Goal: Task Accomplishment & Management: Use online tool/utility

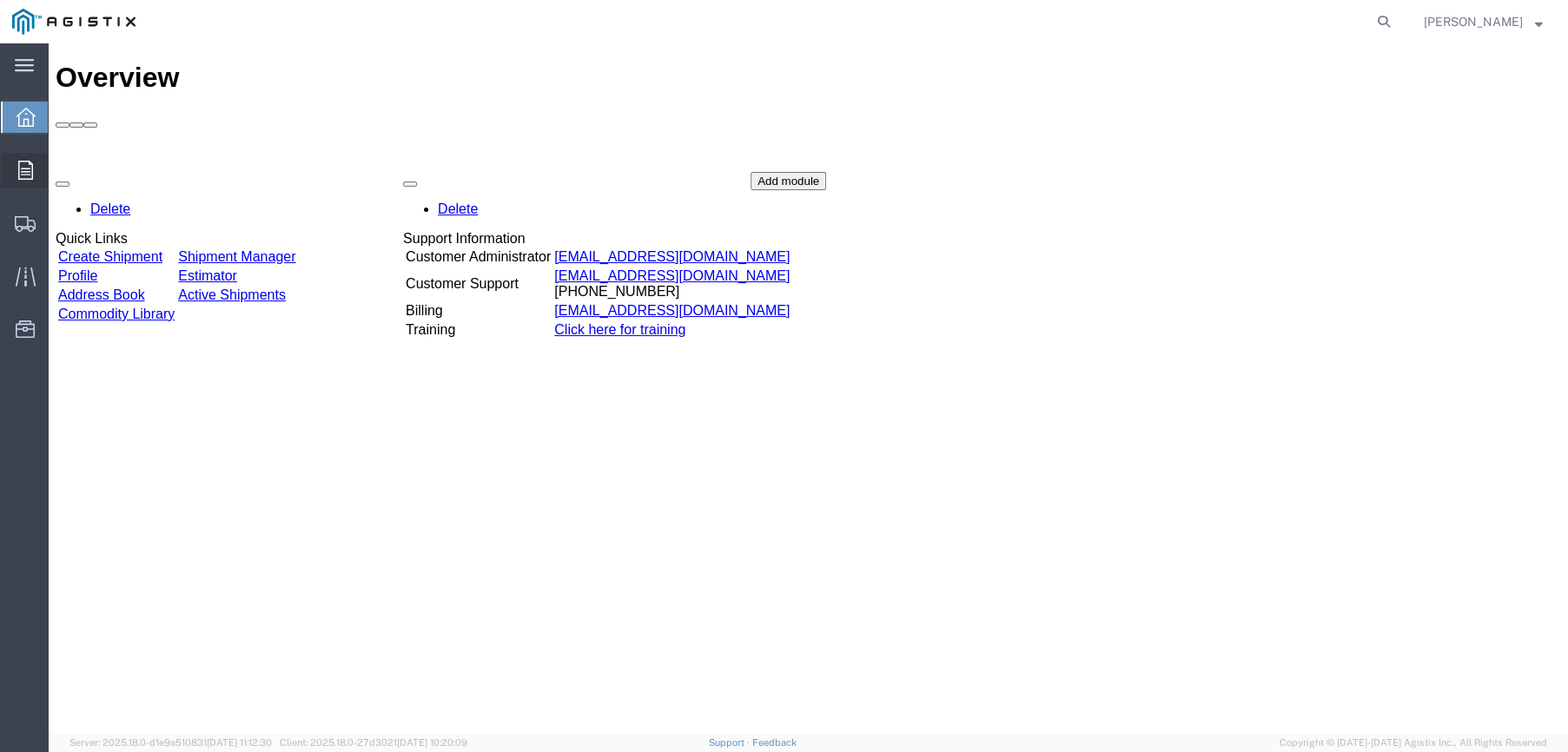
click at [60, 164] on span "Orders" at bounding box center [54, 170] width 12 height 35
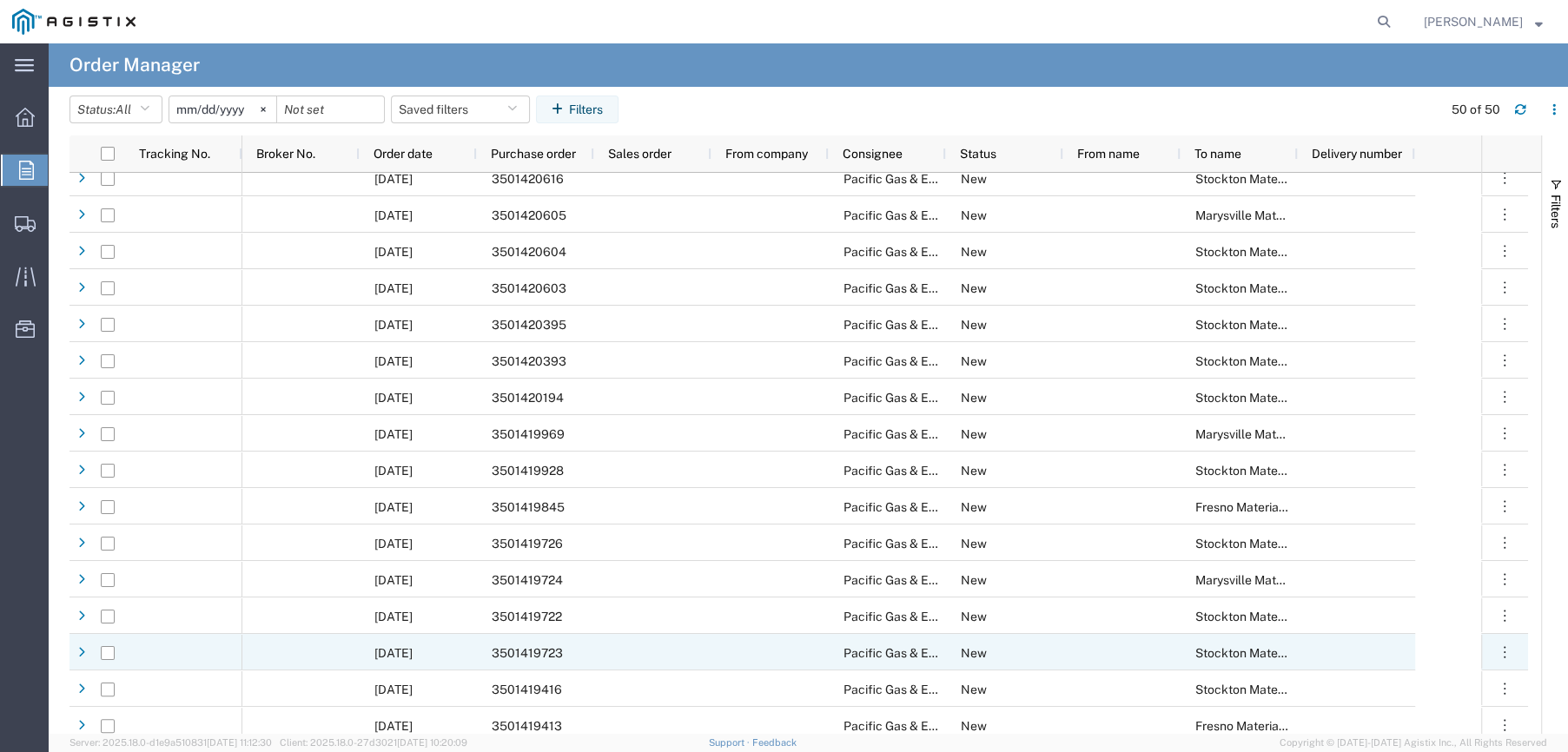
scroll to position [87, 0]
click at [605, 654] on div at bounding box center [653, 651] width 117 height 36
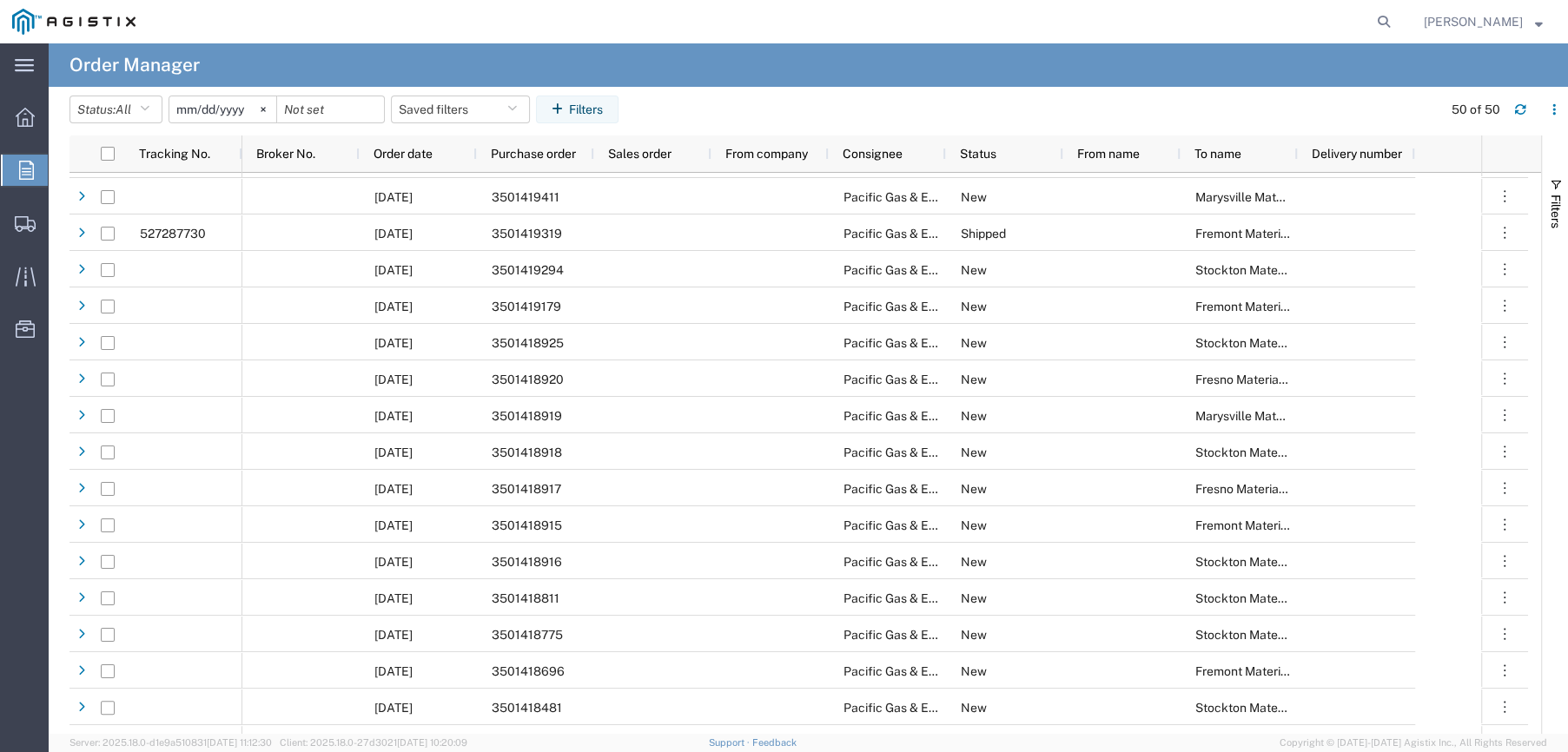
scroll to position [955, 0]
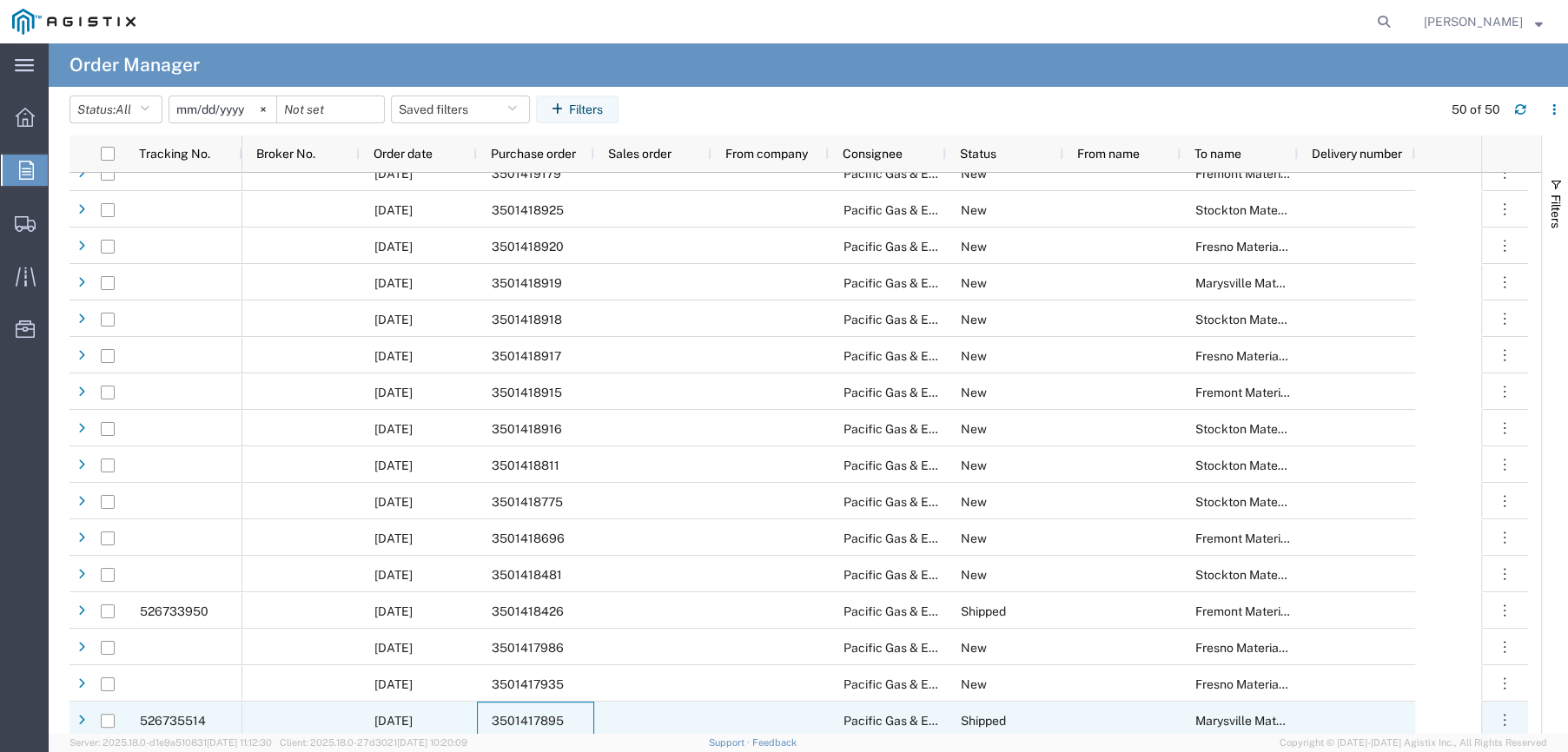
click at [584, 716] on div "3501417895" at bounding box center [536, 719] width 117 height 36
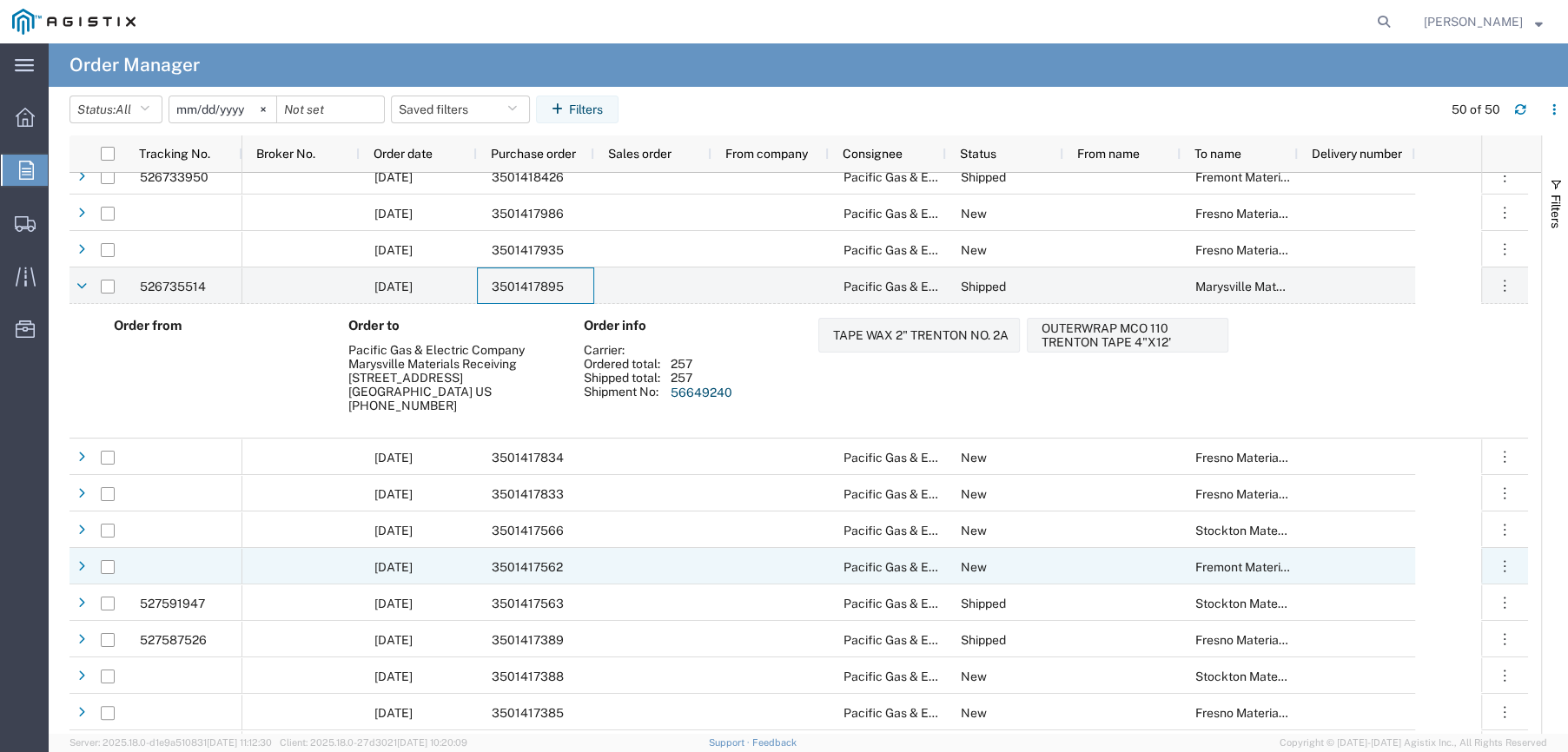
scroll to position [1476, 0]
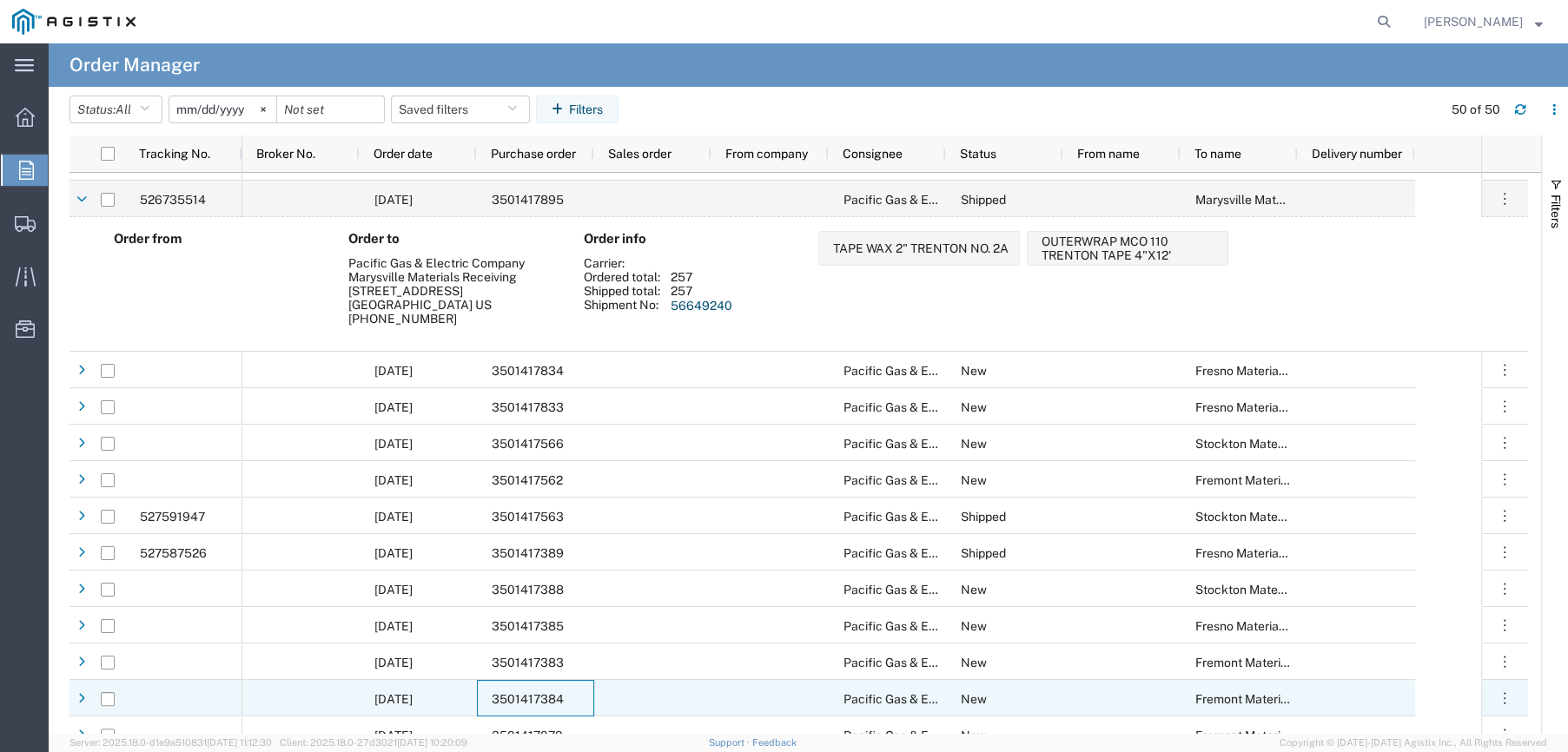
click at [587, 698] on div "3501417384" at bounding box center [536, 698] width 117 height 36
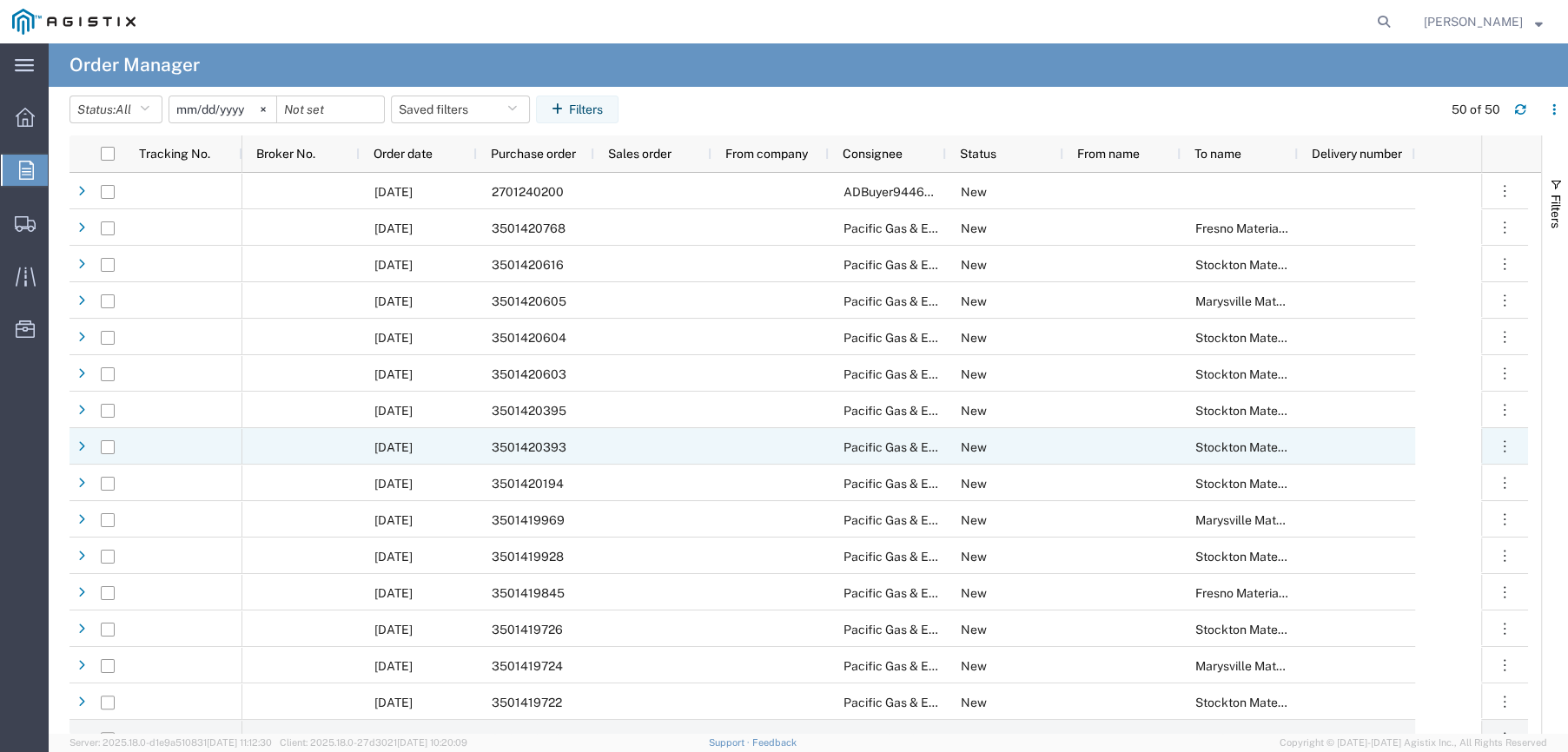
scroll to position [0, 0]
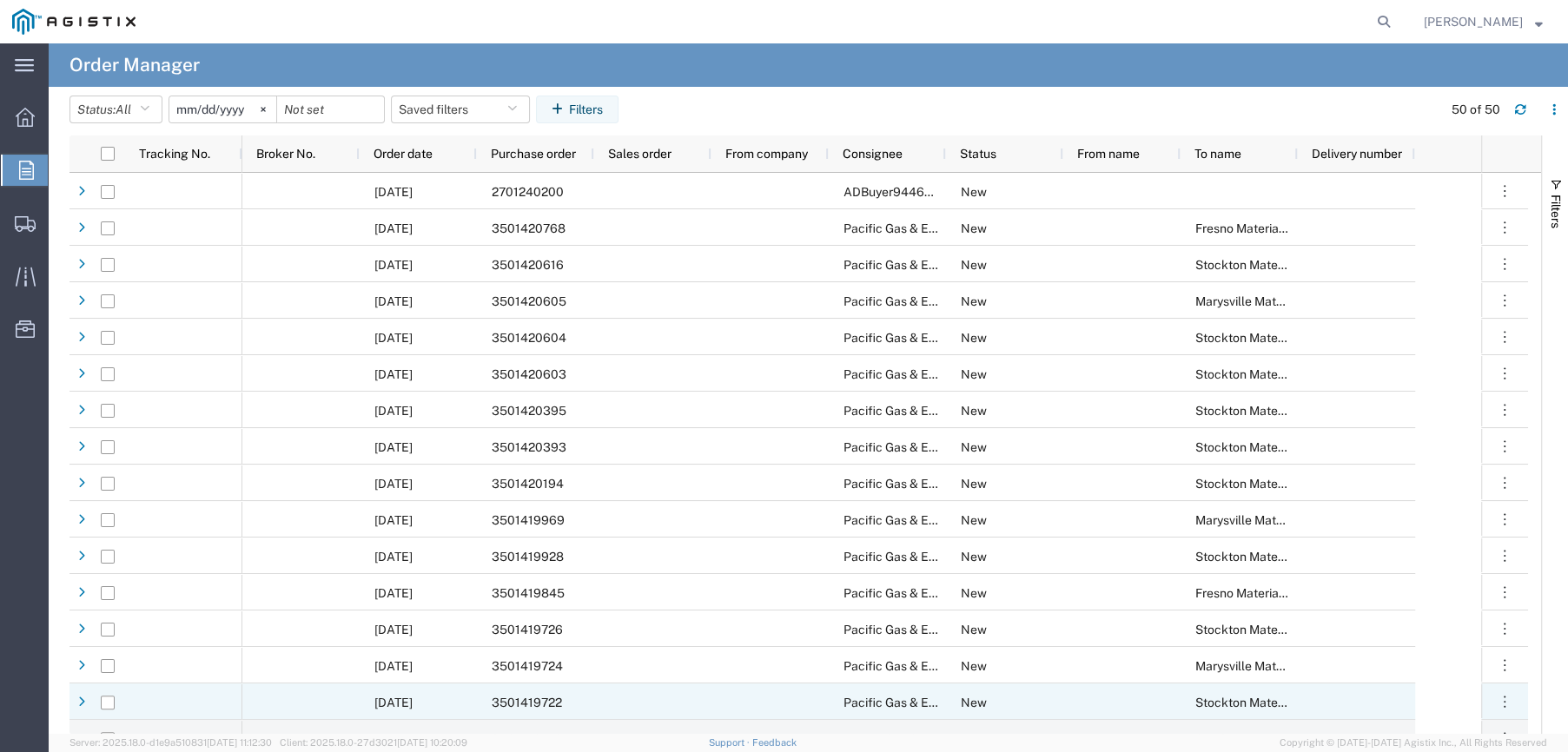
click at [562, 700] on div "3501419722" at bounding box center [536, 701] width 117 height 36
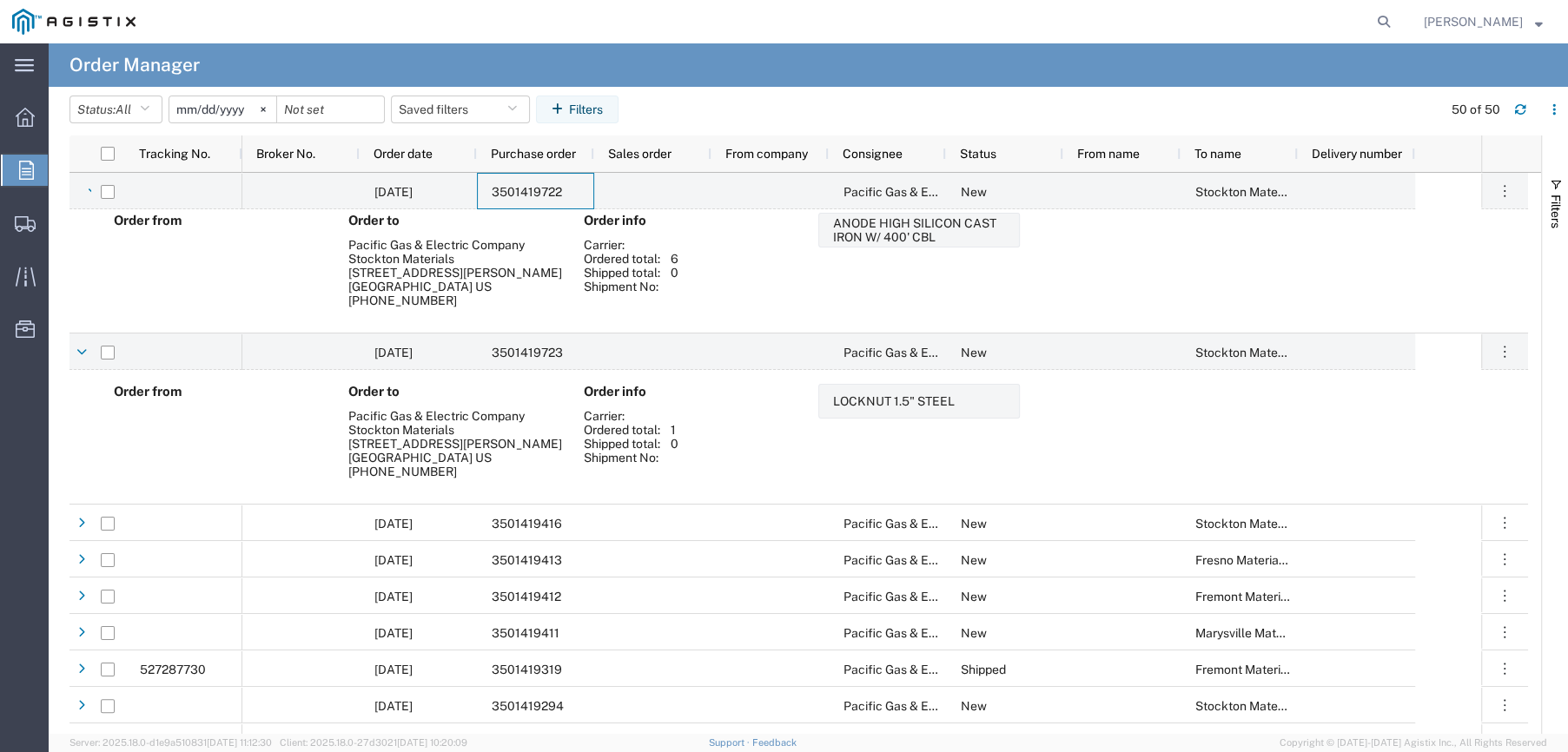
scroll to position [694, 0]
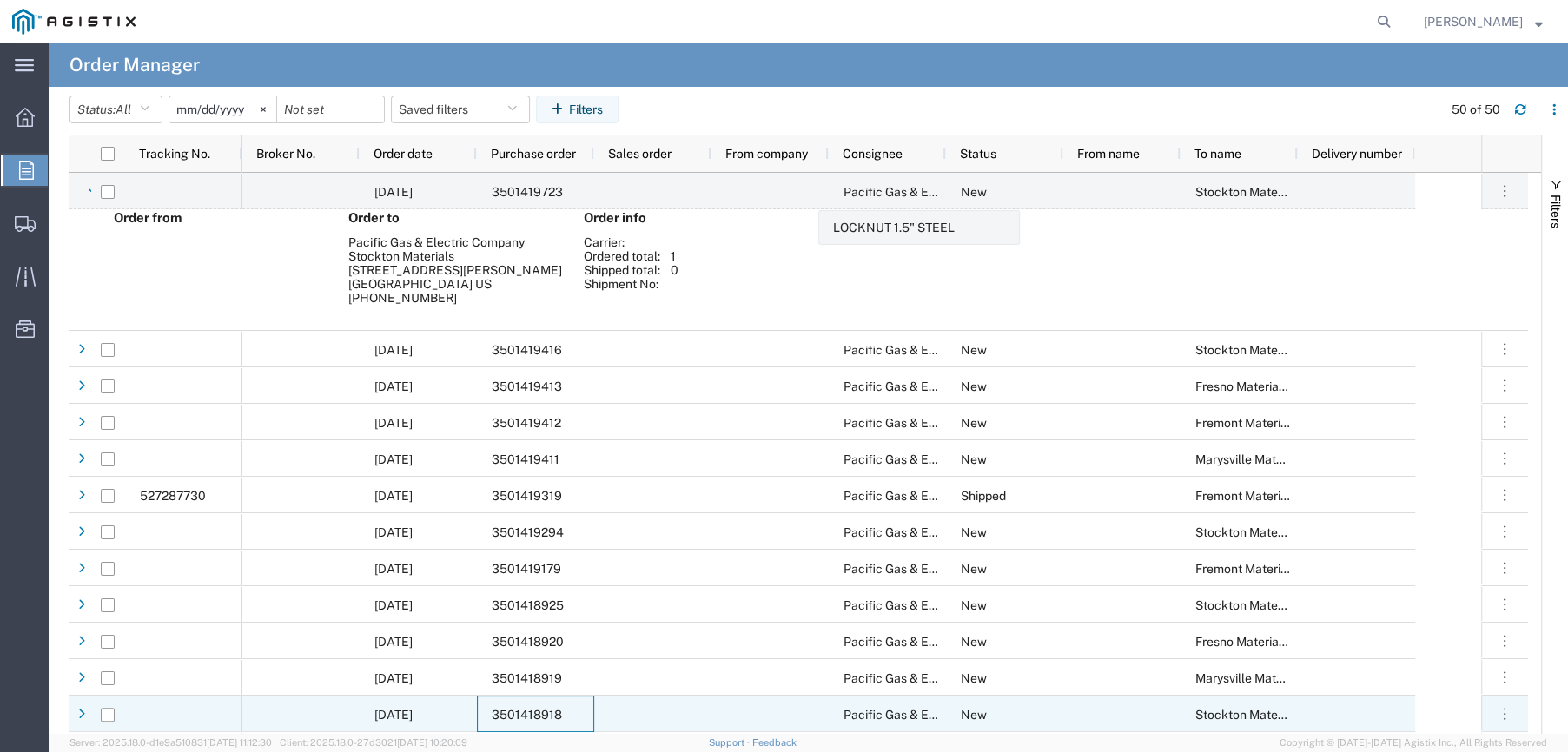
click at [558, 717] on span "3501418918" at bounding box center [527, 715] width 70 height 14
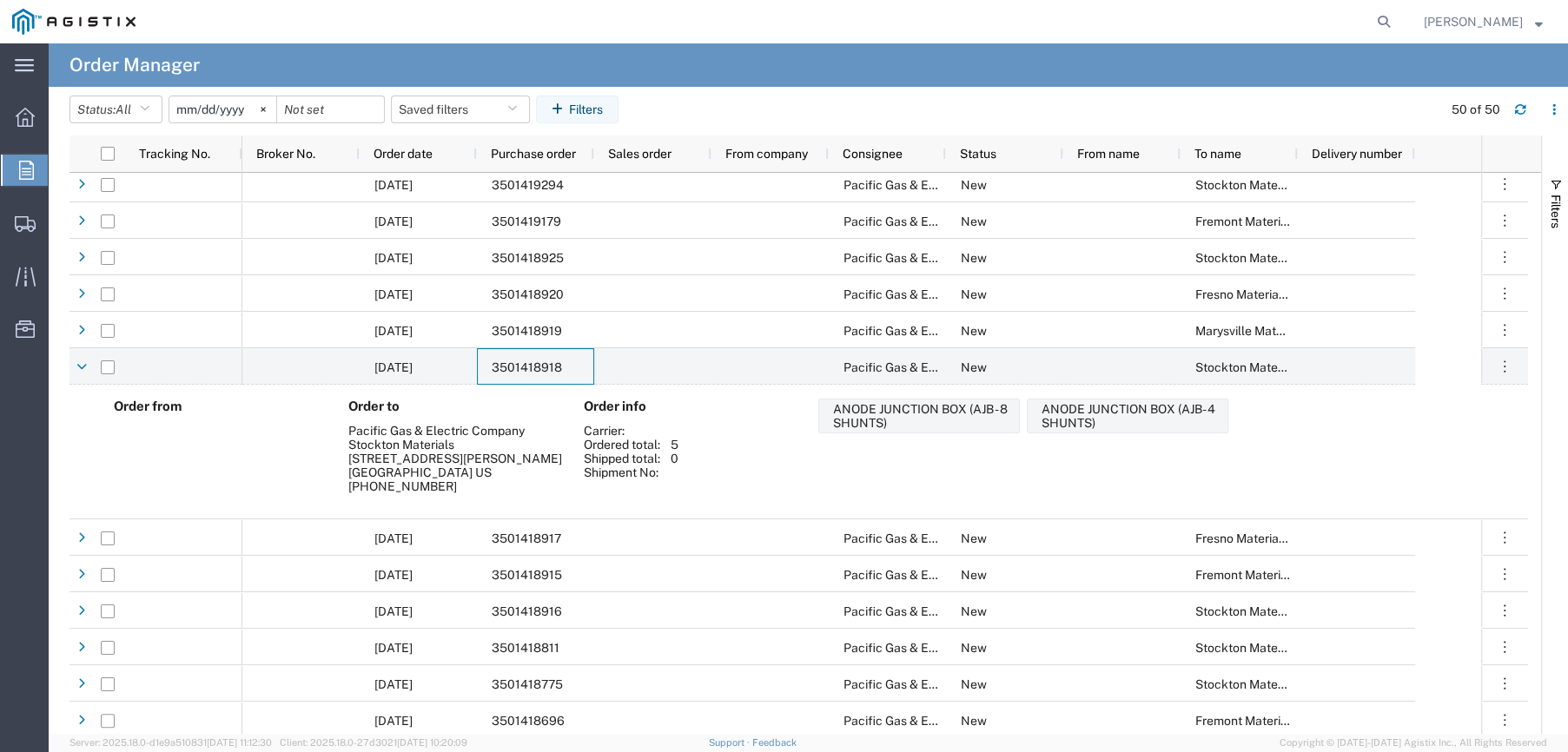
scroll to position [1215, 0]
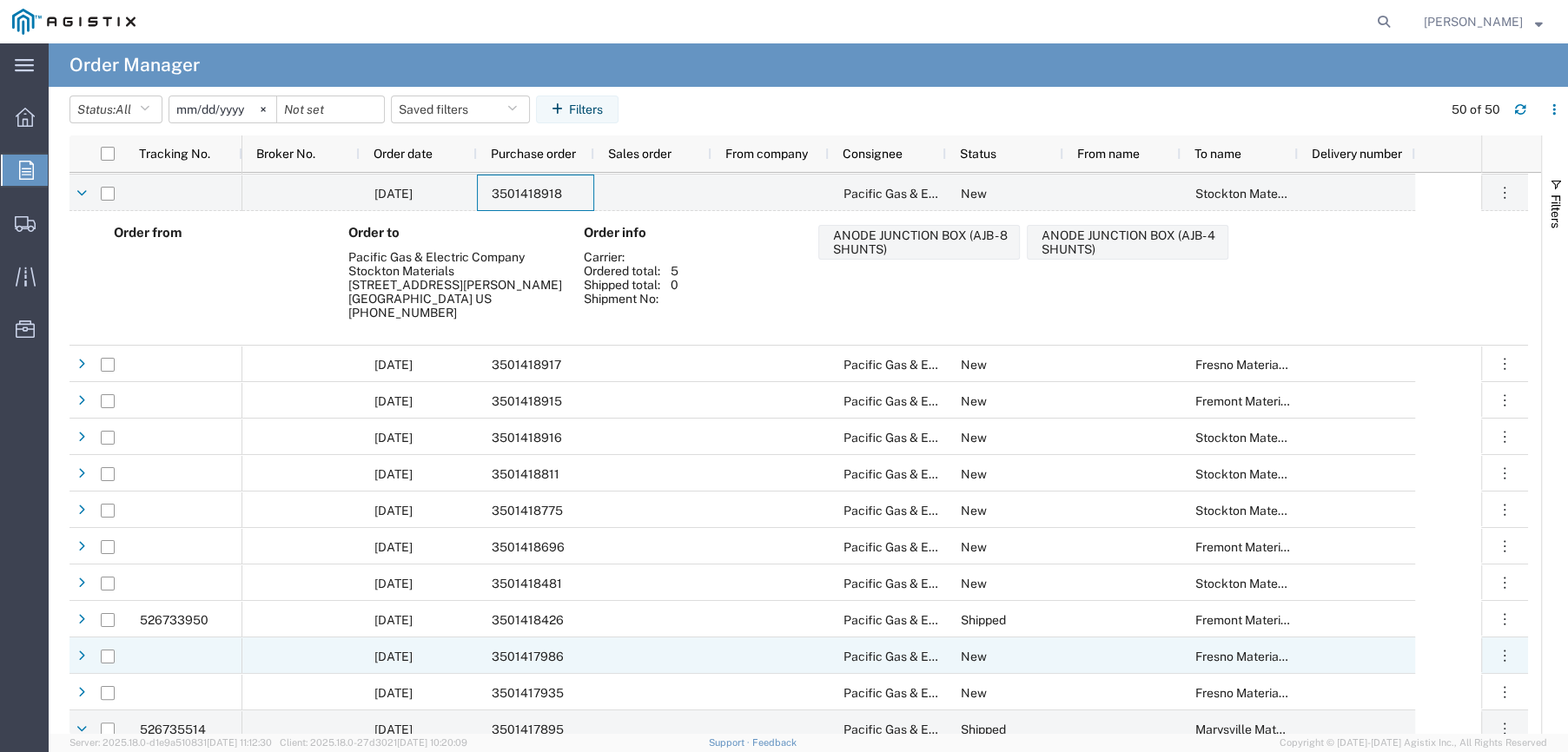
click at [565, 656] on div "3501417986" at bounding box center [536, 655] width 117 height 36
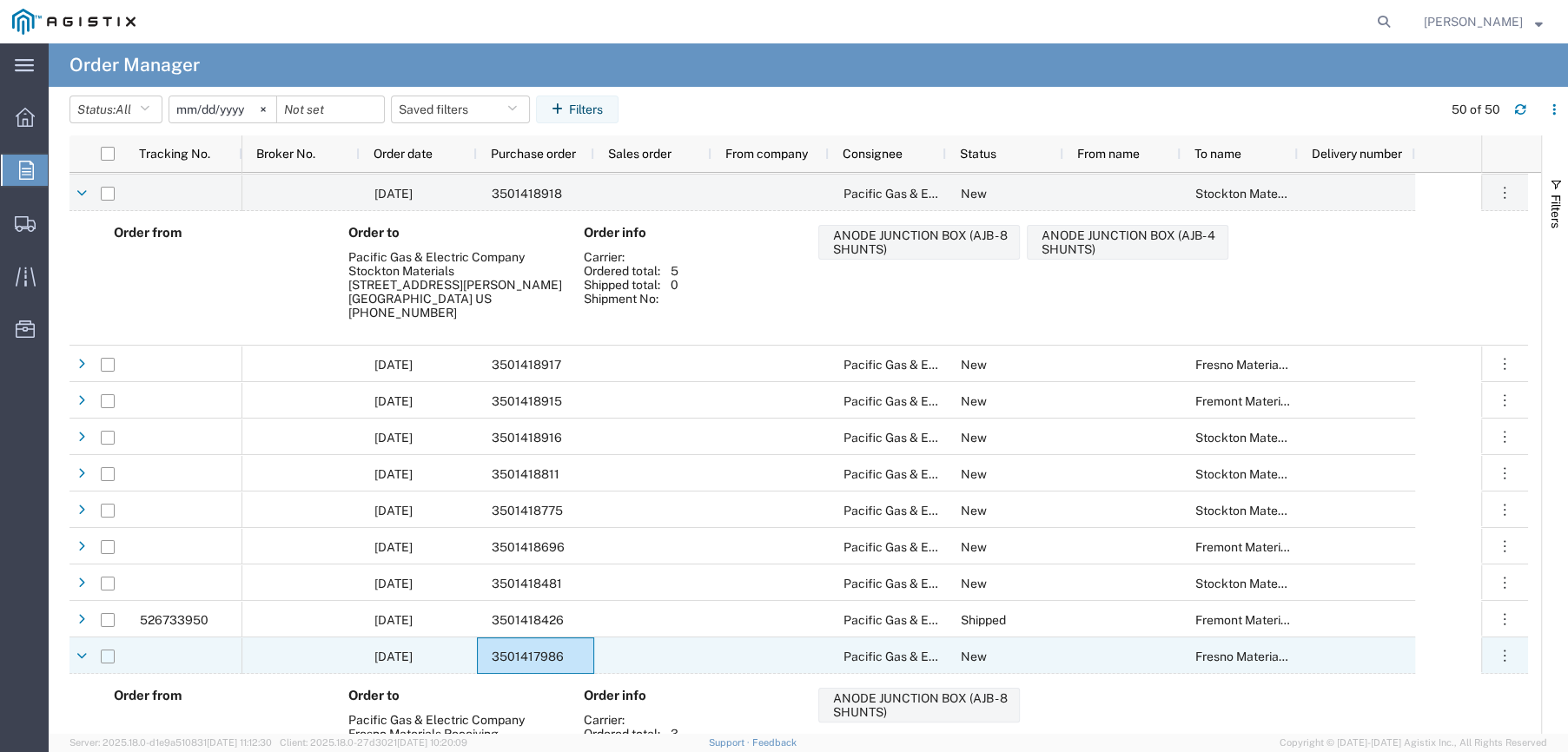
click at [101, 661] on input "Press Space to toggle row selection (unchecked)" at bounding box center [107, 657] width 14 height 14
checkbox input "true"
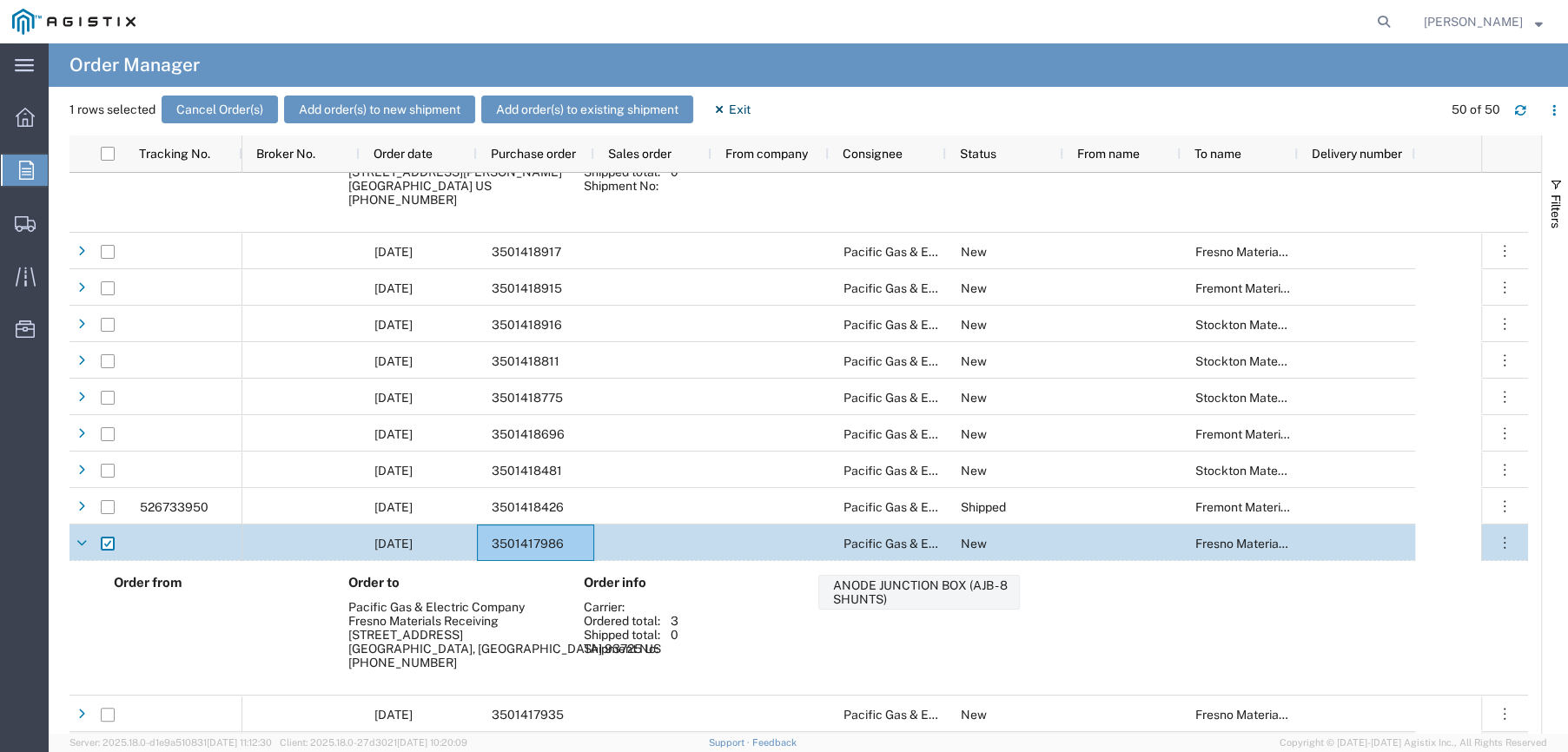
scroll to position [1563, 0]
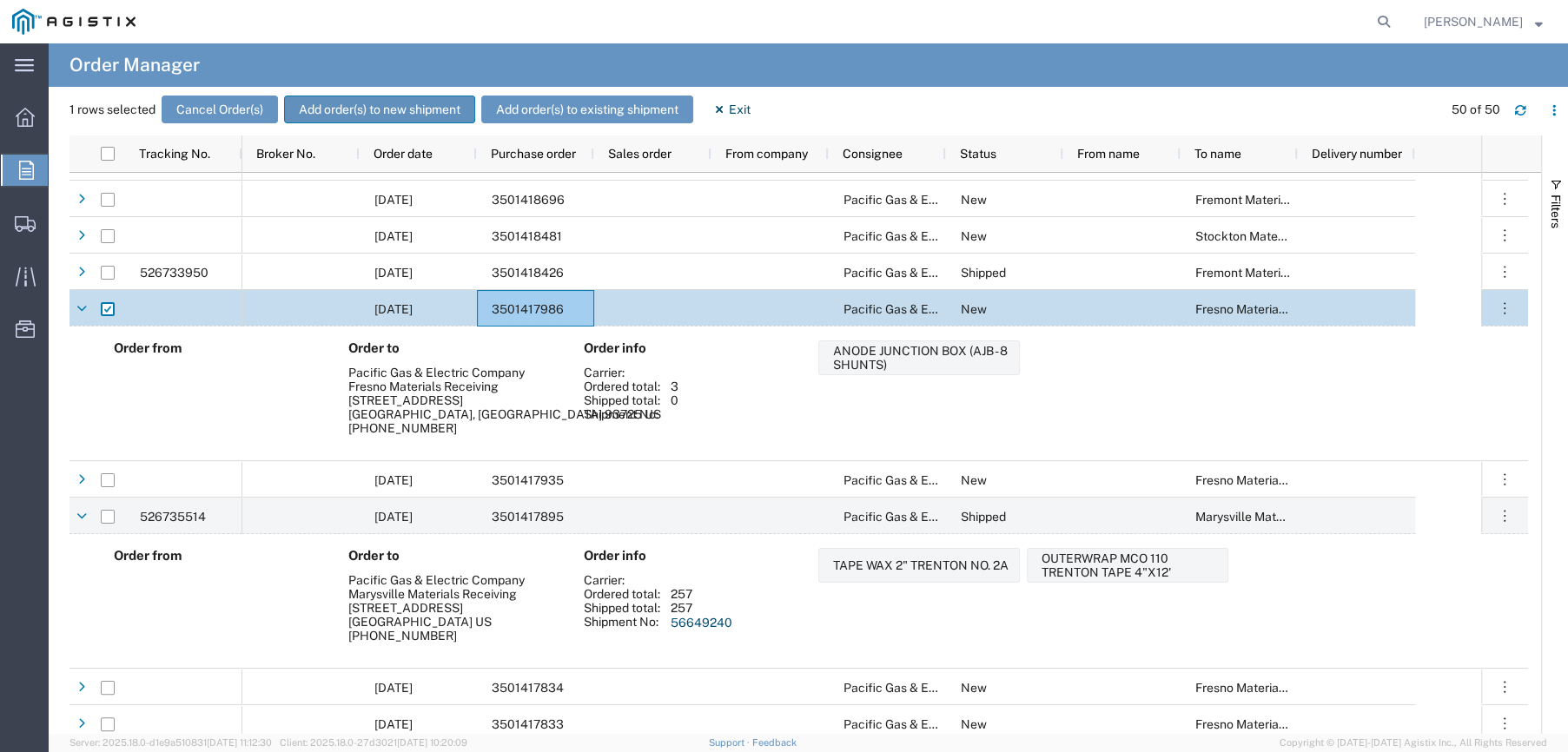
click at [459, 110] on button "Add order(s) to new shipment" at bounding box center [379, 109] width 191 height 28
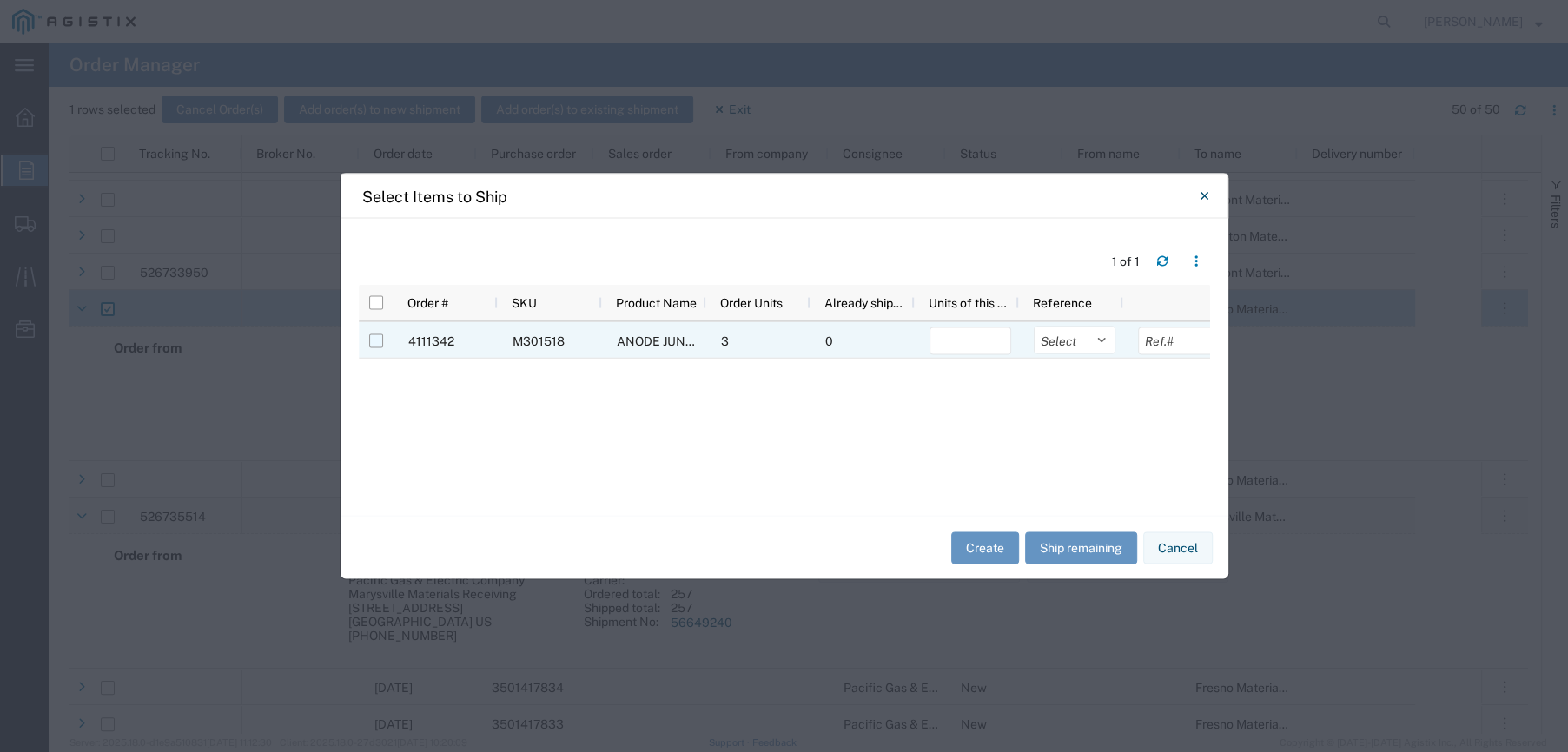
click at [379, 340] on input "Press Space to toggle row selection (unchecked)" at bounding box center [377, 342] width 14 height 14
checkbox input "true"
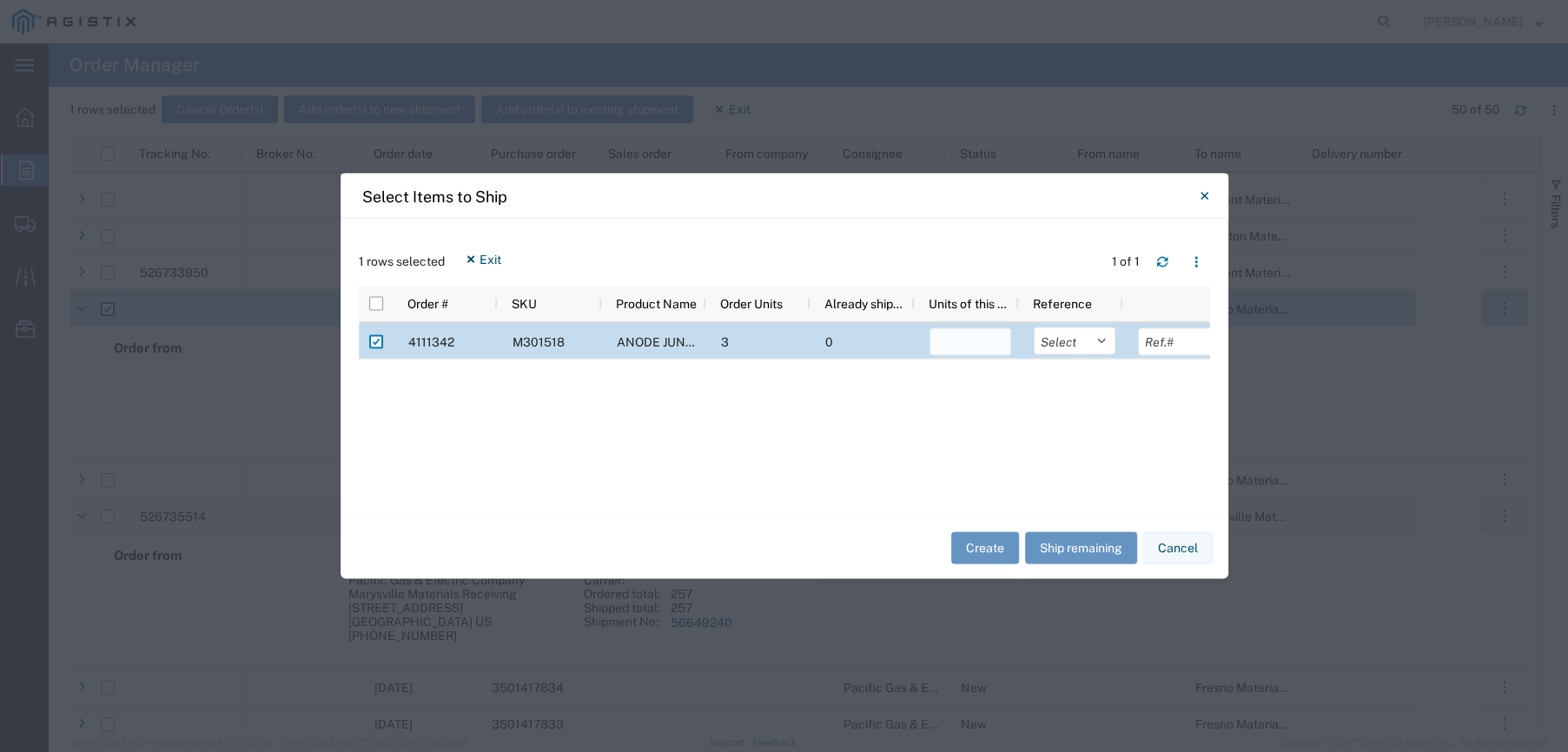
click at [967, 345] on input "number" at bounding box center [970, 342] width 82 height 28
type input "3"
click at [1099, 342] on select "Select Purchase Order Delivery Number" at bounding box center [1075, 341] width 82 height 28
select select "PURCHORD"
click at [1034, 328] on select "Select Purchase Order Delivery Number" at bounding box center [1075, 341] width 82 height 28
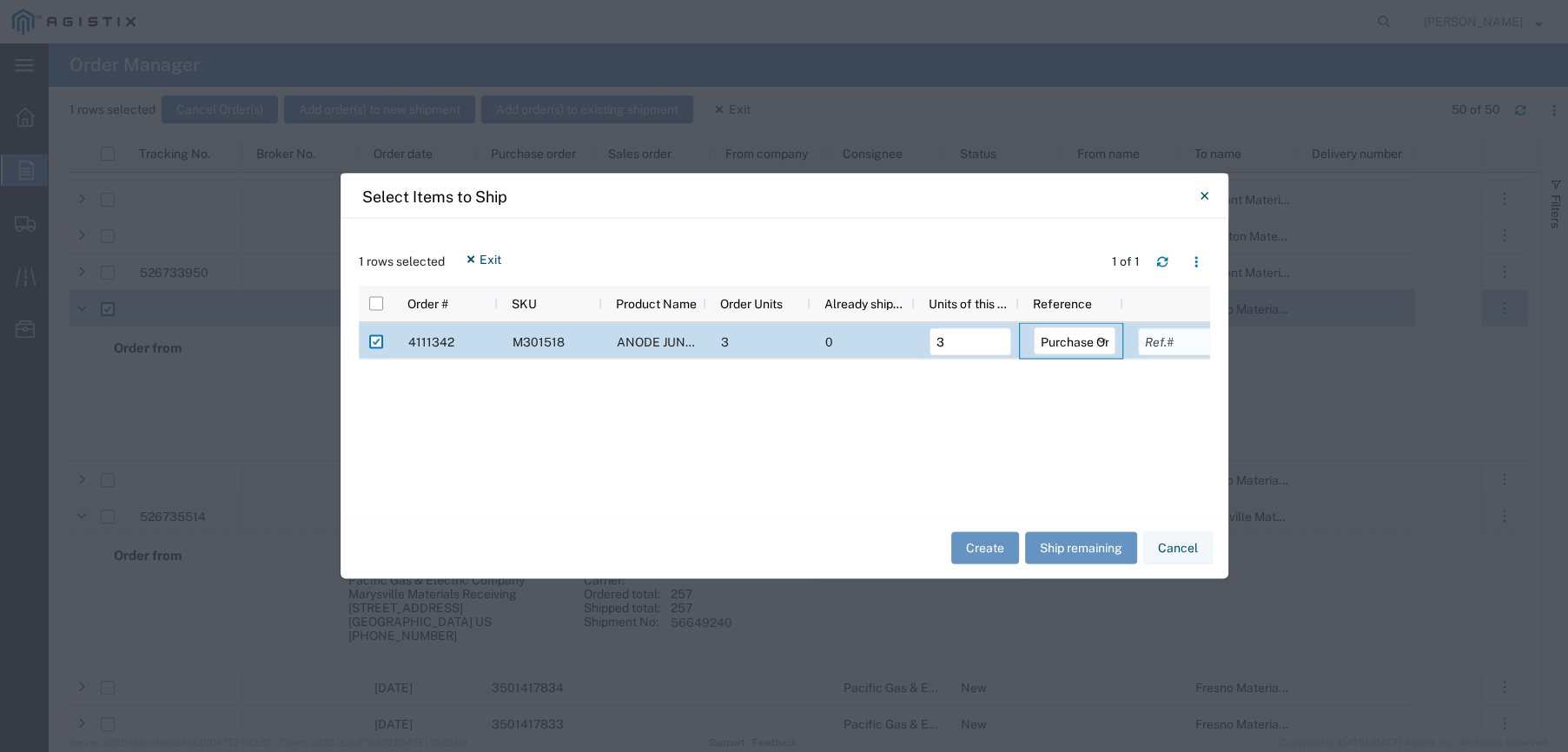
click at [1165, 337] on input "text" at bounding box center [1179, 342] width 82 height 28
type input "3501417986"
click at [995, 550] on button "Create" at bounding box center [985, 548] width 68 height 32
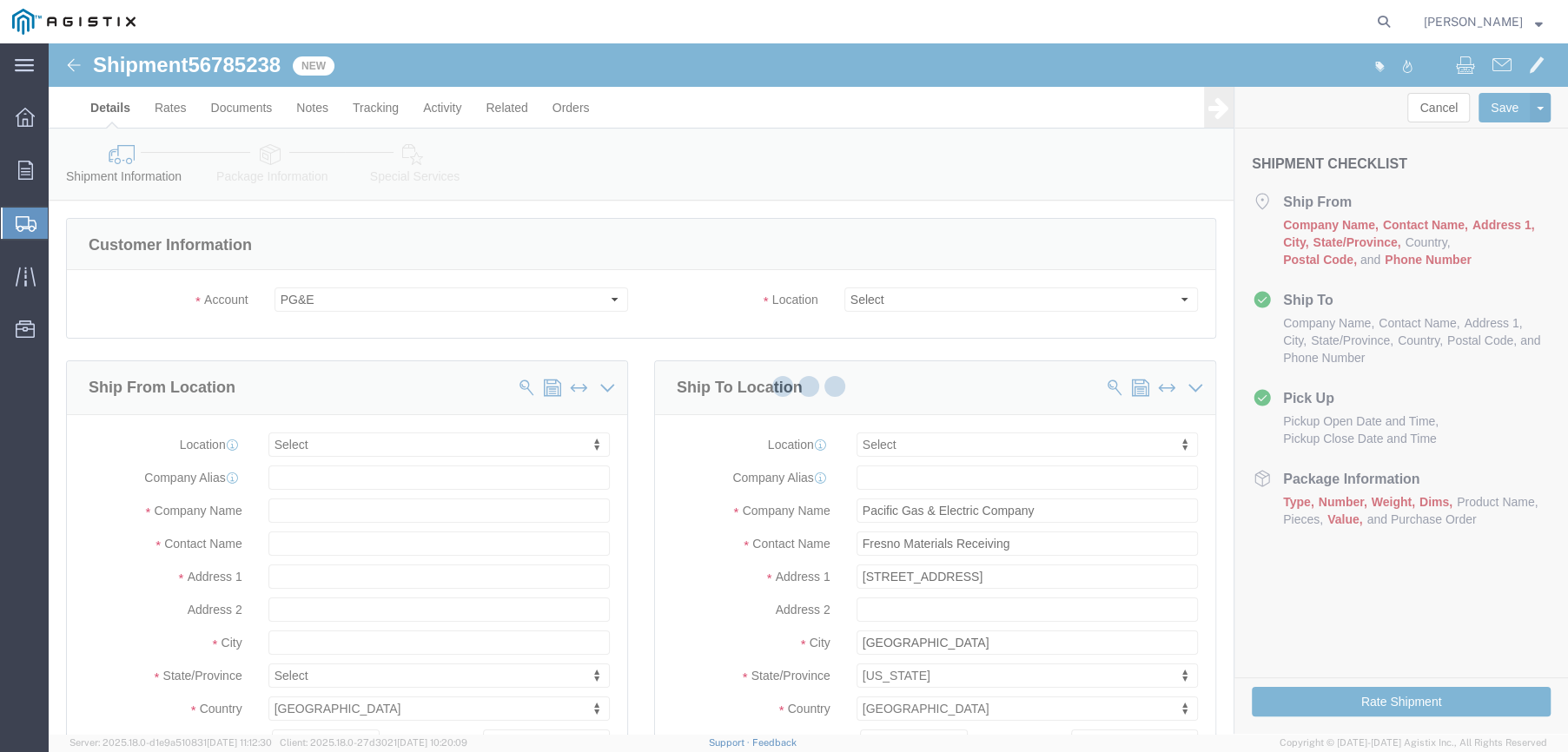
select select
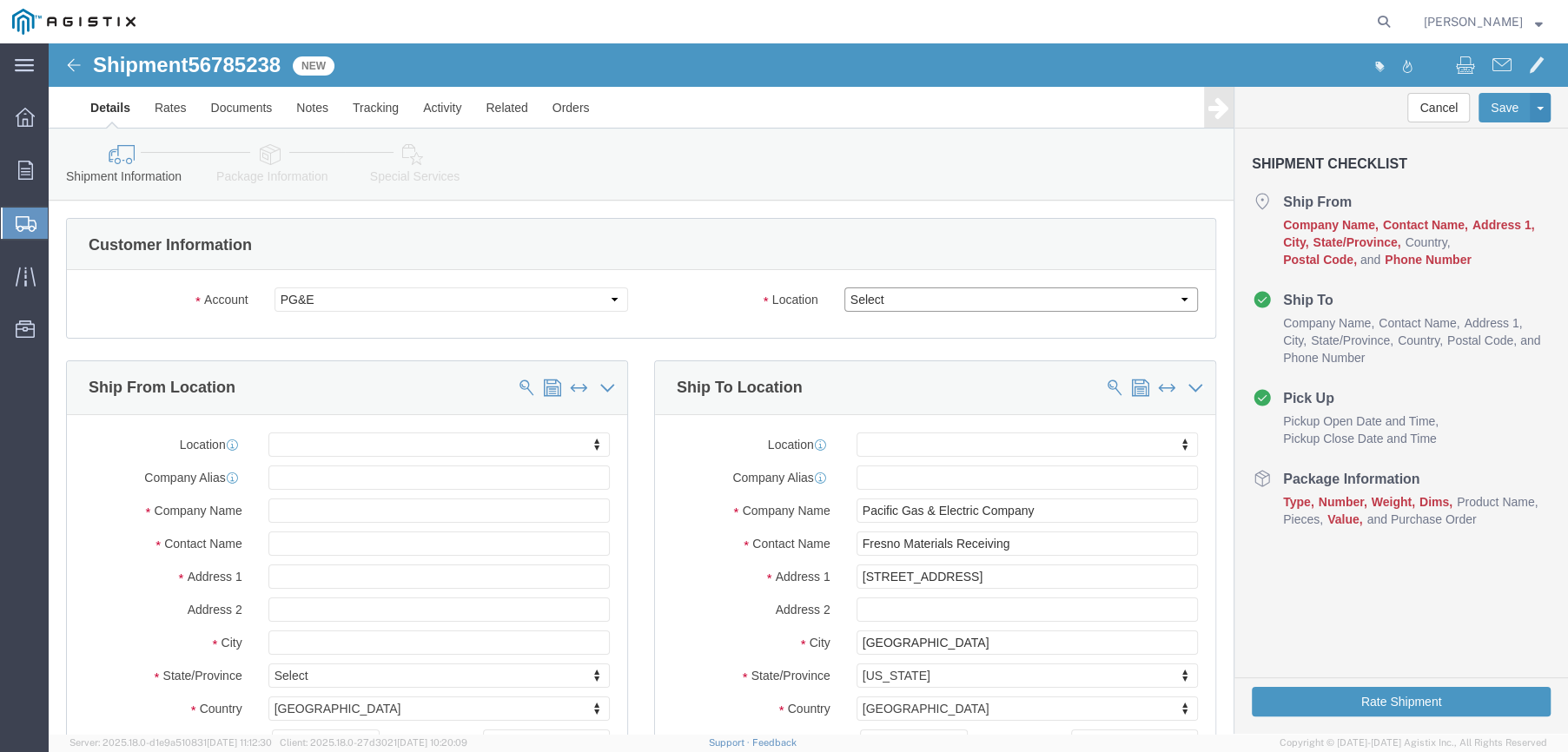
click select "Select All Others [GEOGRAPHIC_DATA] [GEOGRAPHIC_DATA] [GEOGRAPHIC_DATA] [GEOGRA…"
select select "19745"
click select "Select All Others [GEOGRAPHIC_DATA] [GEOGRAPHIC_DATA] [GEOGRAPHIC_DATA] [GEOGRA…"
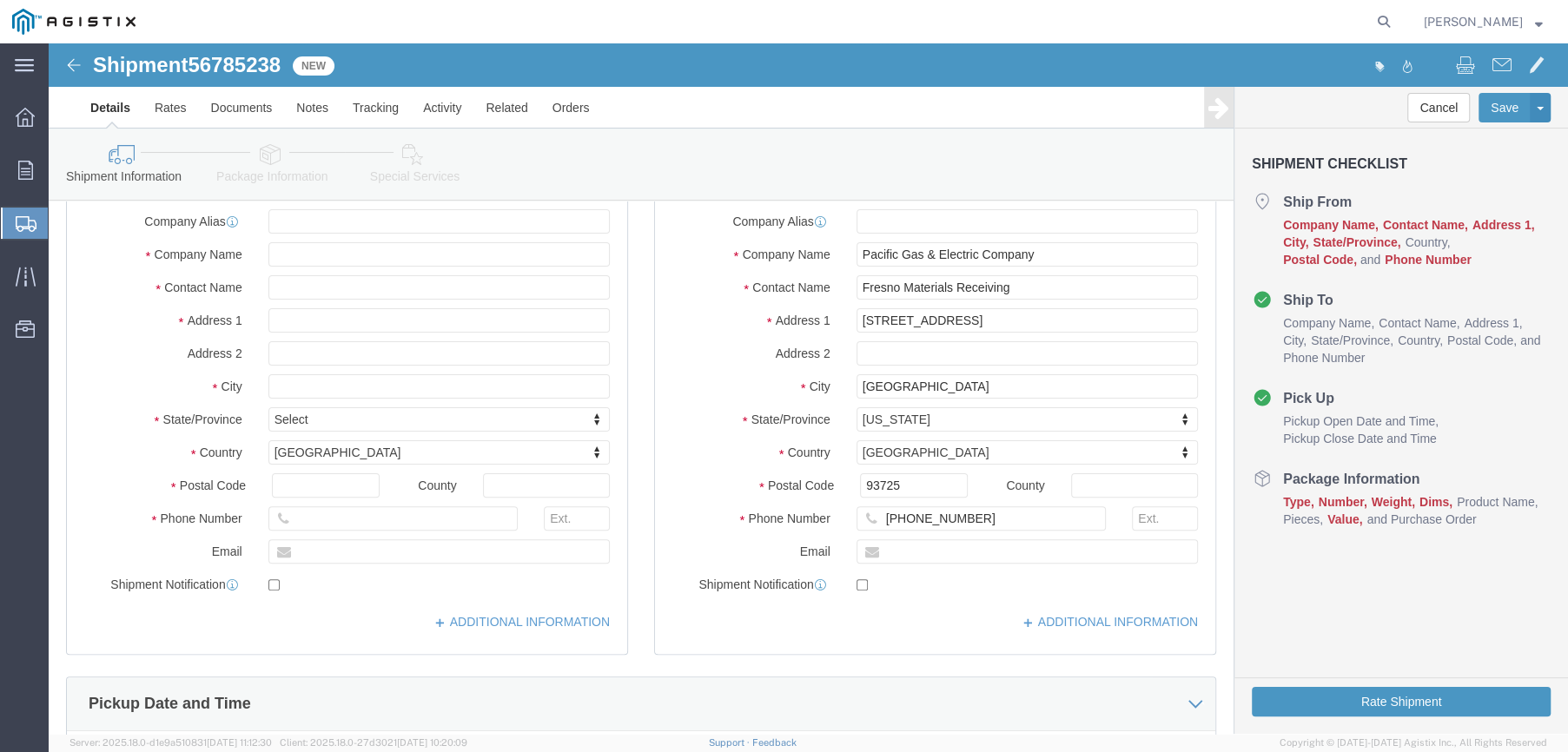
scroll to position [87, 0]
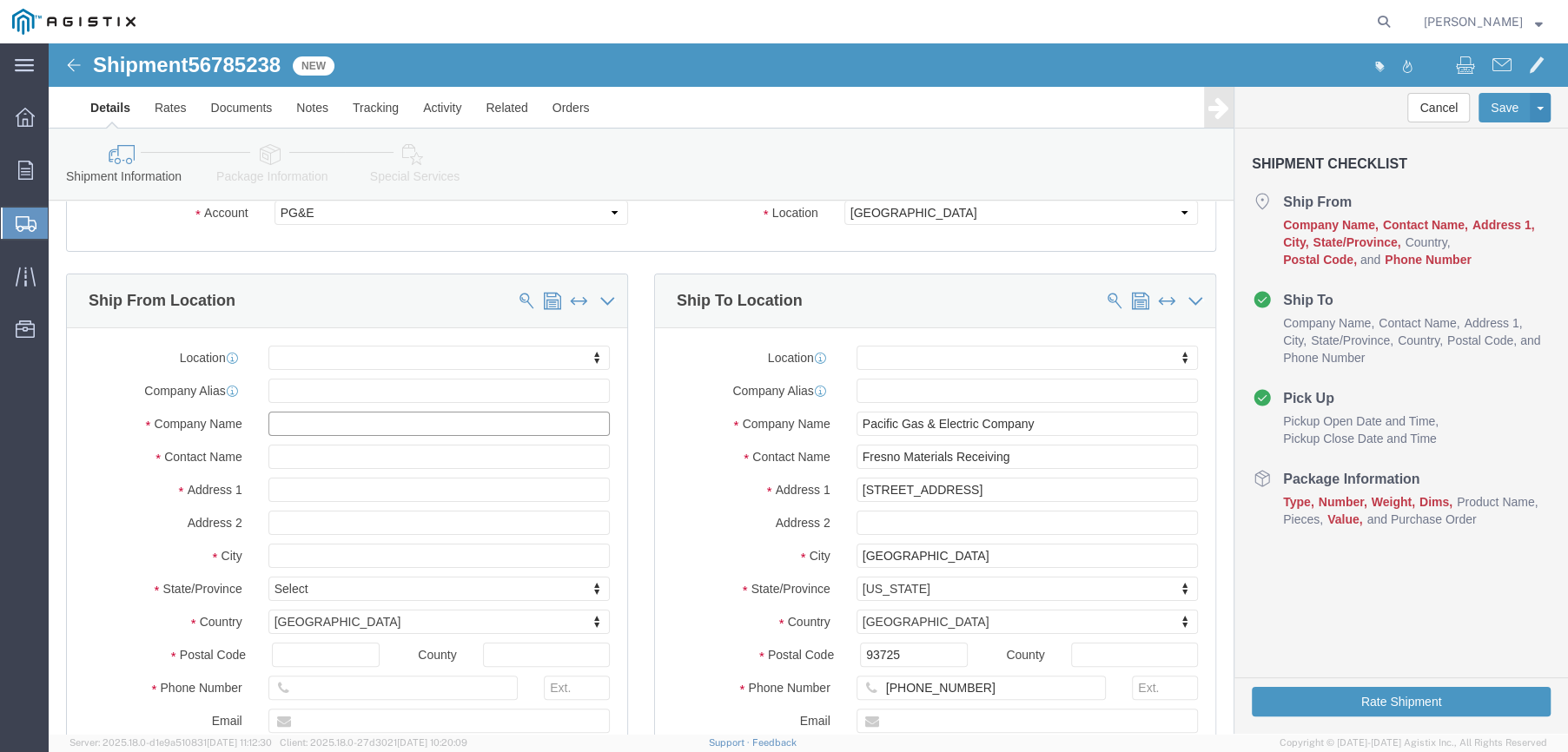
click input "text"
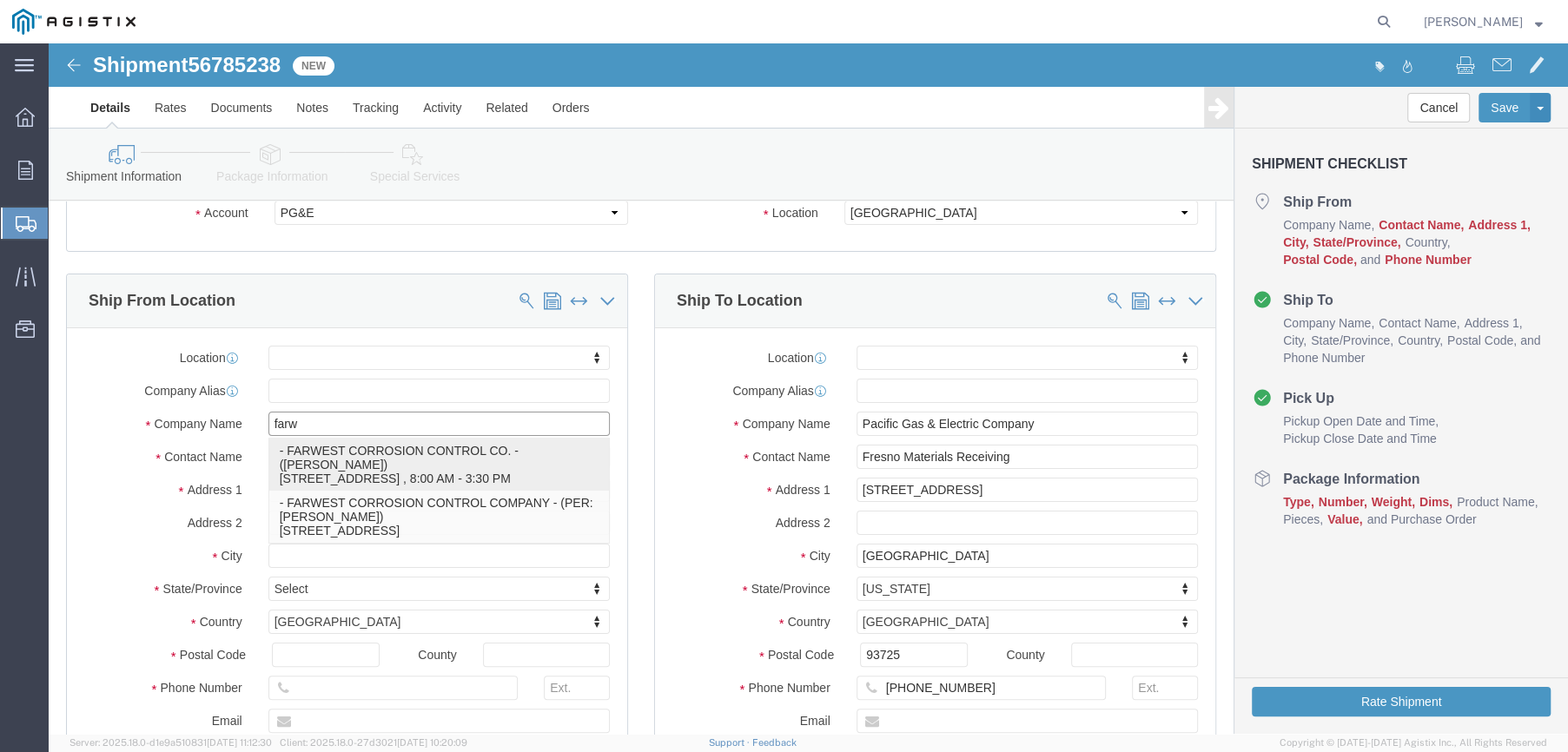
type input "farwe"
click p "- FARWEST CORROSION CONTROL CO. - ([PERSON_NAME]) [STREET_ADDRESS] , 8:00 AM - …"
select select "CA"
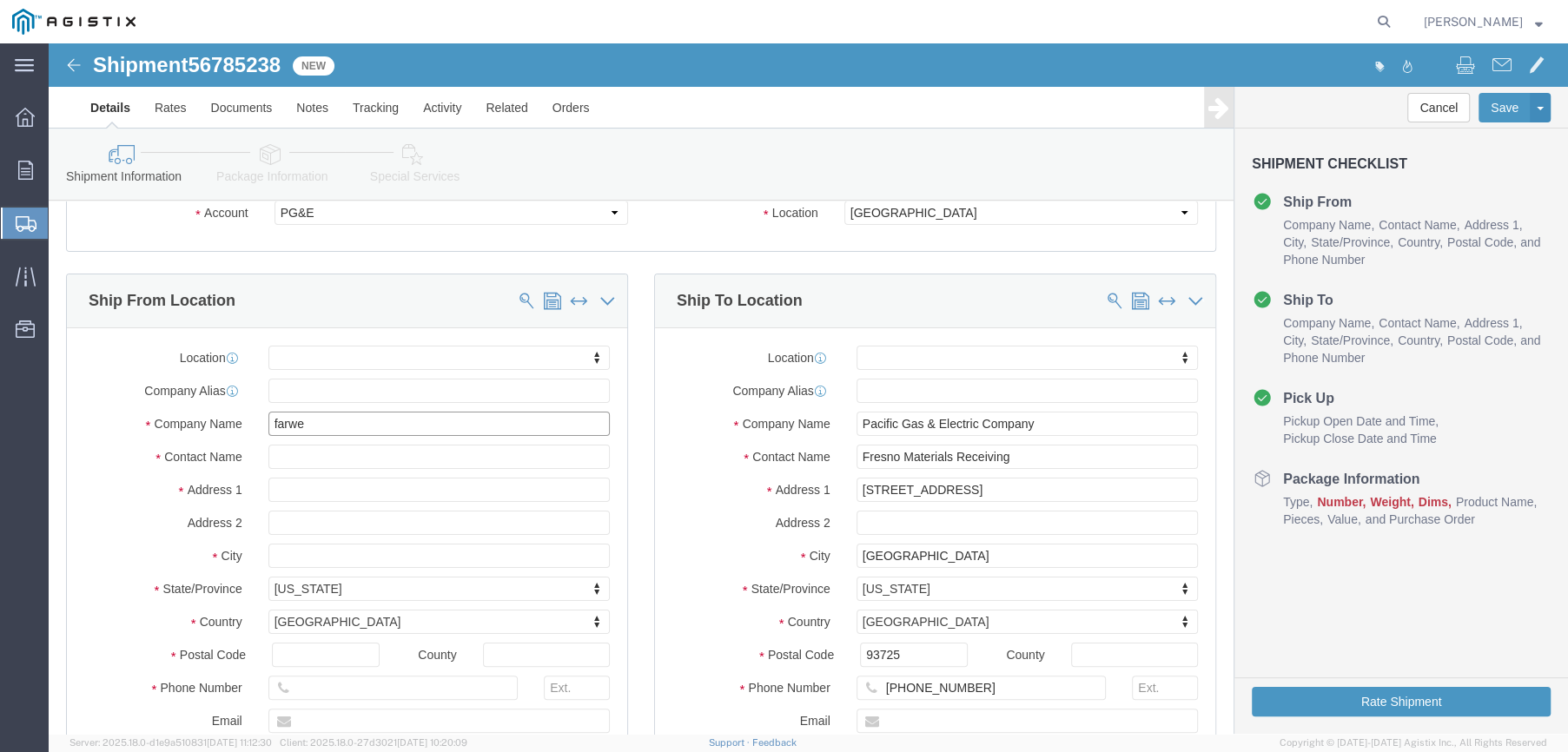
type input "FARWEST CORROSION CONTROL CO."
drag, startPoint x: 330, startPoint y: 416, endPoint x: 92, endPoint y: 440, distance: 239.2
click div "Location My Profile Location (OBSOLETE) [PERSON_NAME] SC - GC TRAILER (OBSOLETE…"
type input "[PERSON_NAME]"
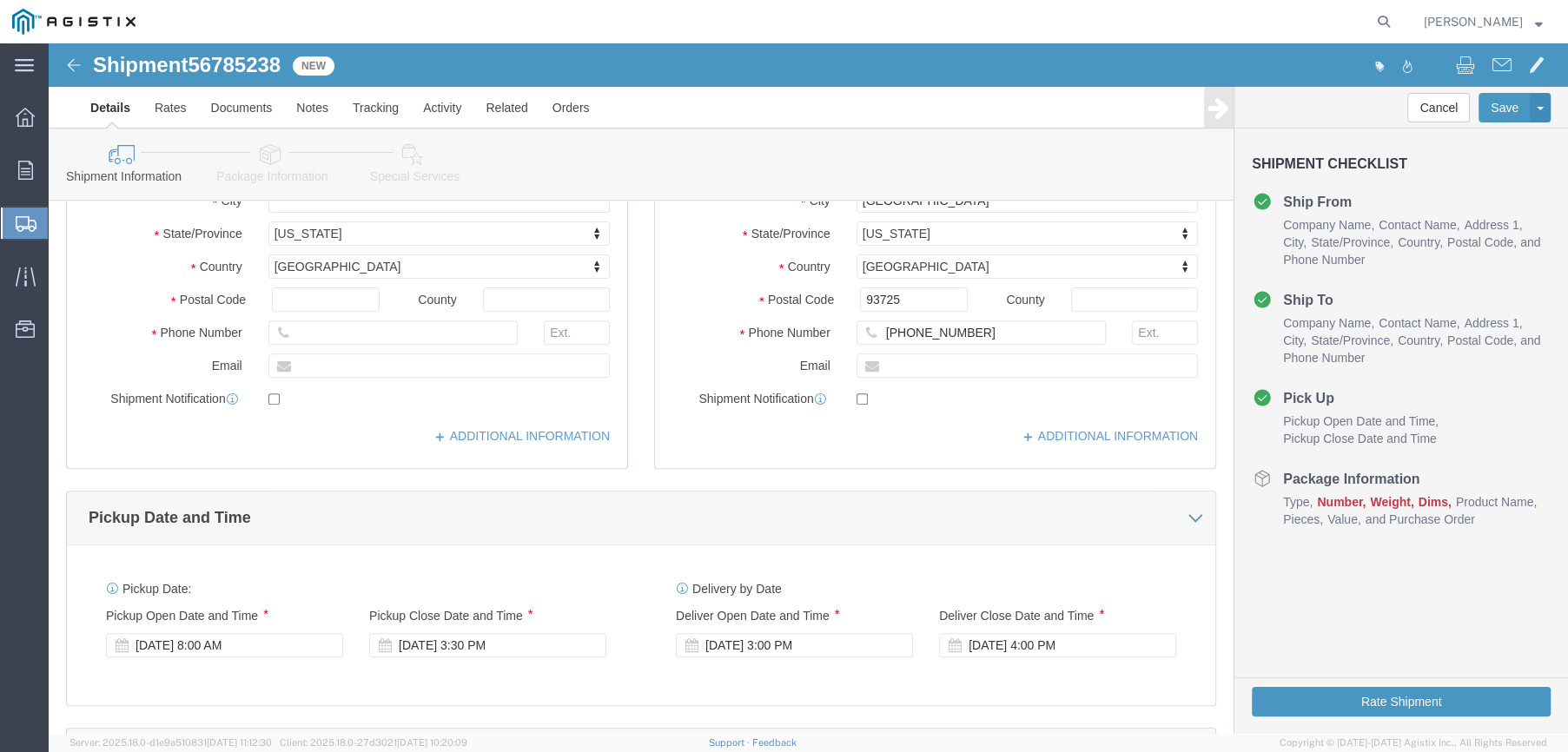
scroll to position [608, 0]
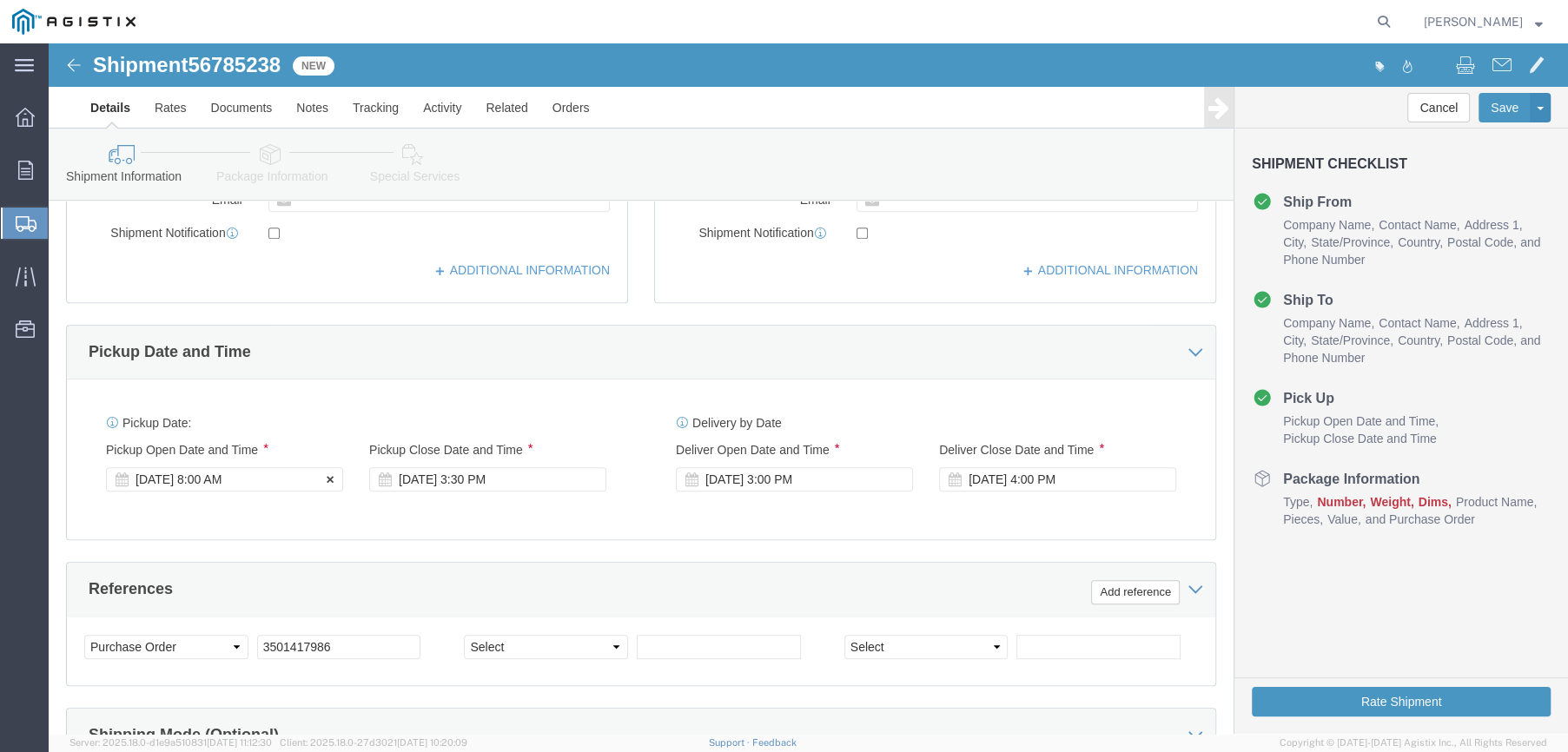
type input "[PERSON_NAME]"
click div "[DATE] 8:00 AM"
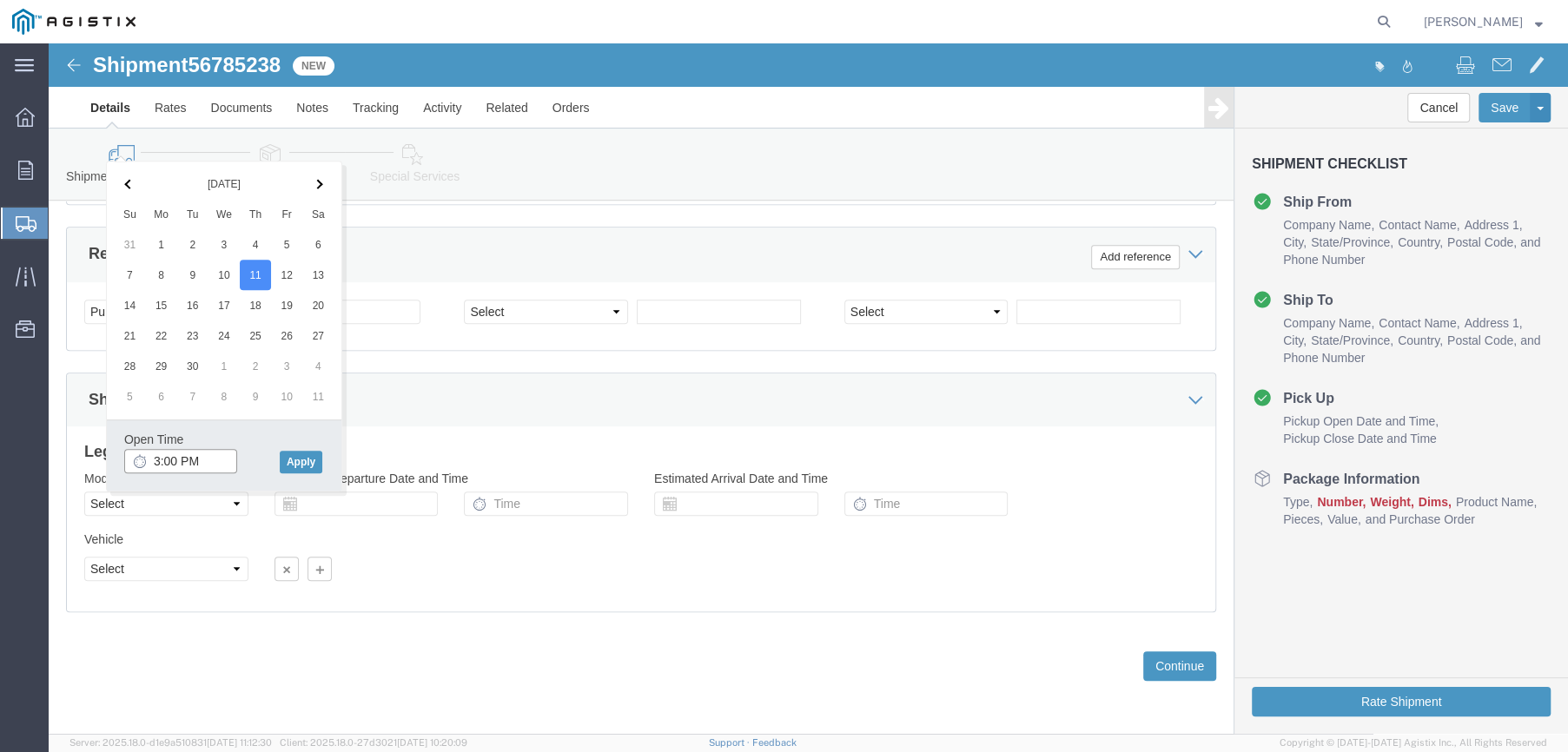
click input "3:00 PM"
click input "7:00 PM"
type input "7:00 AM"
click button "Apply"
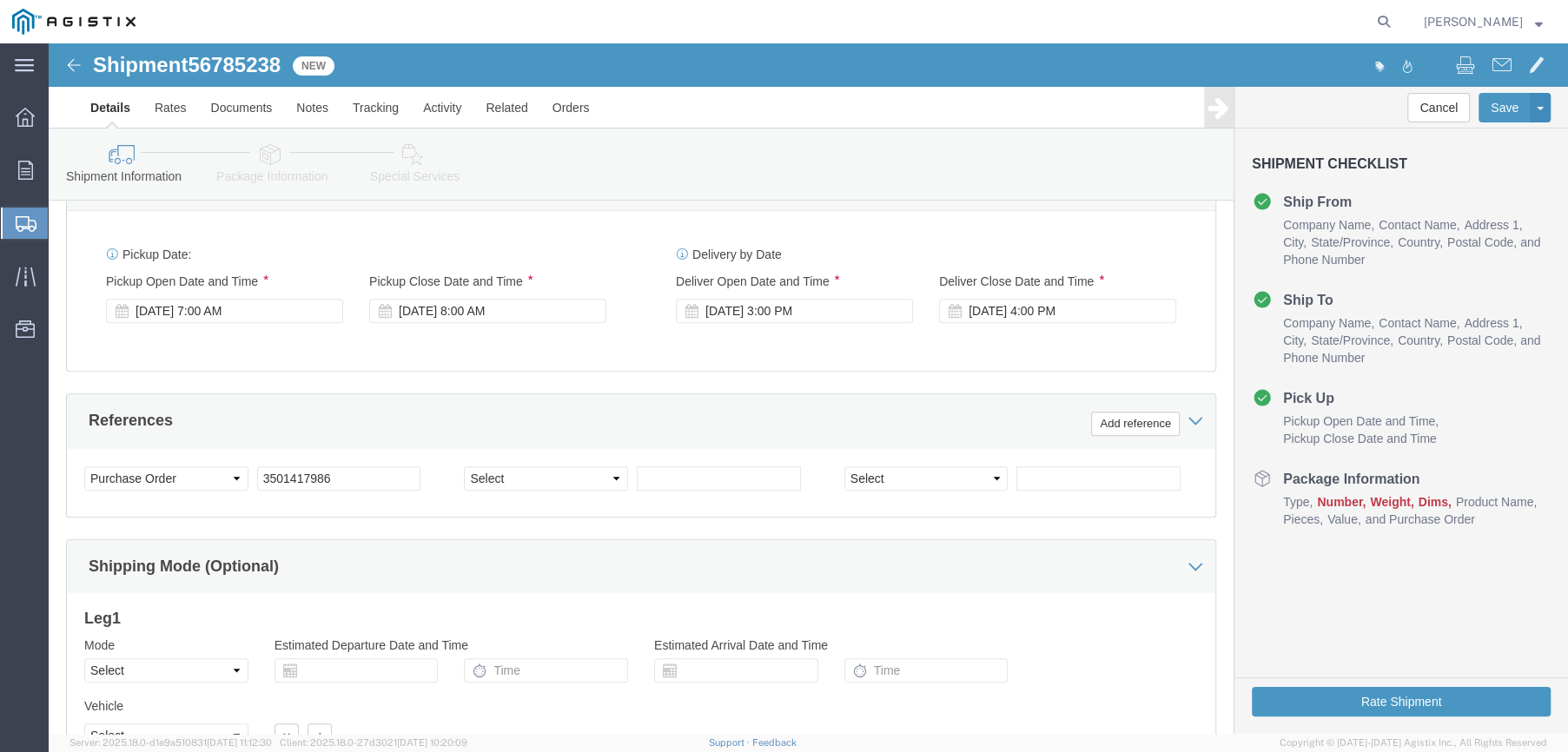
scroll to position [770, 0]
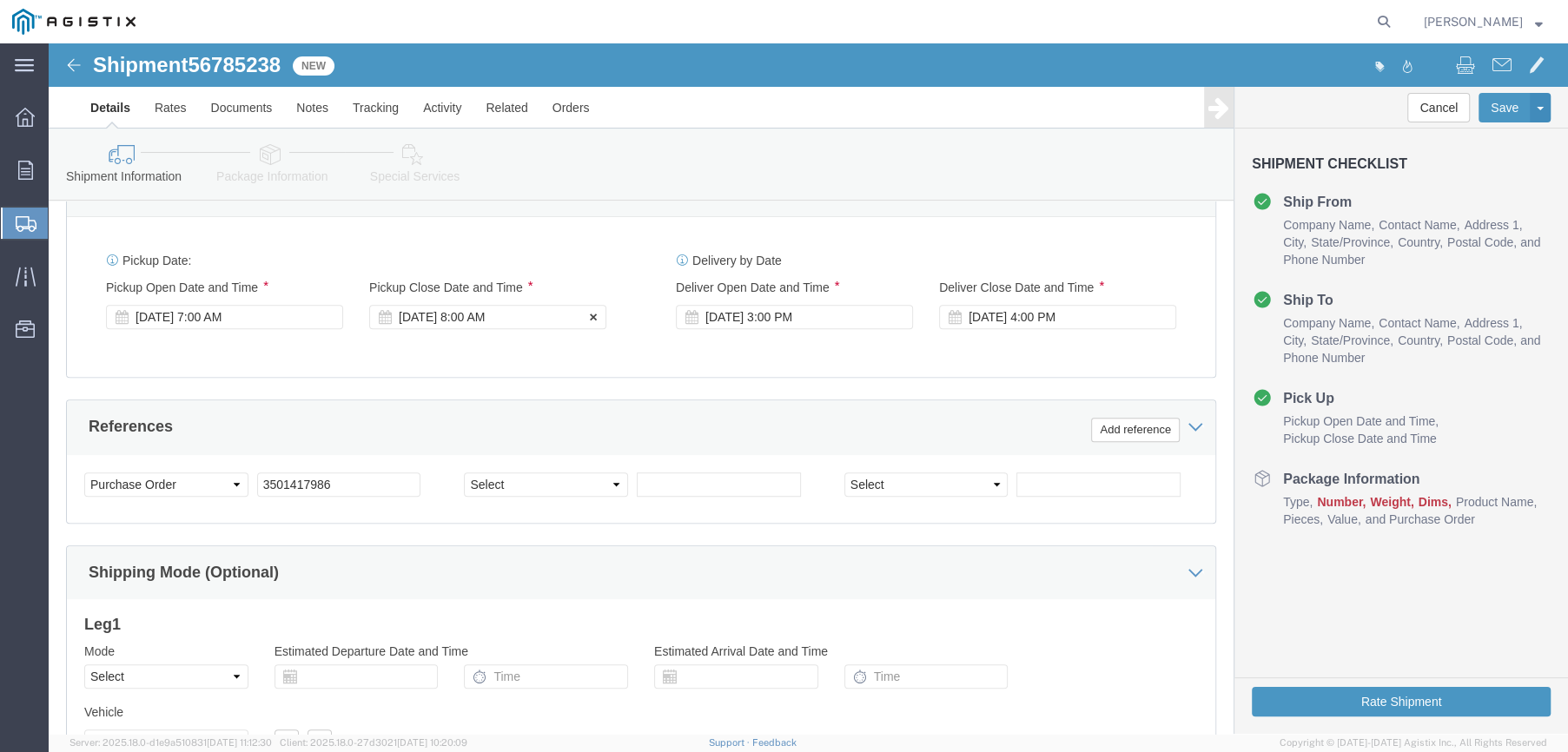
click div "[DATE] 8:00 AM"
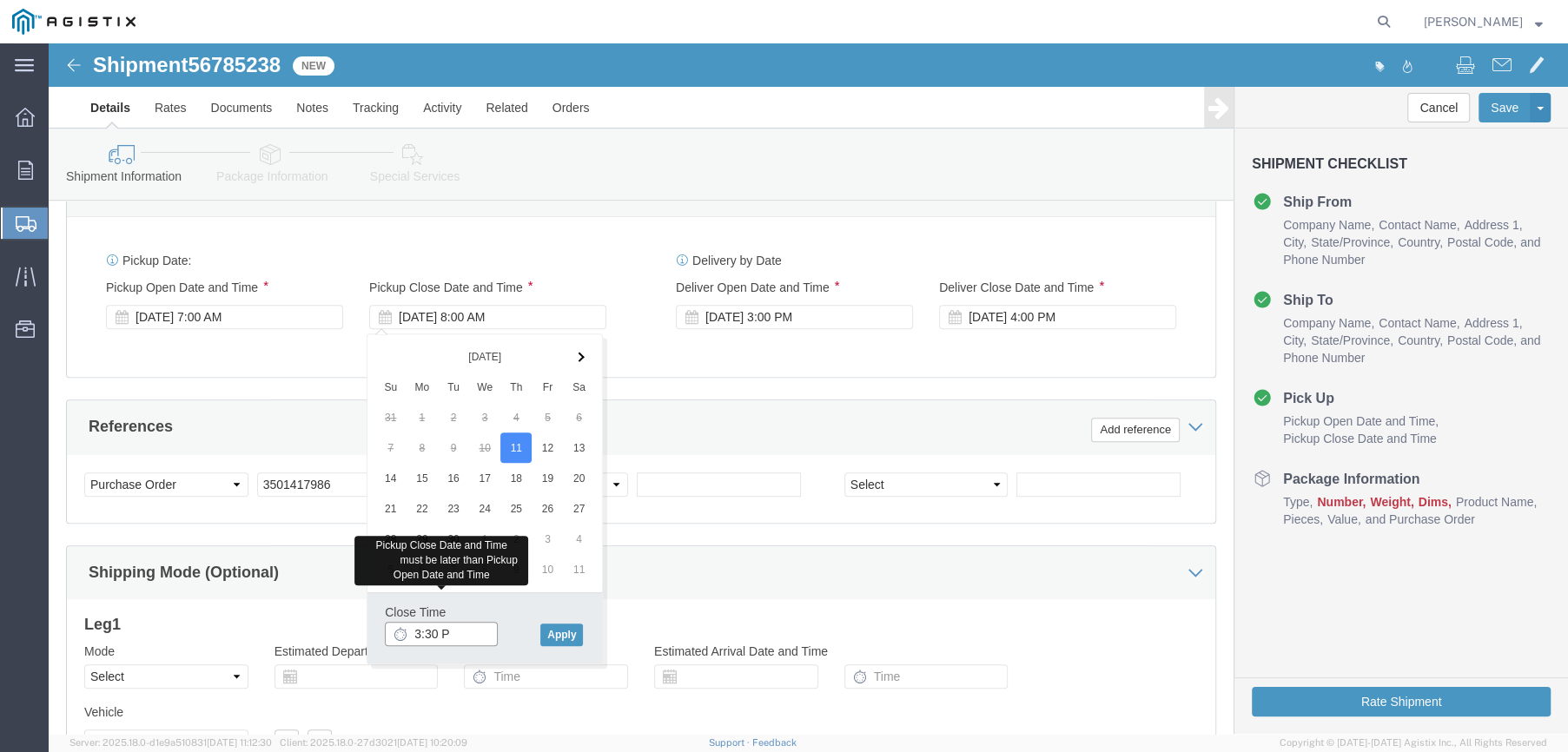
type input "3:30 PM"
click button "Apply"
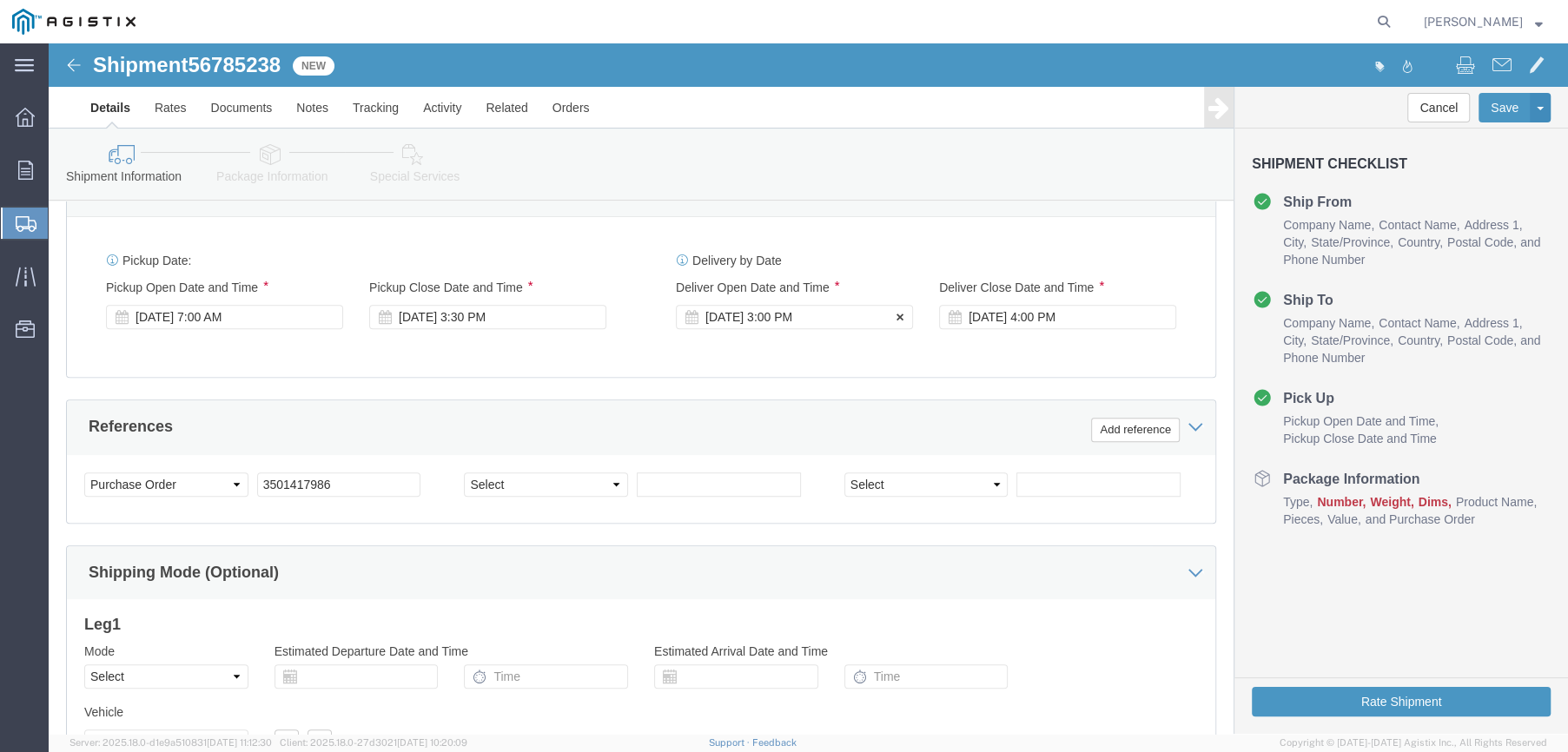
click div "[DATE] 3:00 PM"
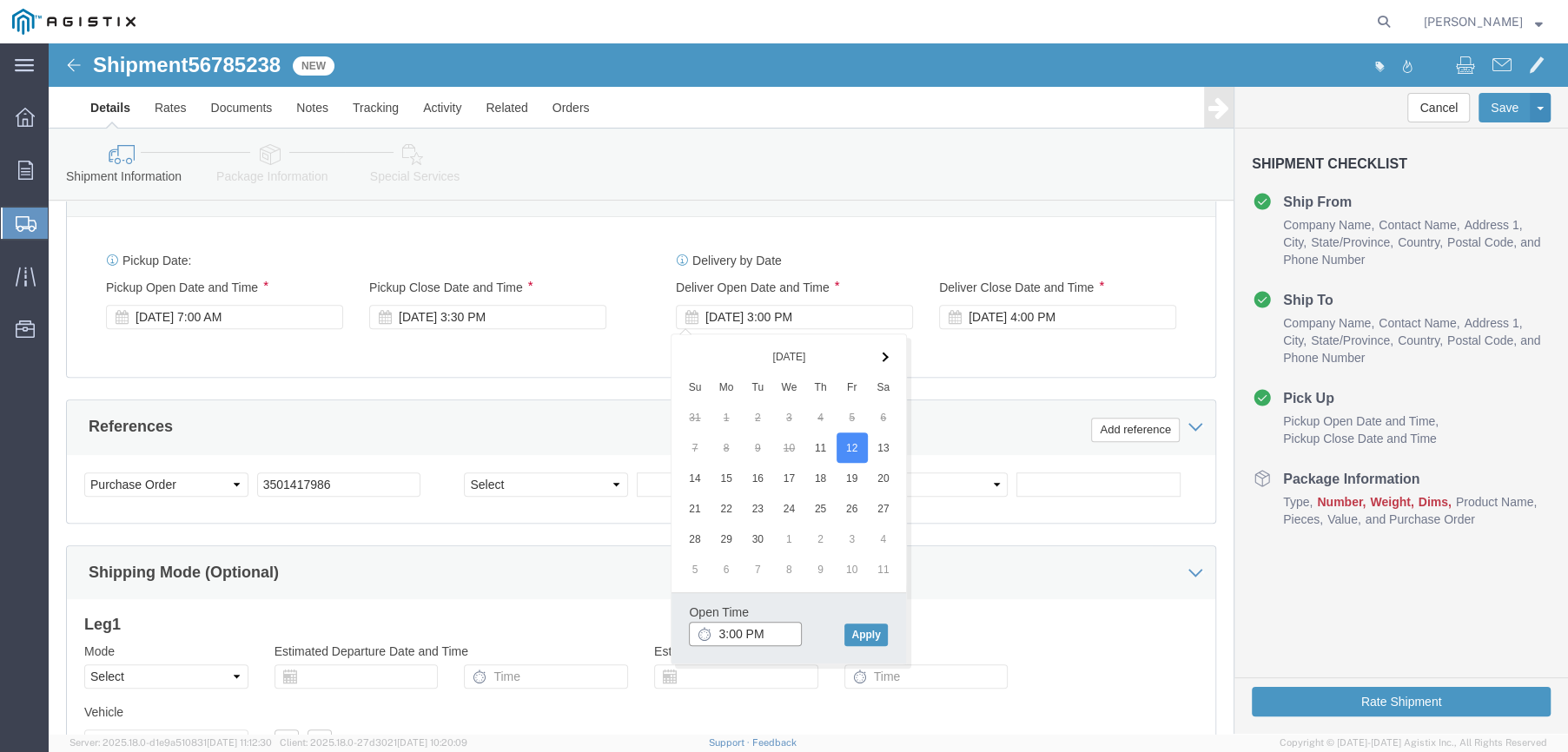
click input "3:00 PM"
type input "8:00 AM"
click button "Apply"
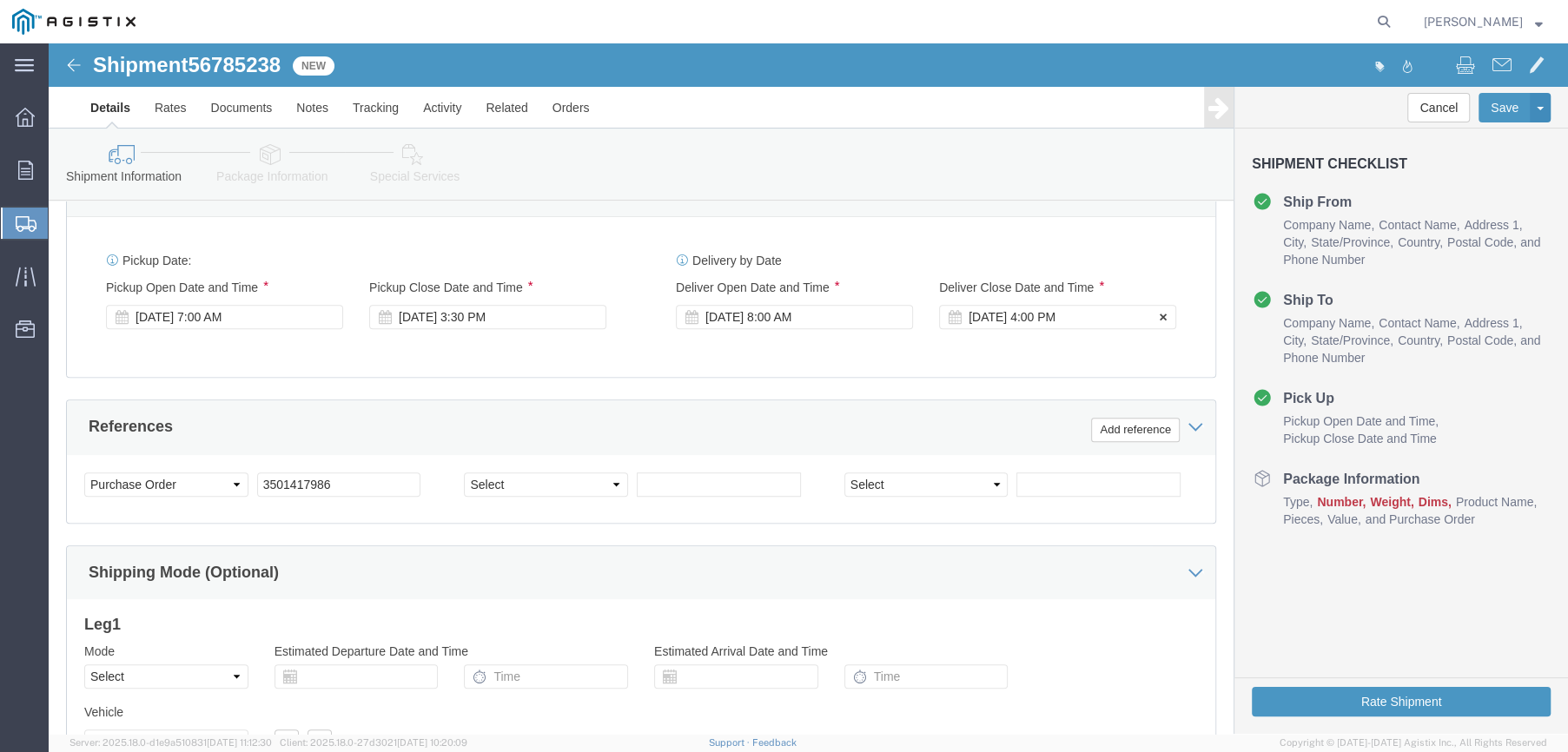
click div "[DATE] 4:00 PM"
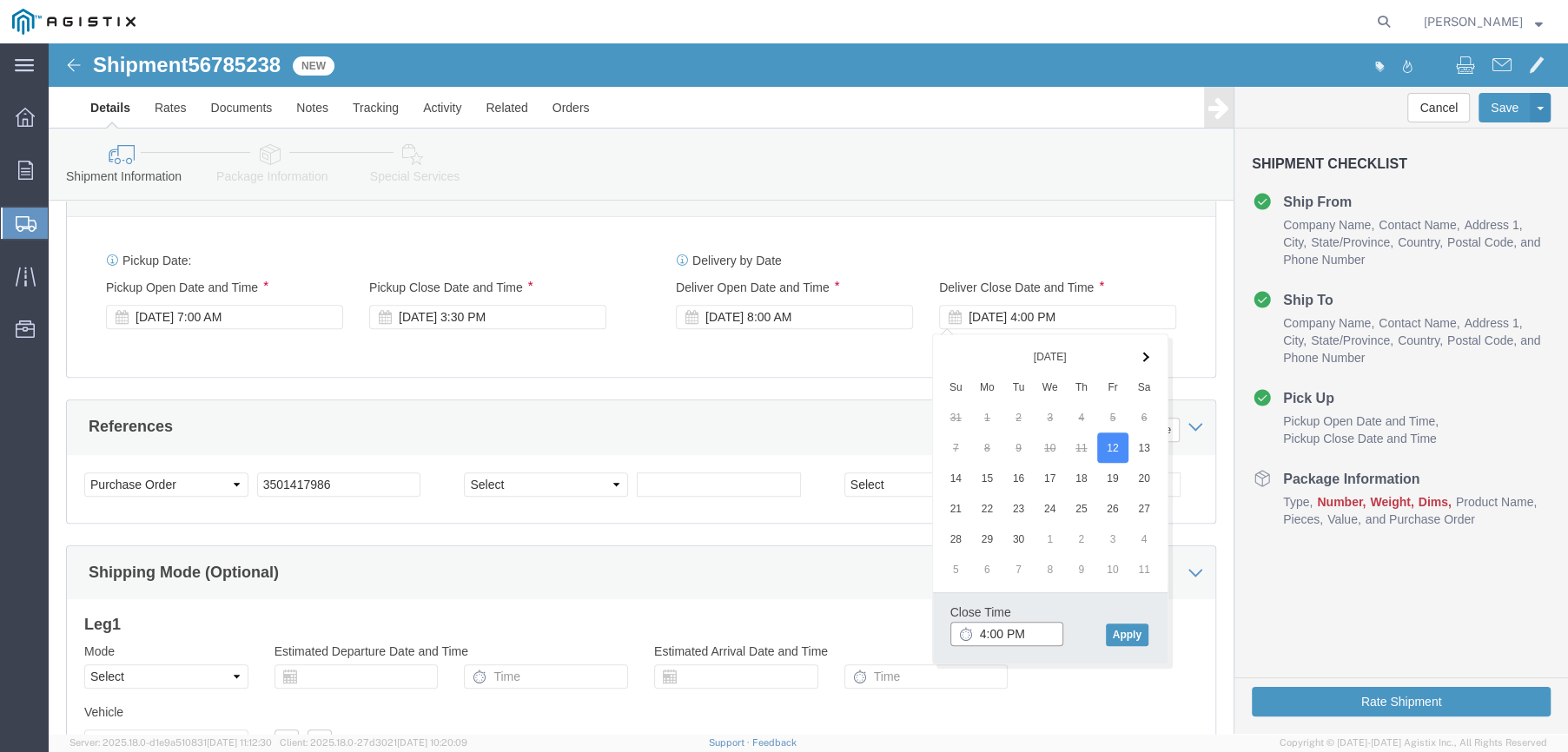
click input "4:00 PM"
type input "2:30 PM"
click button "Apply"
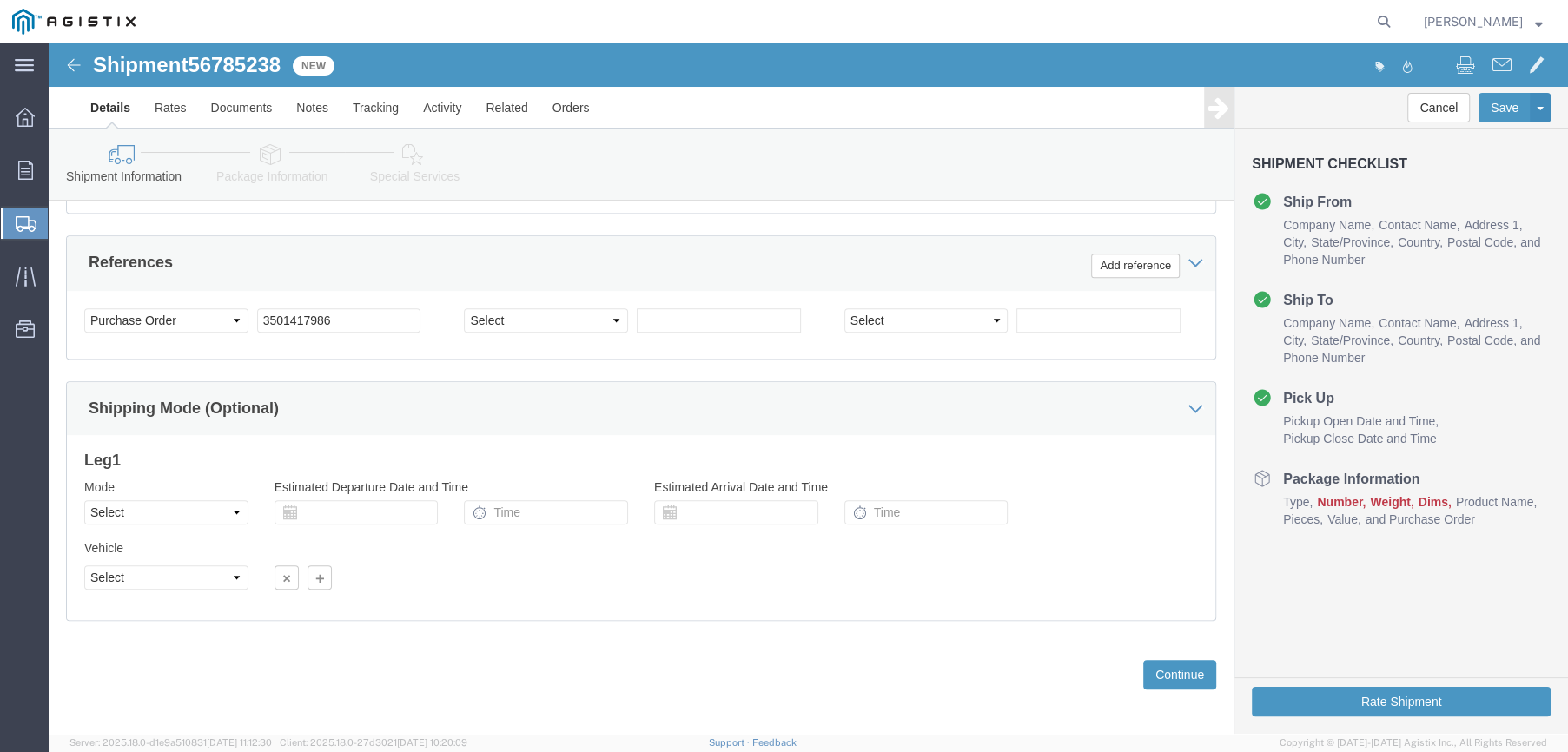
scroll to position [944, 0]
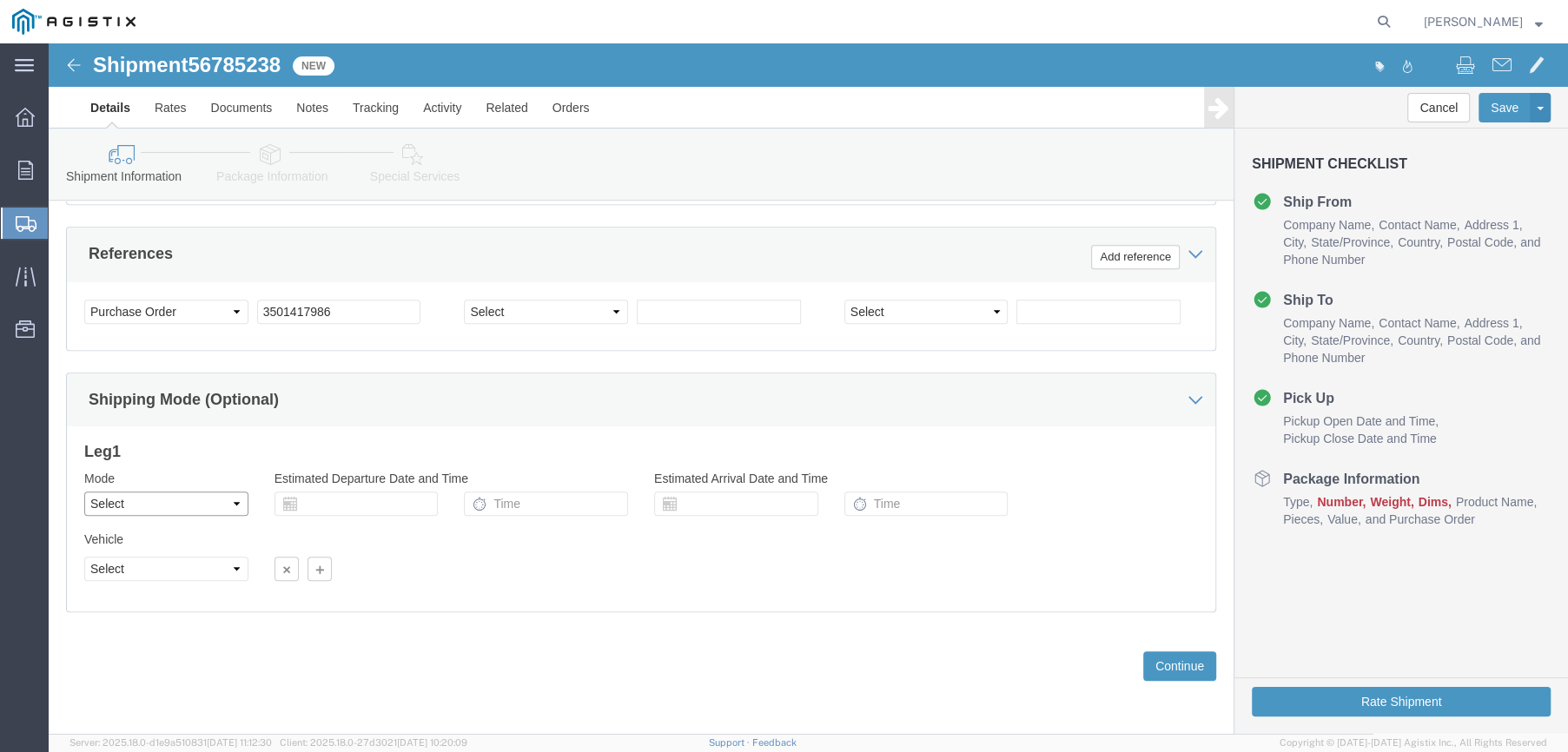
click select "Select Air Less than Truckload Multi-Leg Ocean Freight Rail Small Parcel Truckl…"
select select "LTL"
click select "Select Air Less than Truckload Multi-Leg Ocean Freight Rail Small Parcel Truckl…"
click button "Continue"
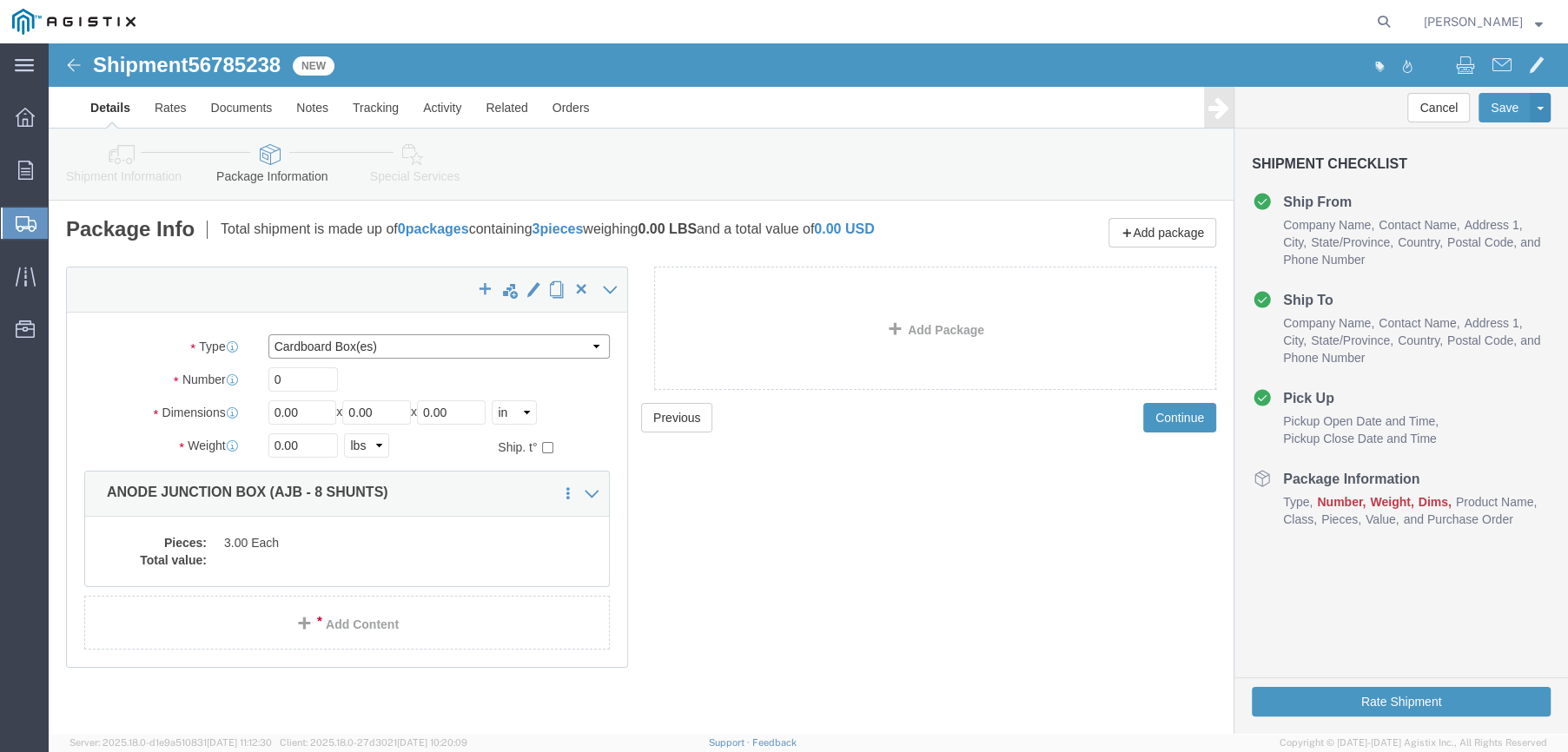
drag, startPoint x: 543, startPoint y: 302, endPoint x: 464, endPoint y: 314, distance: 79.9
click select "Select Bulk Bundle(s) Cardboard Box(es) Carton(s) Crate(s) Drum(s) (Fiberboard)…"
select select "PSNS"
click select "Select Bulk Bundle(s) Cardboard Box(es) Carton(s) Crate(s) Drum(s) (Fiberboard)…"
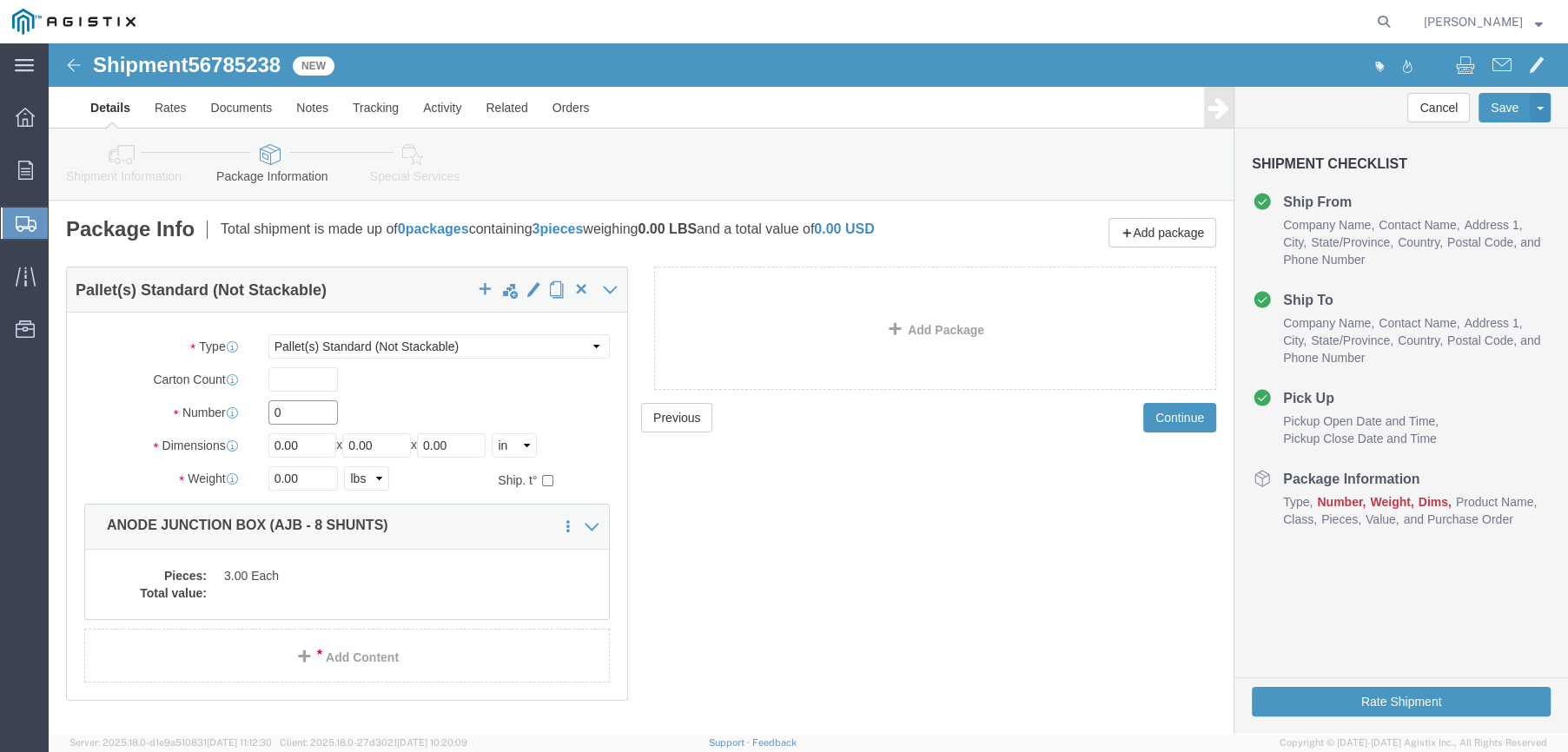
click input "0"
type input "1"
type input "46"
type input "15"
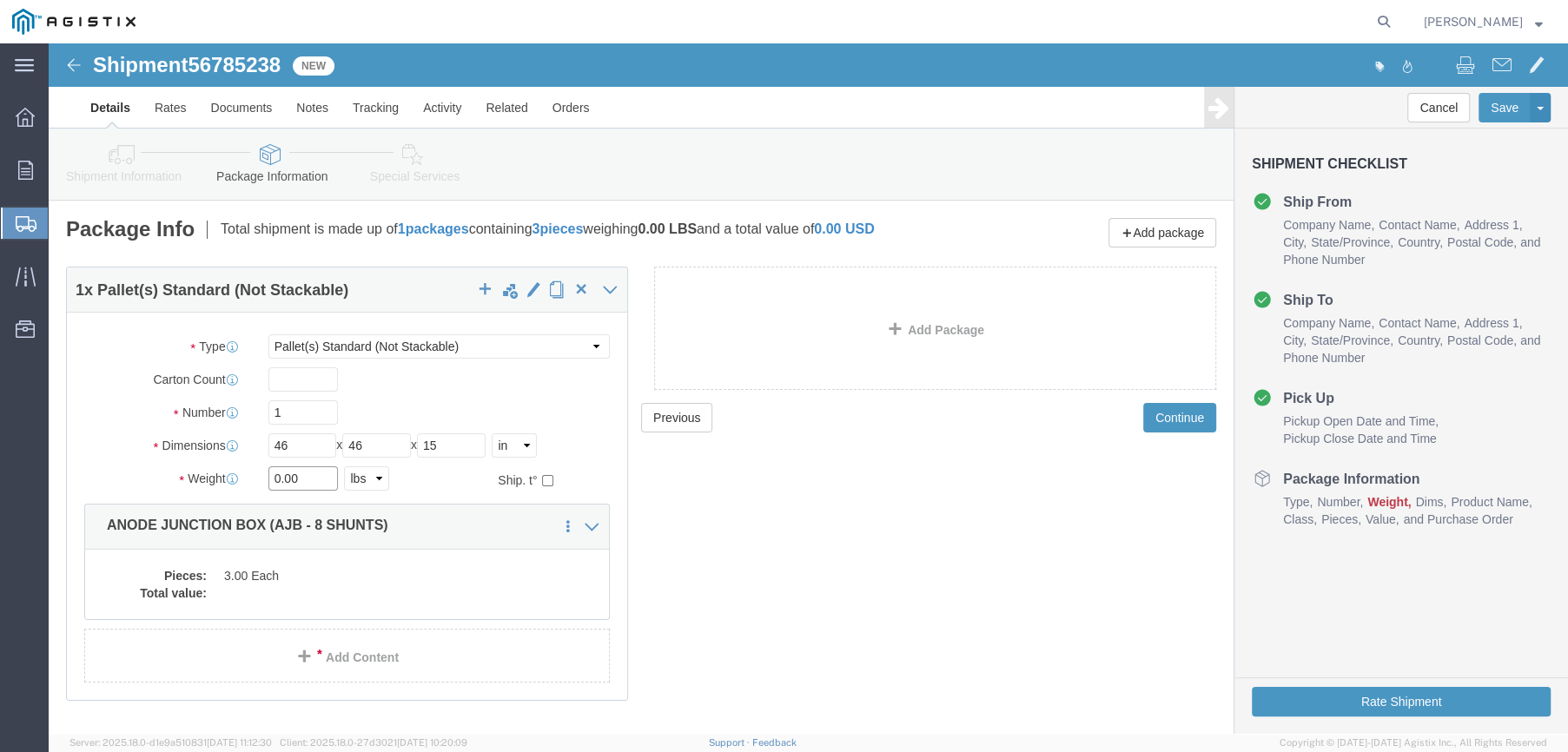
drag, startPoint x: 227, startPoint y: 437, endPoint x: 158, endPoint y: 437, distance: 69.0
click div "Weight 0.00 Select kgs lbs Ship. t°"
type input "96"
click dl "Pieces: 3.00 Each Total value:"
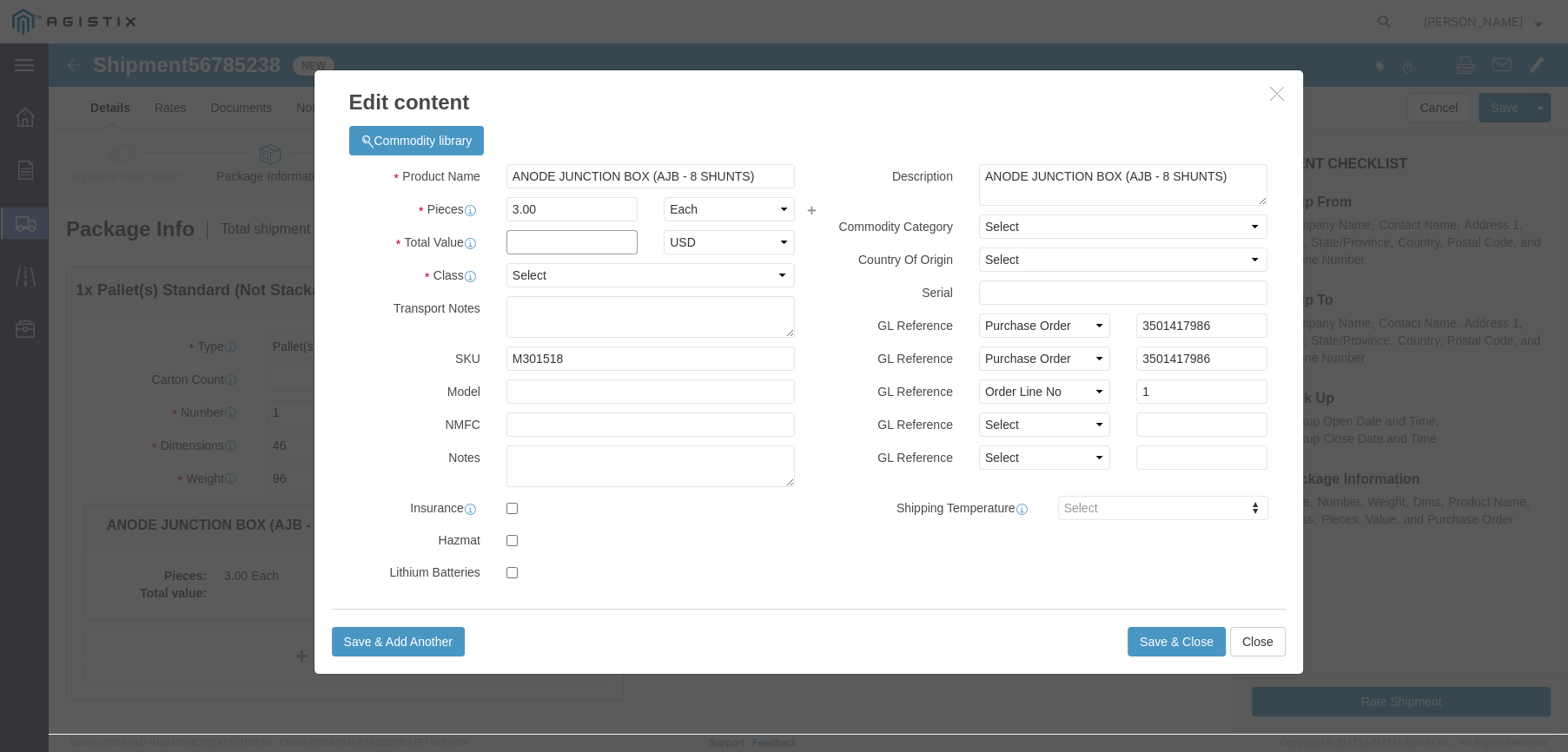
click input "text"
type input "2,080.32"
click select "Select 50 55 60 65 70 85 92.5 100 125 175 250 300 400"
select select "50"
click select "Select 50 55 60 65 70 85 92.5 100 125 175 250 300 400"
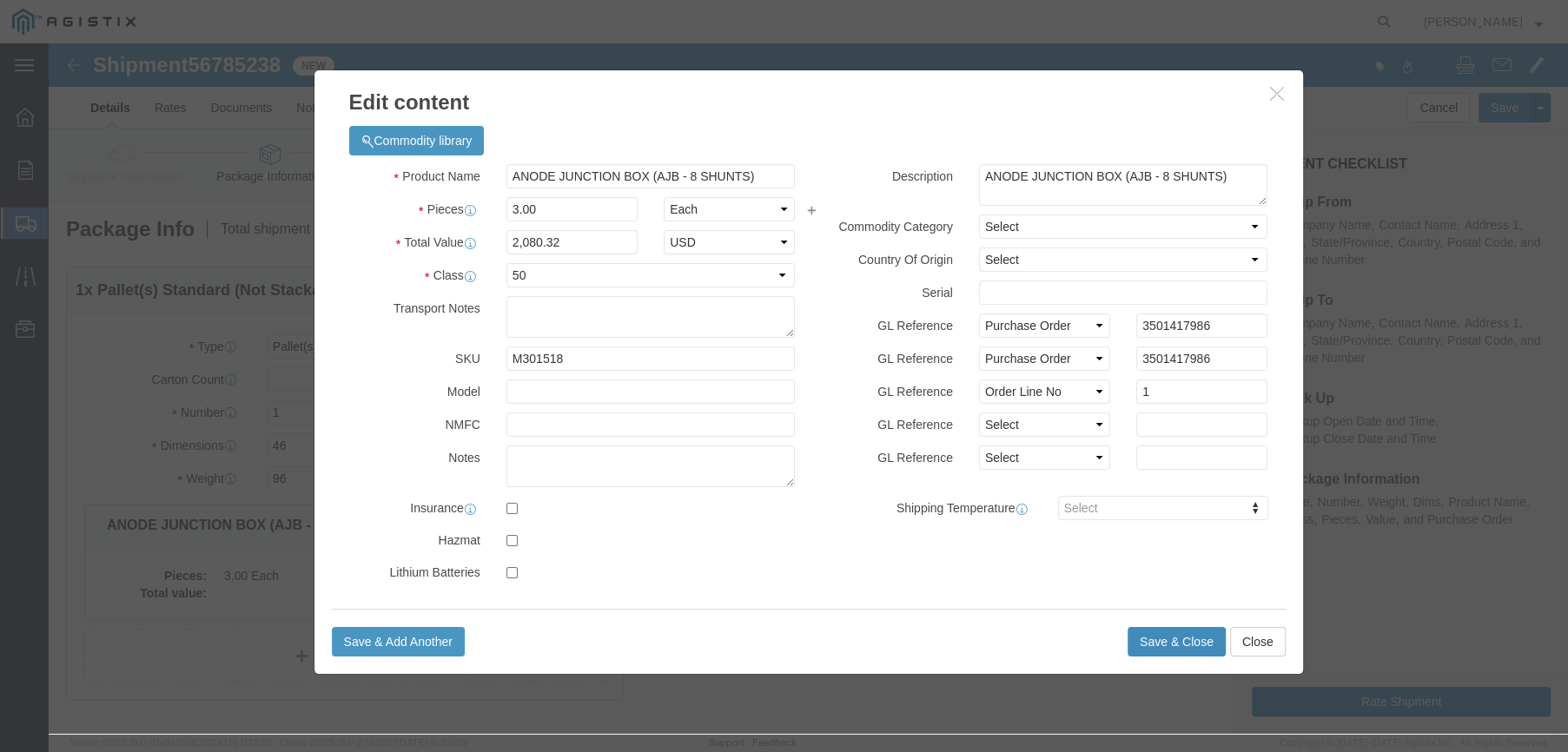
click button "Save & Close"
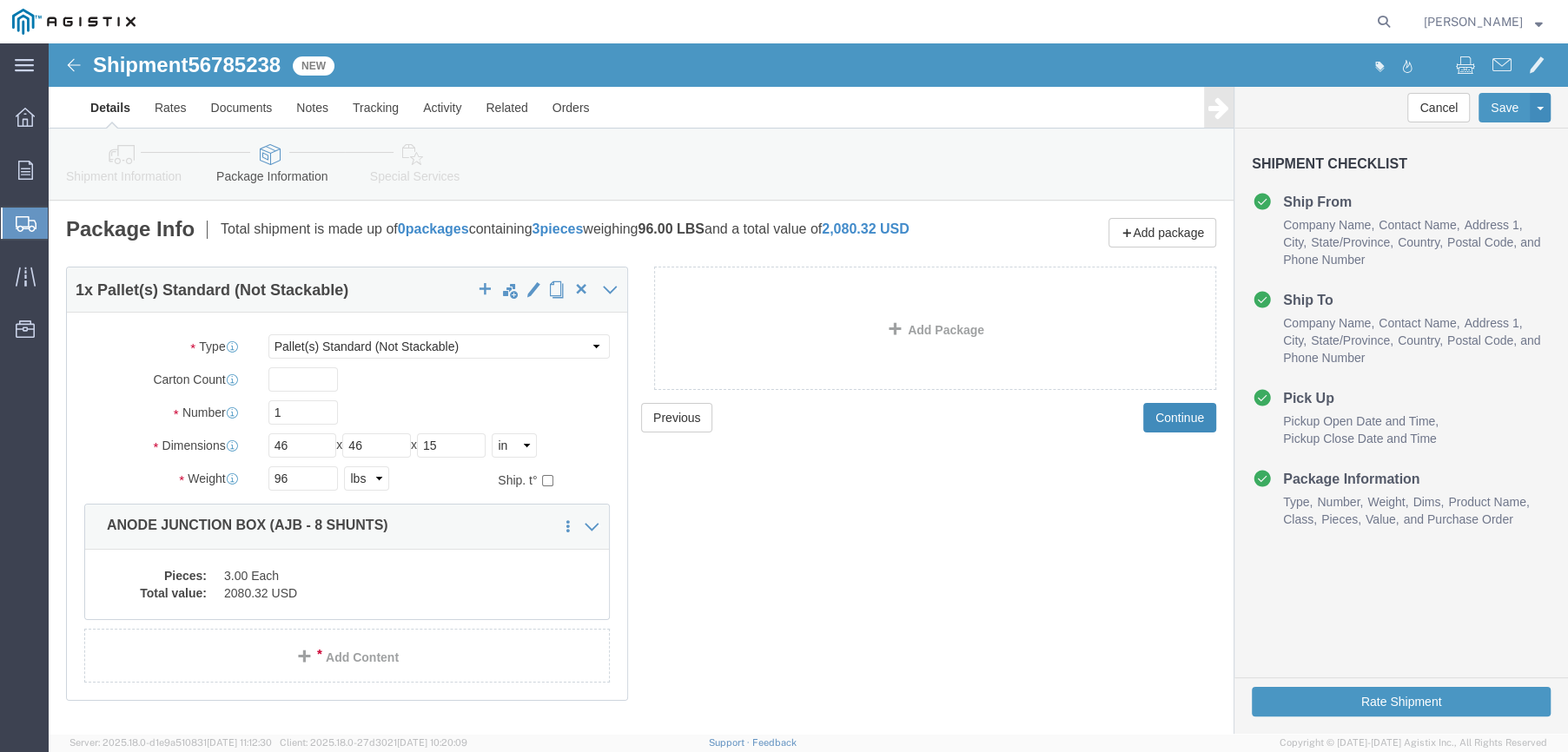
click button "Continue"
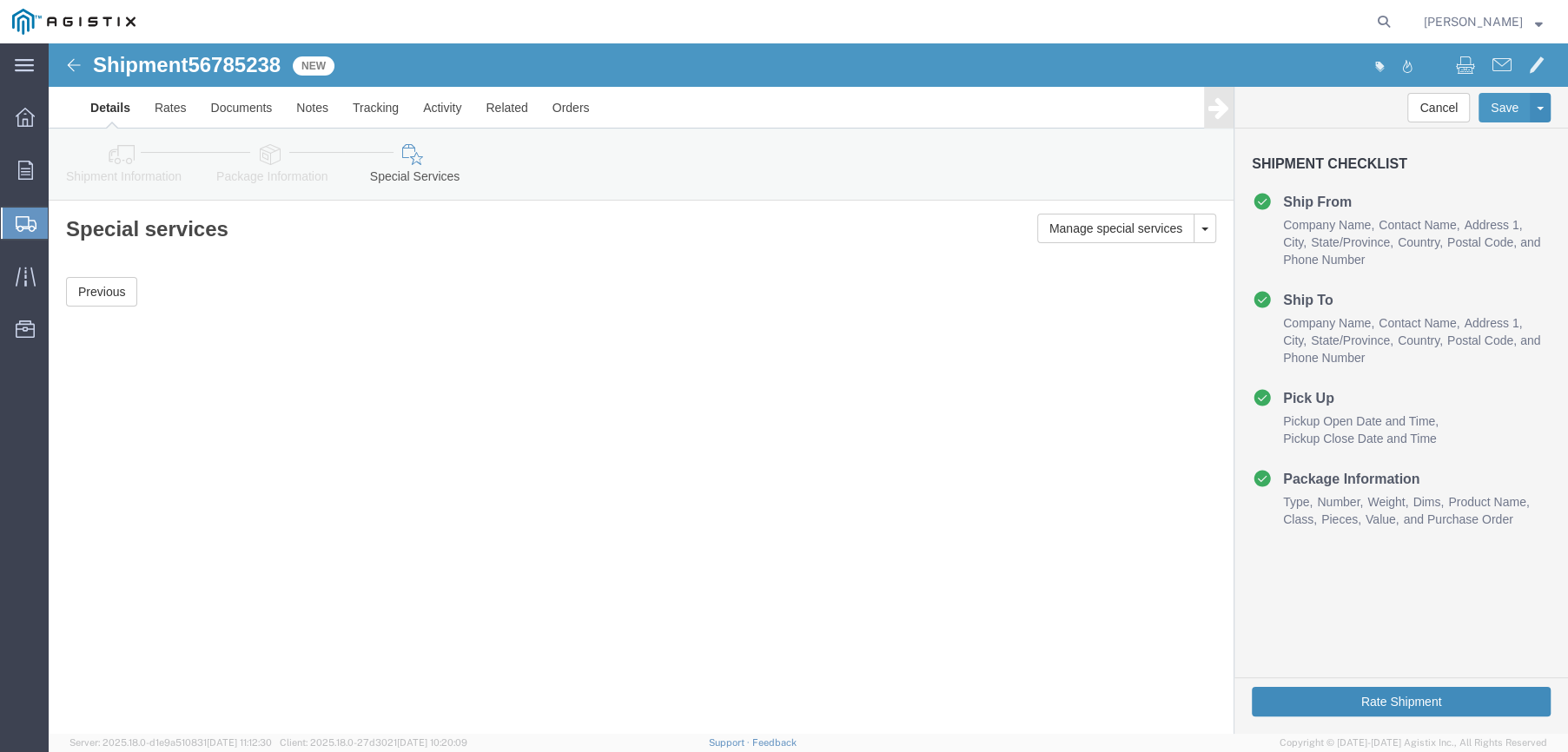
click button "Rate Shipment"
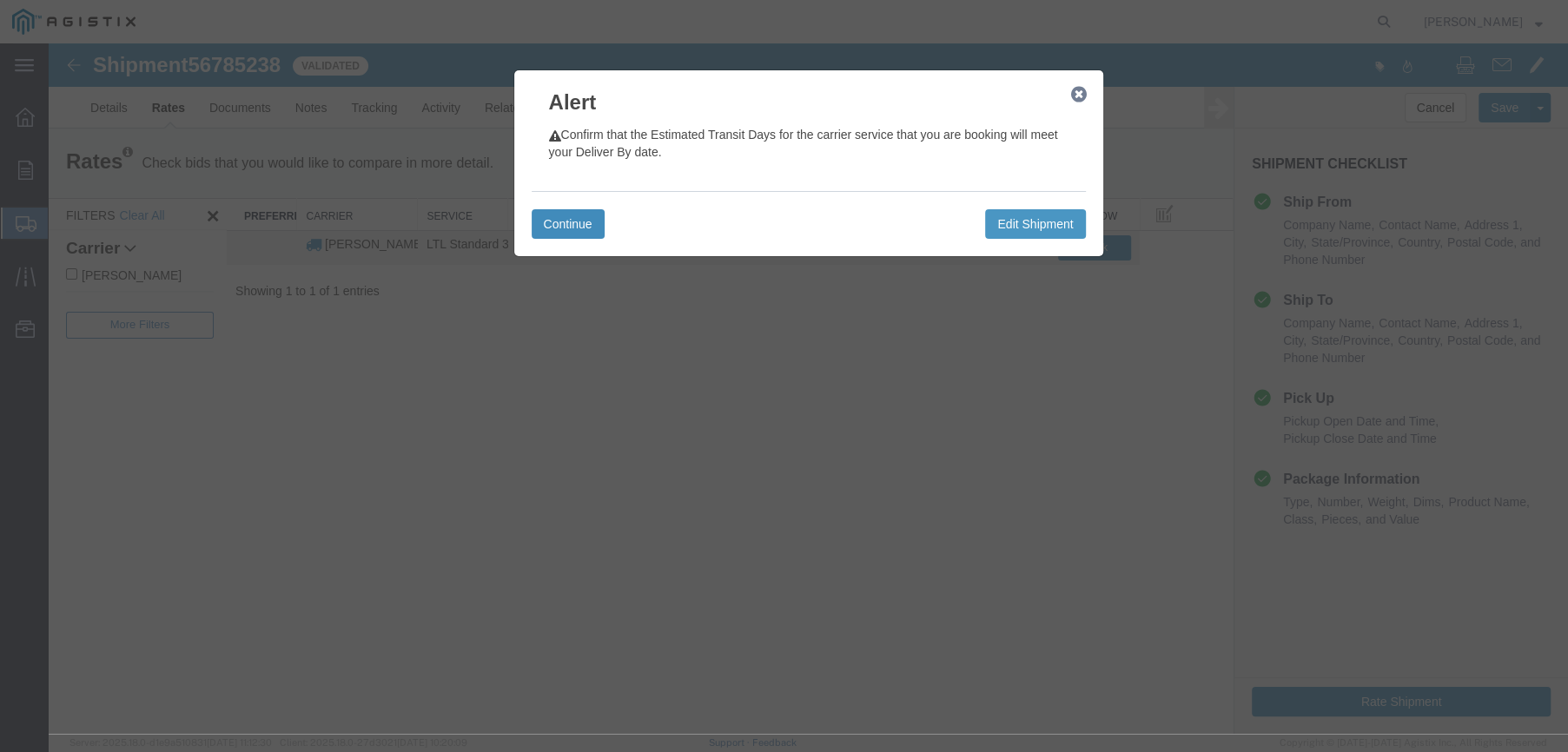
click at [600, 231] on button "Continue" at bounding box center [569, 224] width 73 height 29
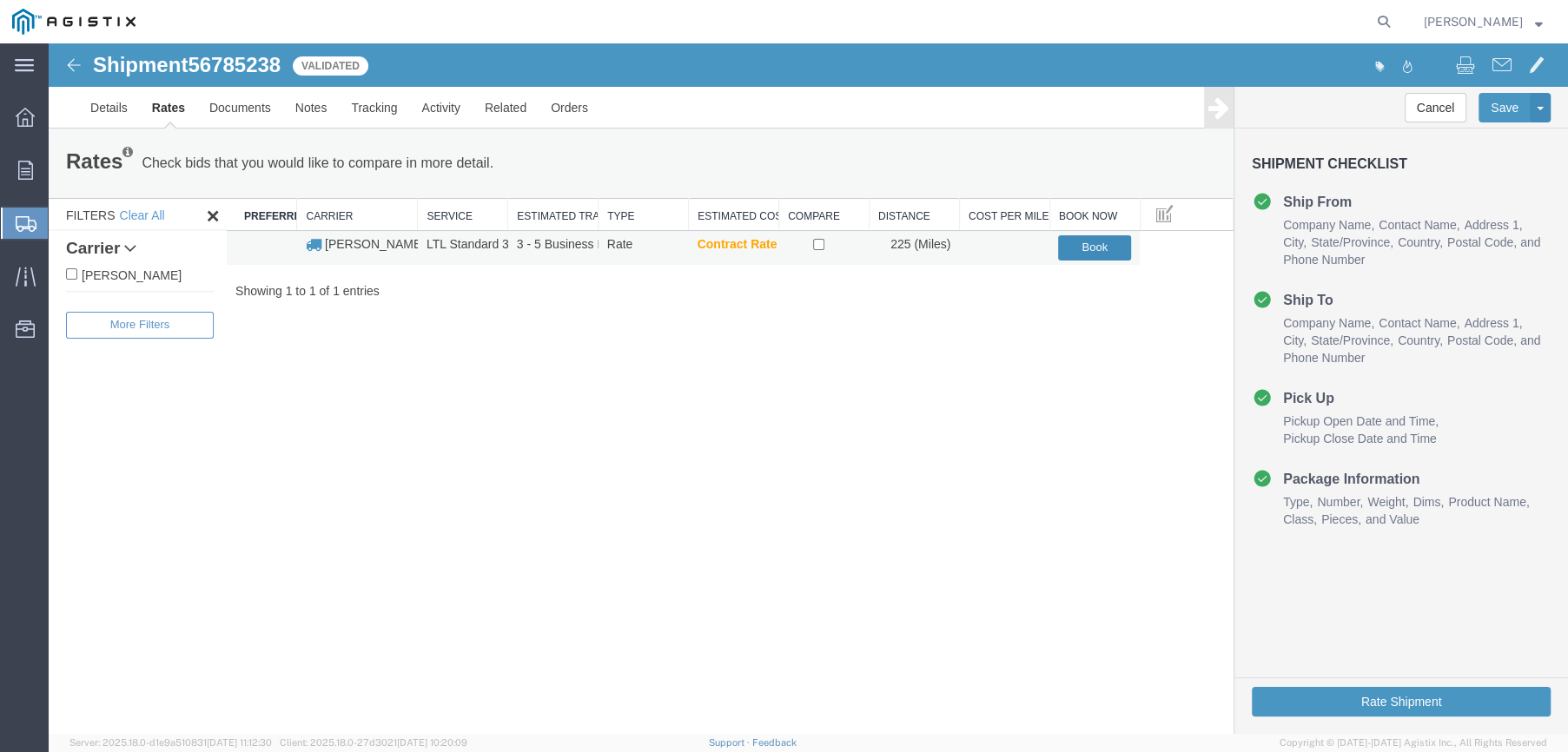
click at [1069, 249] on button "Book" at bounding box center [1094, 248] width 73 height 25
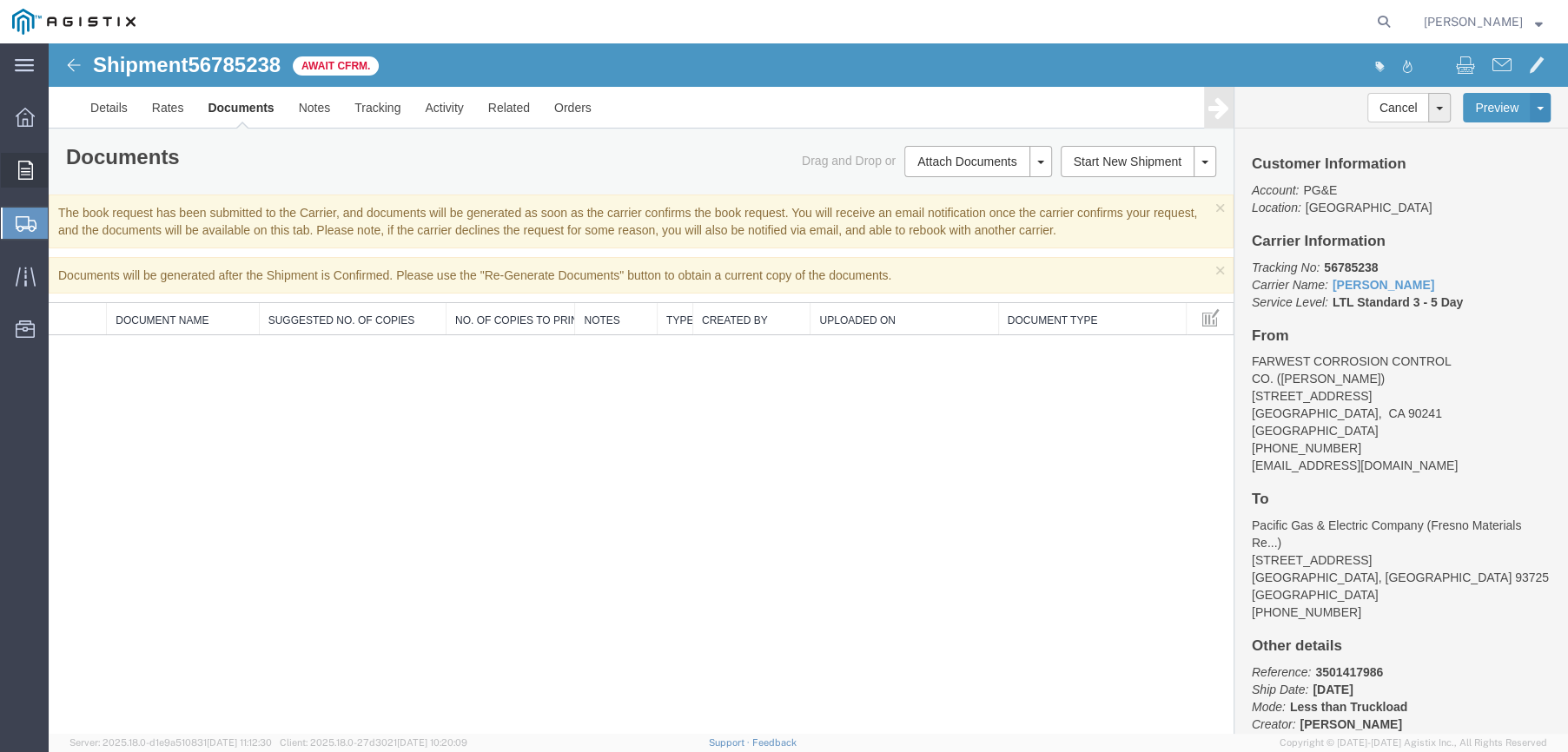
click at [60, 170] on span "Orders" at bounding box center [54, 170] width 12 height 35
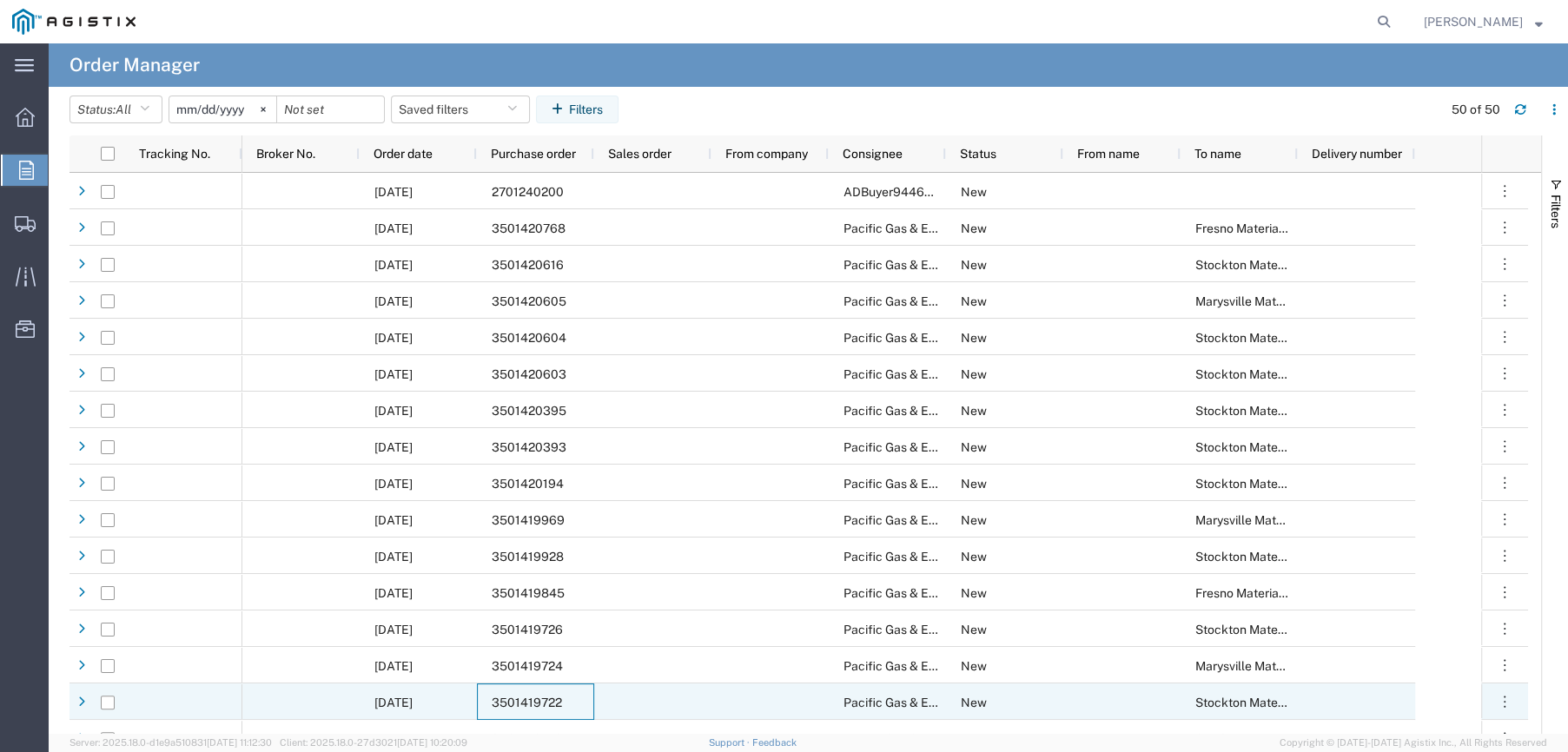
click at [557, 711] on div "3501419722" at bounding box center [536, 701] width 117 height 36
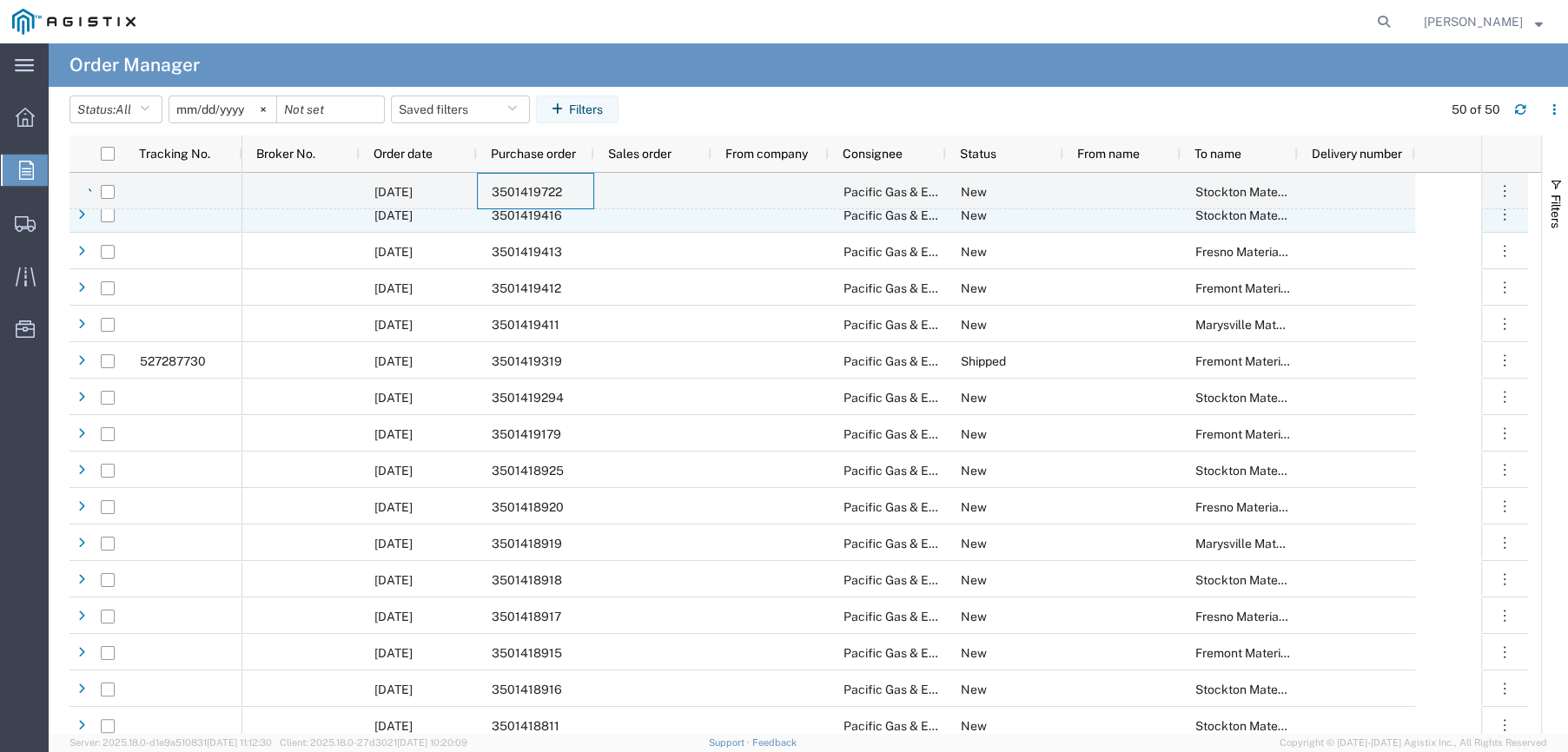
scroll to position [434, 0]
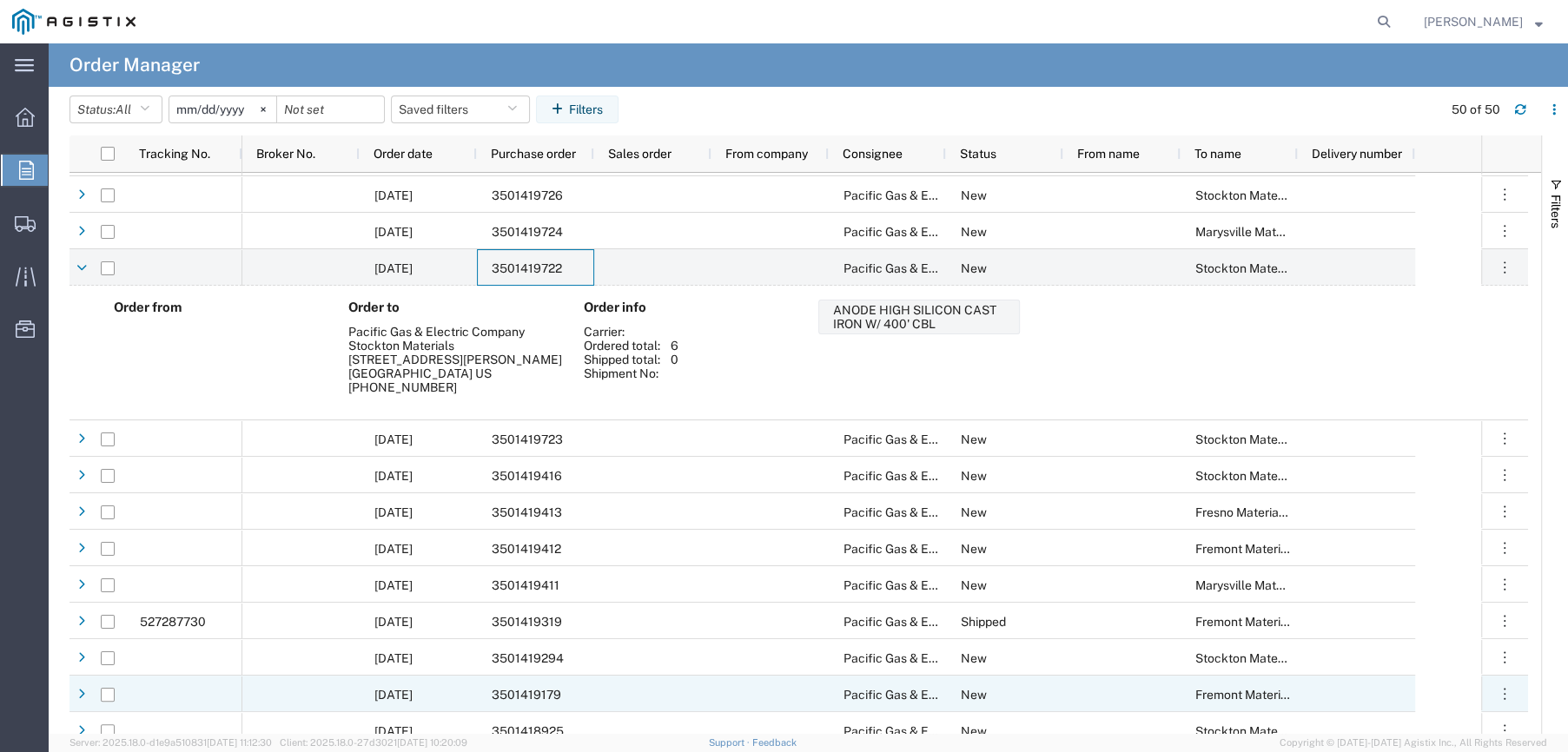
click at [573, 700] on div "3501419179" at bounding box center [536, 693] width 117 height 36
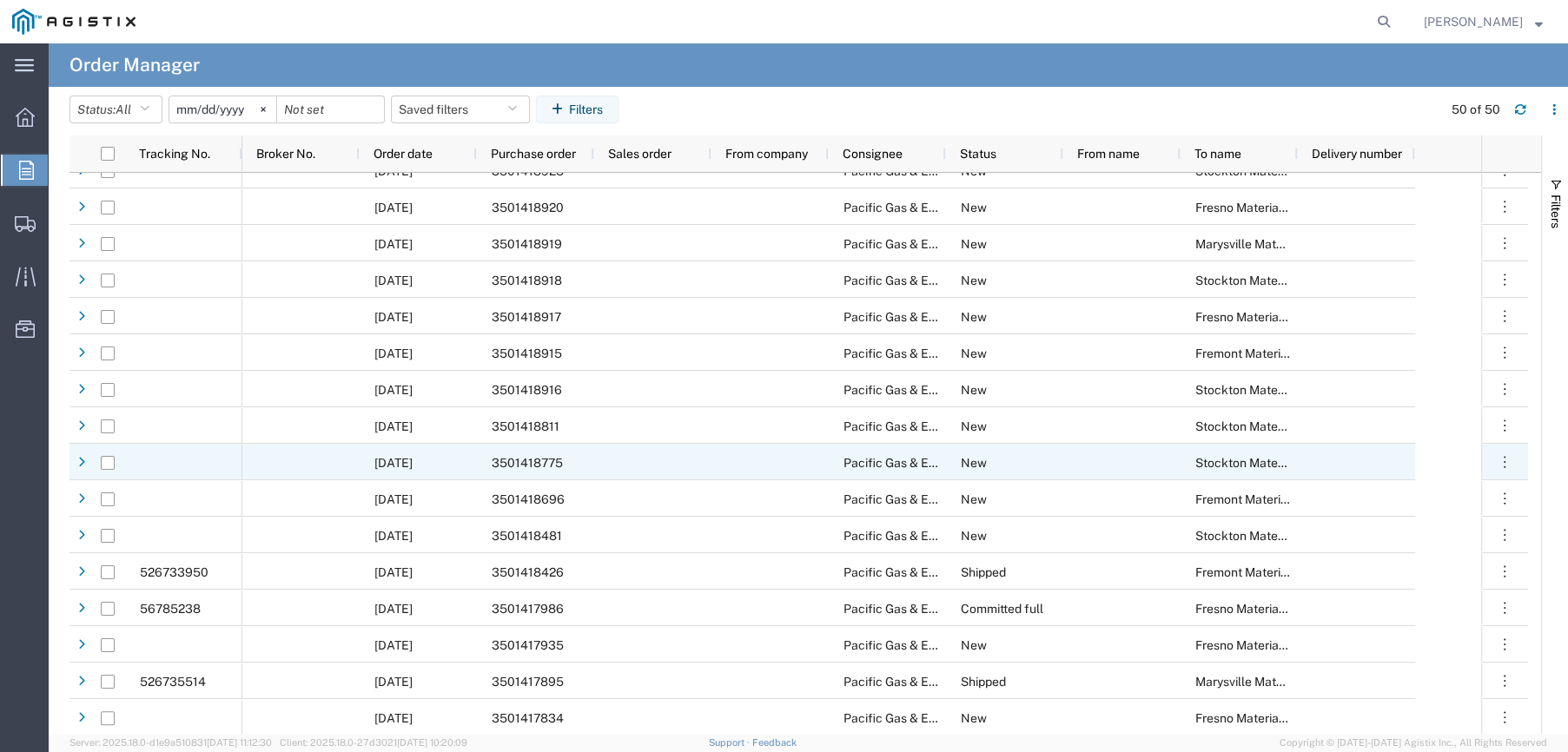
scroll to position [1042, 0]
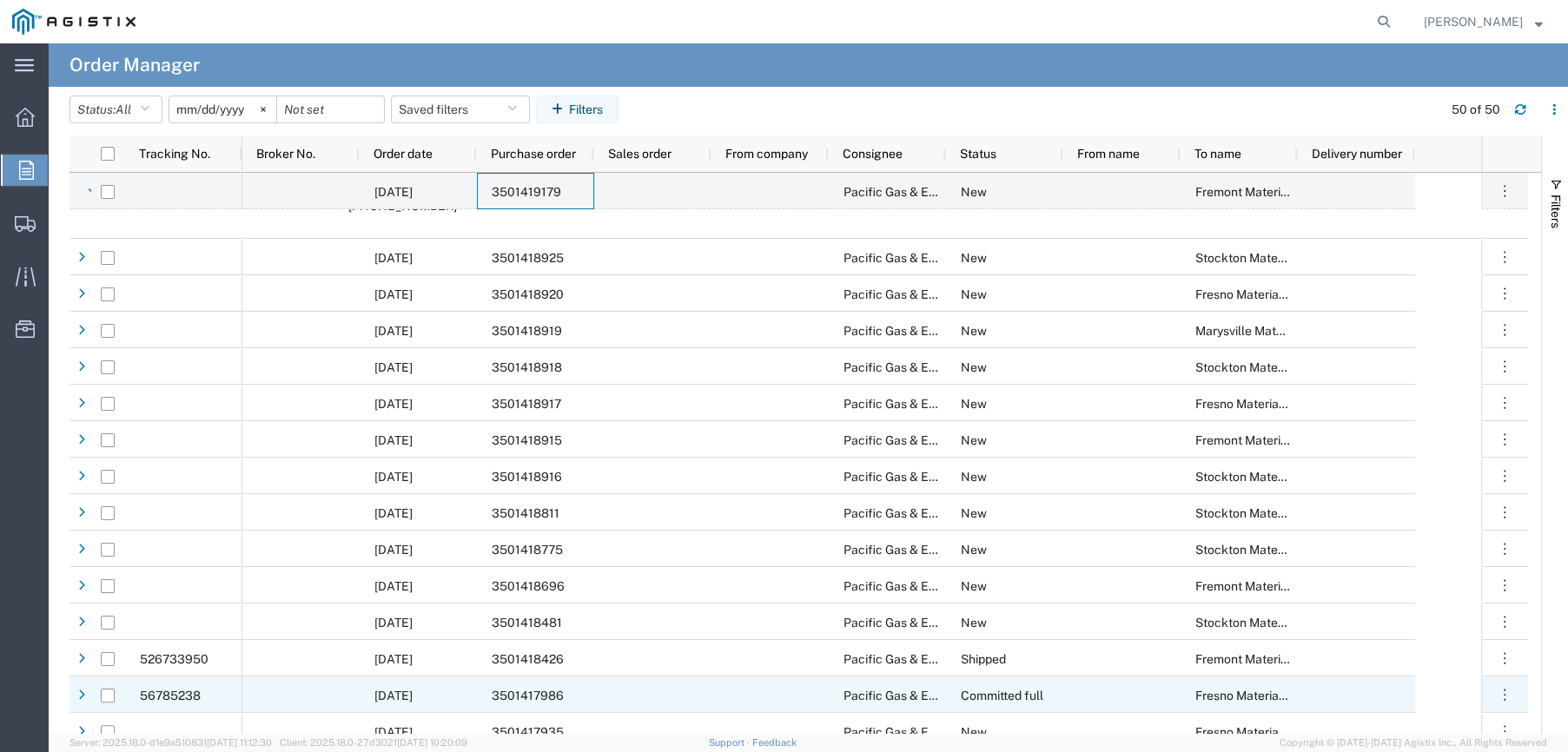
click at [557, 693] on span "3501417986" at bounding box center [528, 696] width 72 height 14
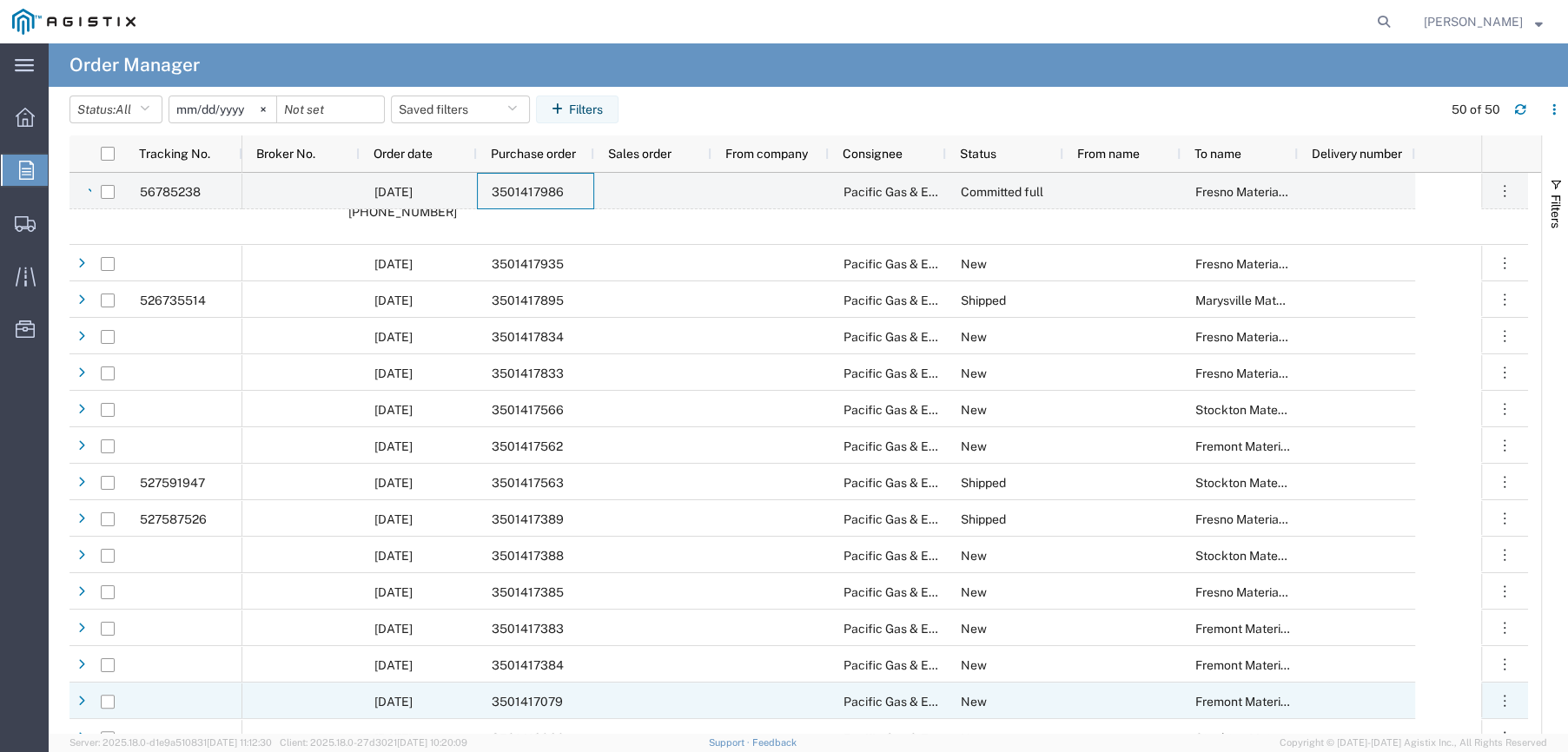
scroll to position [1650, 0]
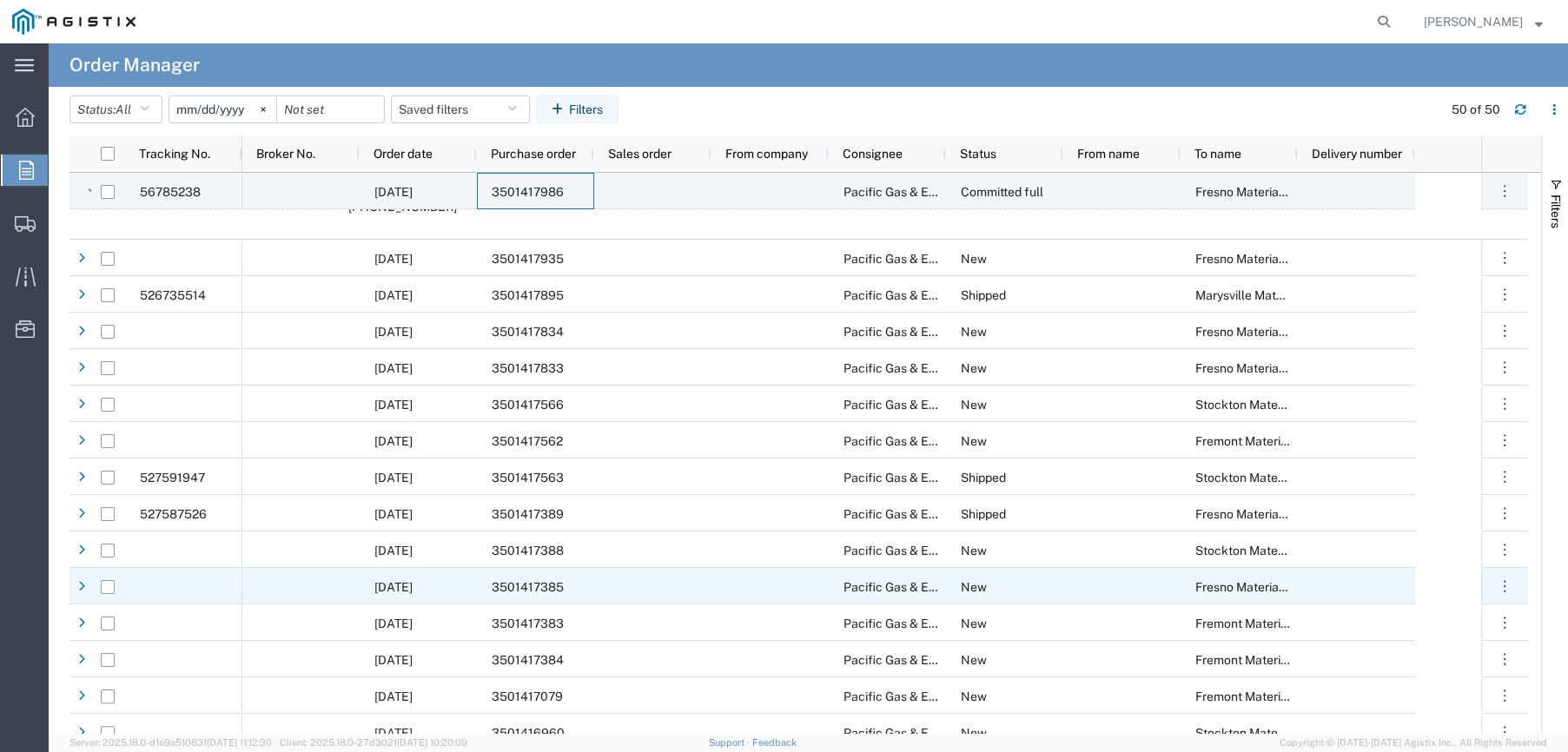
click at [557, 589] on span "3501417385" at bounding box center [528, 587] width 72 height 14
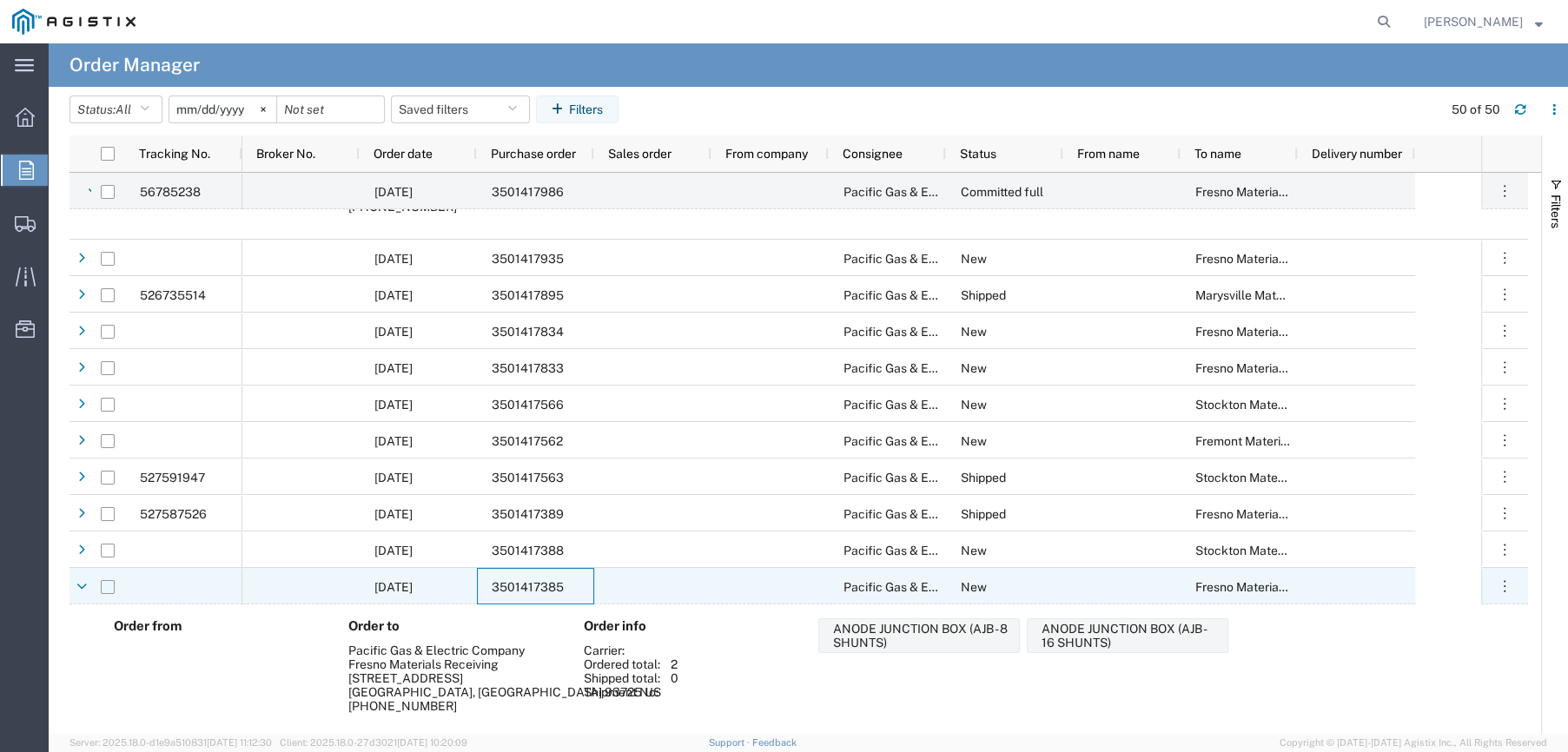
click at [114, 590] on input "Press Space to toggle row selection (unchecked)" at bounding box center [107, 587] width 14 height 14
checkbox input "true"
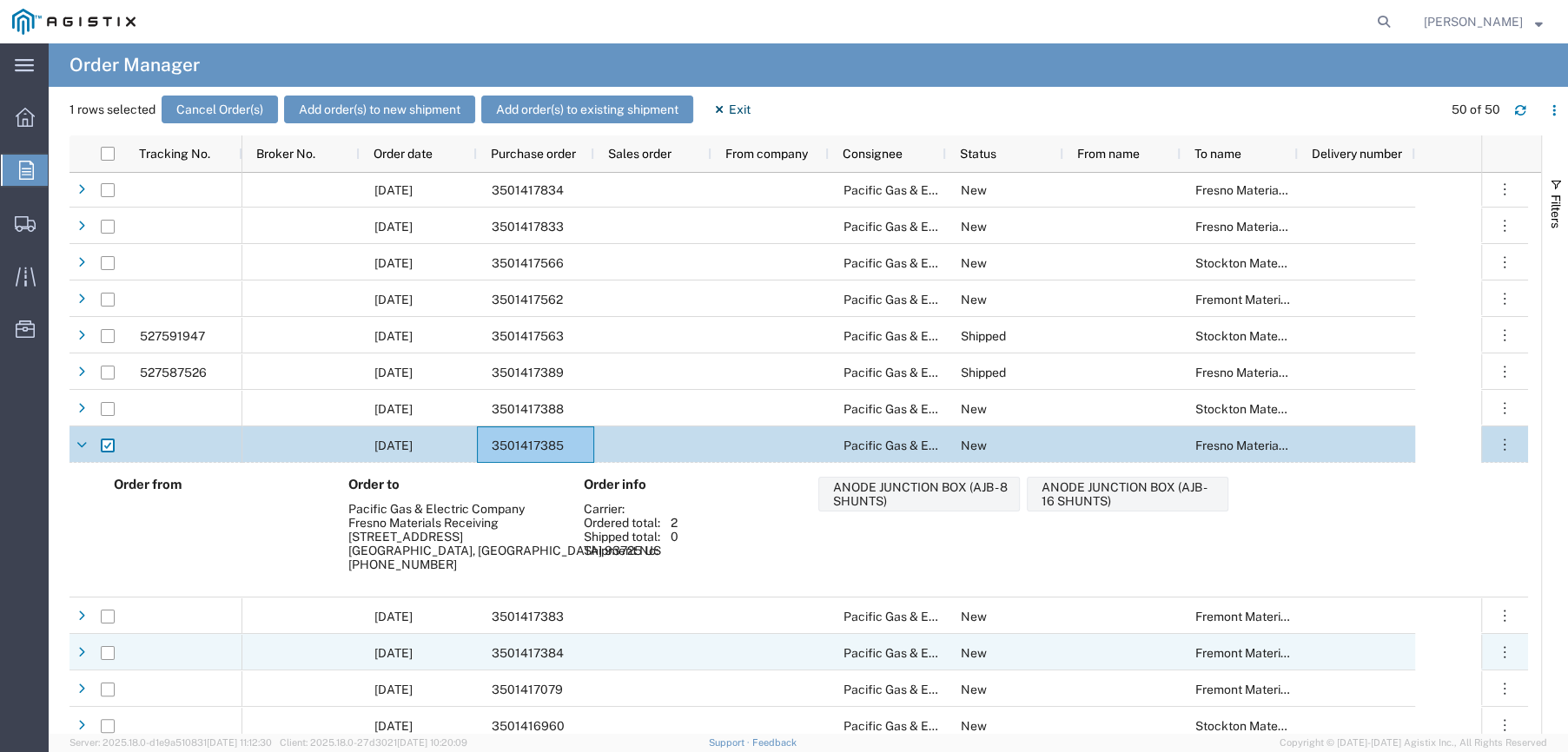
scroll to position [1800, 0]
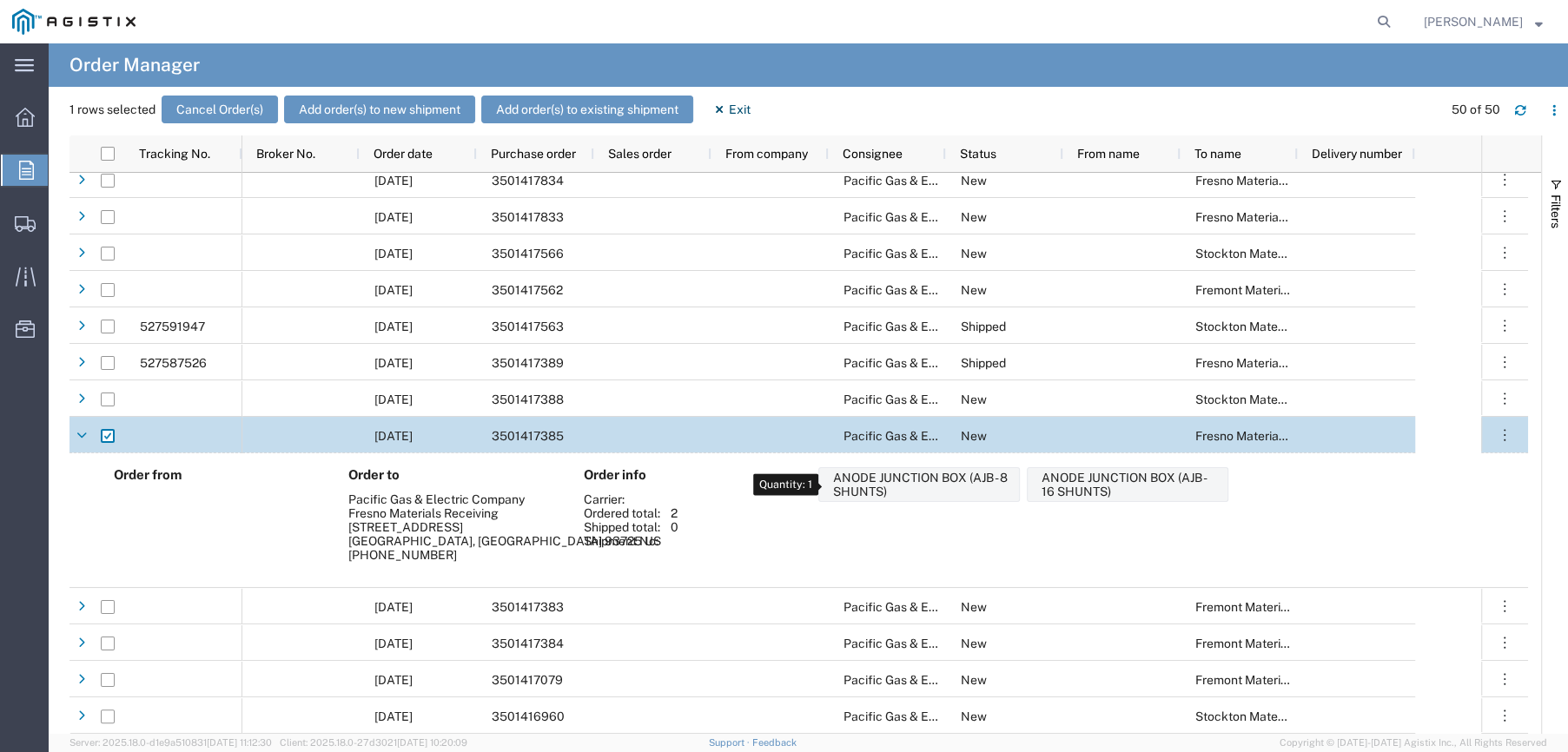
click at [923, 482] on div "ANODE JUNCTION BOX (AJB - 8 SHUNTS)" at bounding box center [922, 484] width 179 height 28
click at [388, 119] on button "Add order(s) to new shipment" at bounding box center [379, 109] width 191 height 28
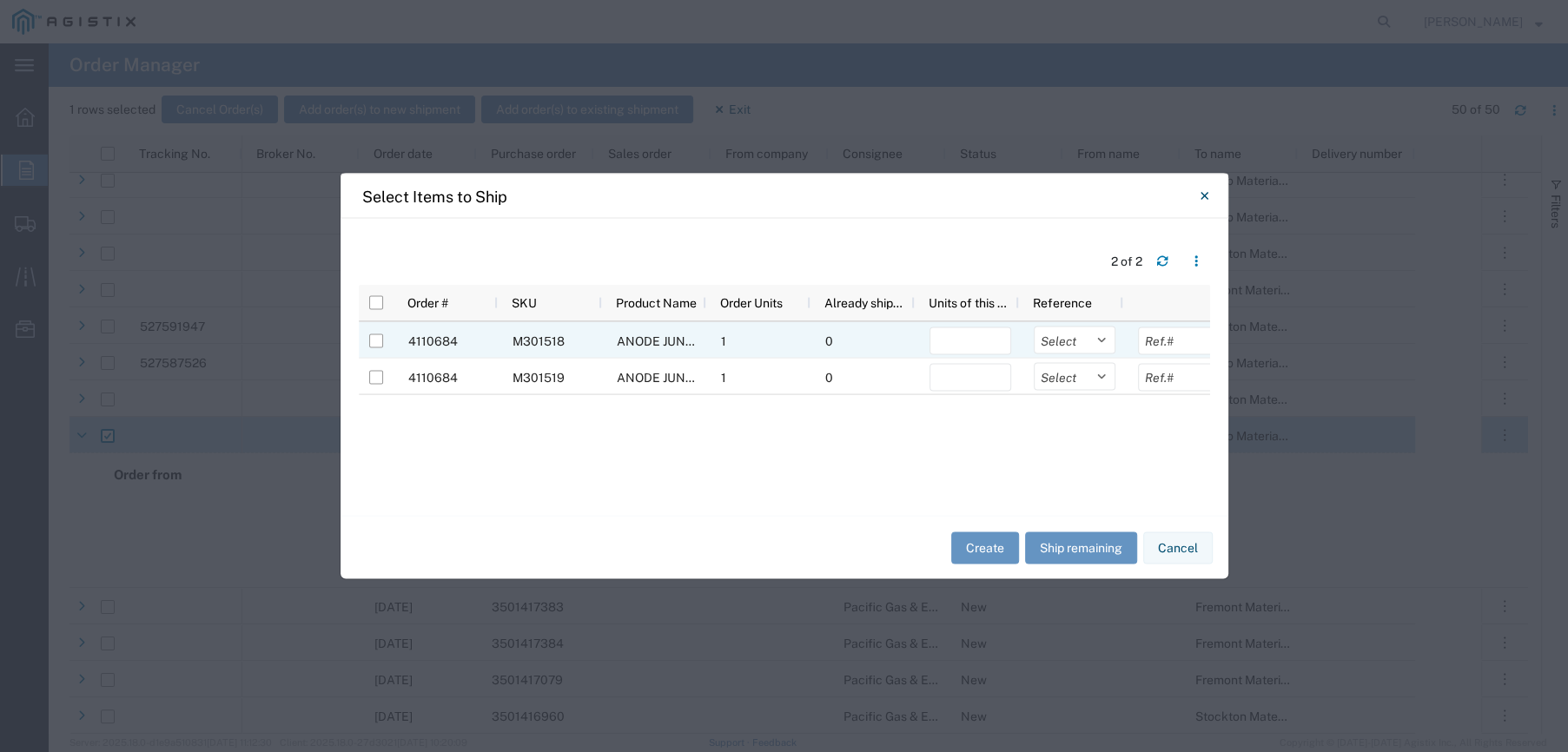
click at [366, 338] on div at bounding box center [376, 341] width 33 height 36
click at [373, 339] on input "Press Space to toggle row selection (unchecked)" at bounding box center [377, 342] width 14 height 14
checkbox input "true"
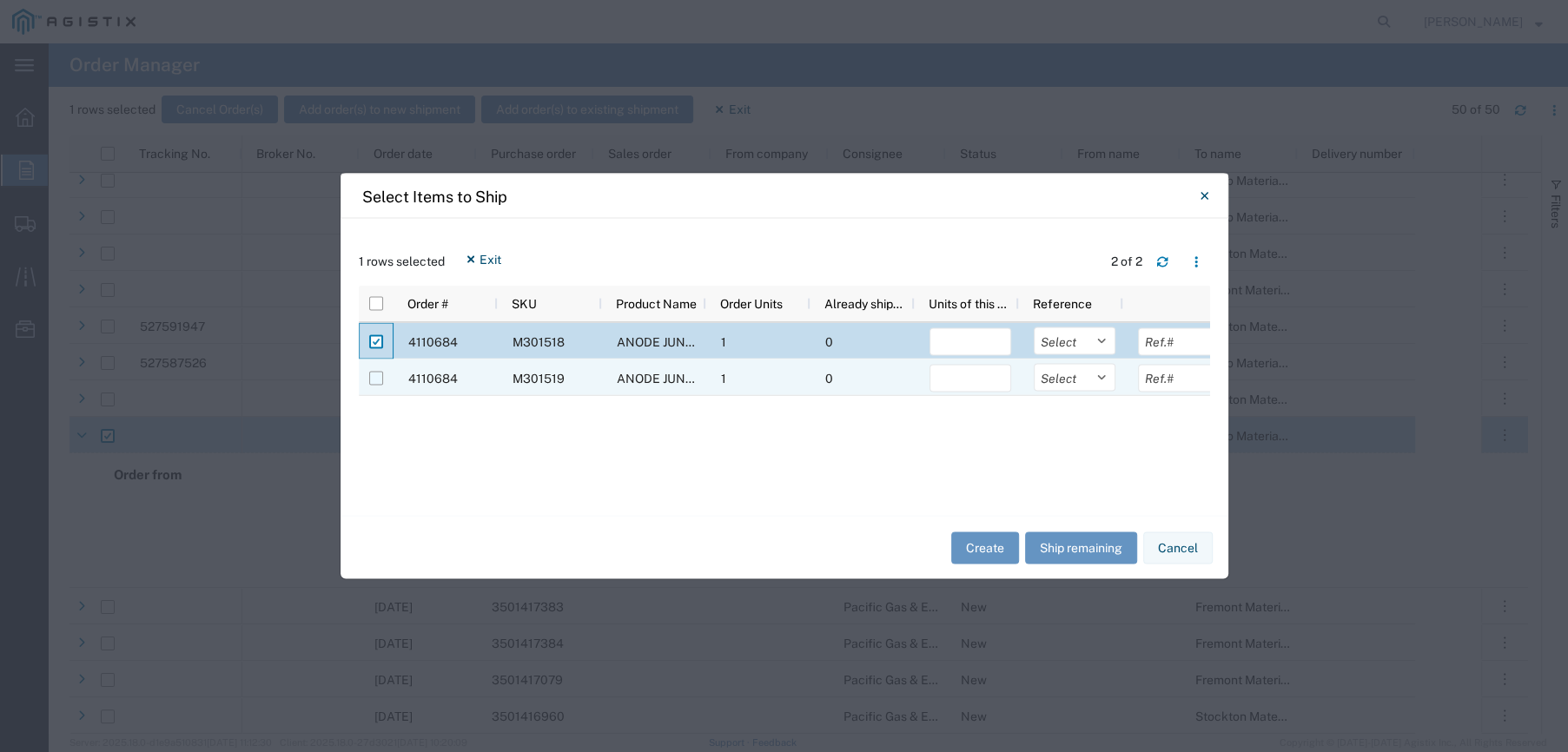
click at [378, 381] on input "Press Space to toggle row selection (unchecked)" at bounding box center [377, 379] width 14 height 14
checkbox input "true"
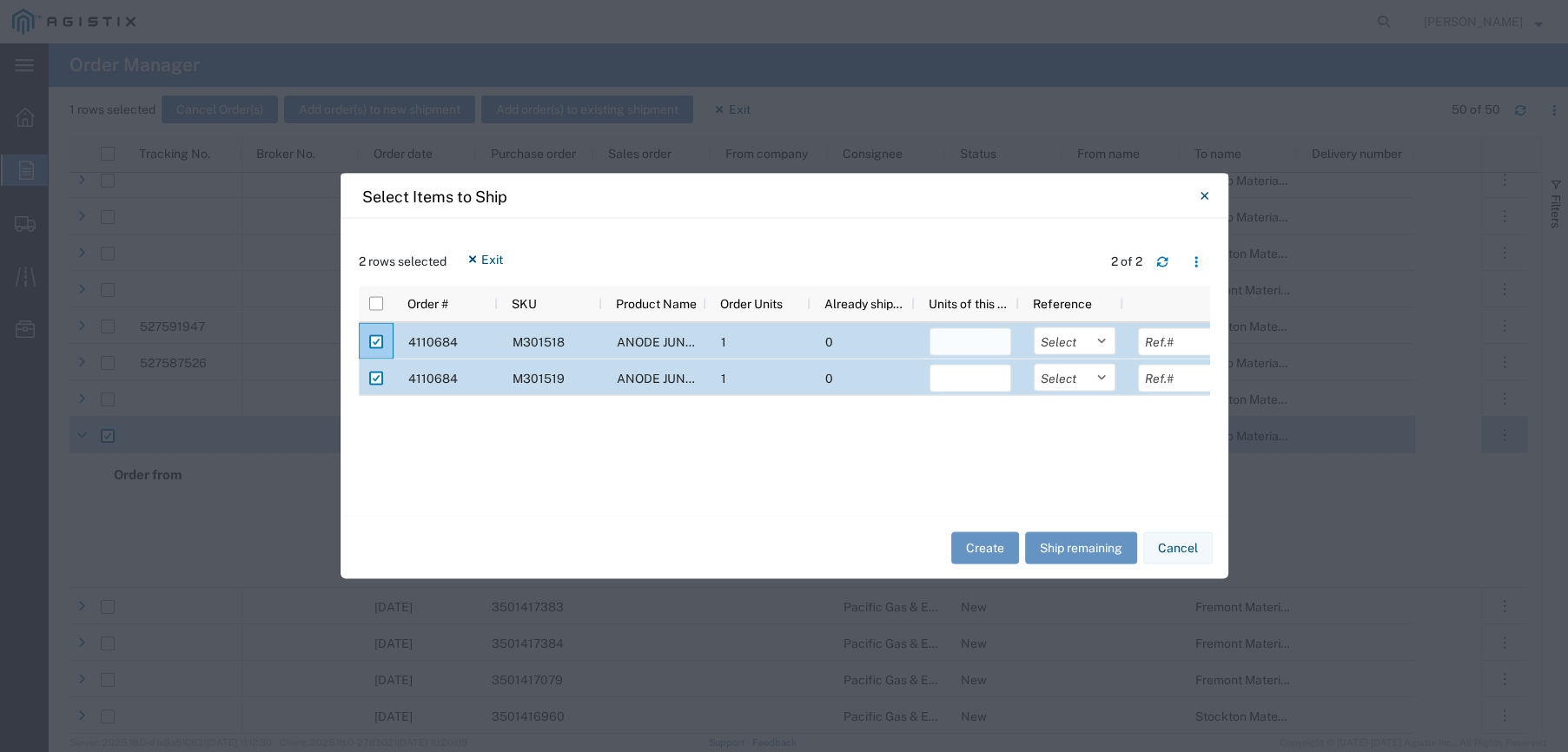
click at [948, 335] on input "number" at bounding box center [970, 342] width 82 height 28
type input "1"
click at [1099, 337] on select "Select Purchase Order Delivery Number" at bounding box center [1075, 341] width 82 height 28
select select "PURCHORD"
click at [1034, 328] on select "Select Purchase Order Delivery Number" at bounding box center [1075, 341] width 82 height 28
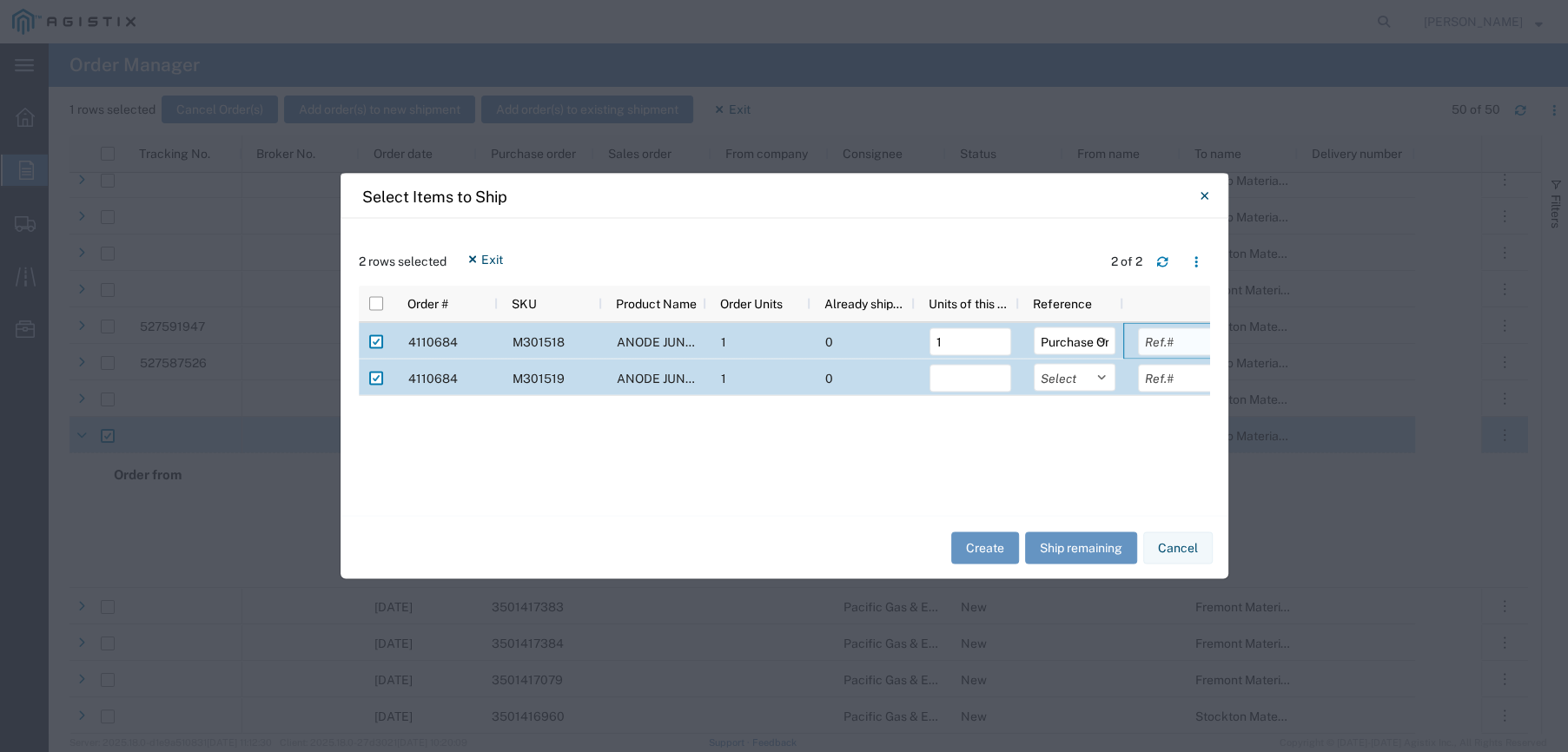
click at [1169, 349] on input "text" at bounding box center [1179, 342] width 82 height 28
type input "3501417385"
click at [953, 381] on input "number" at bounding box center [968, 378] width 82 height 28
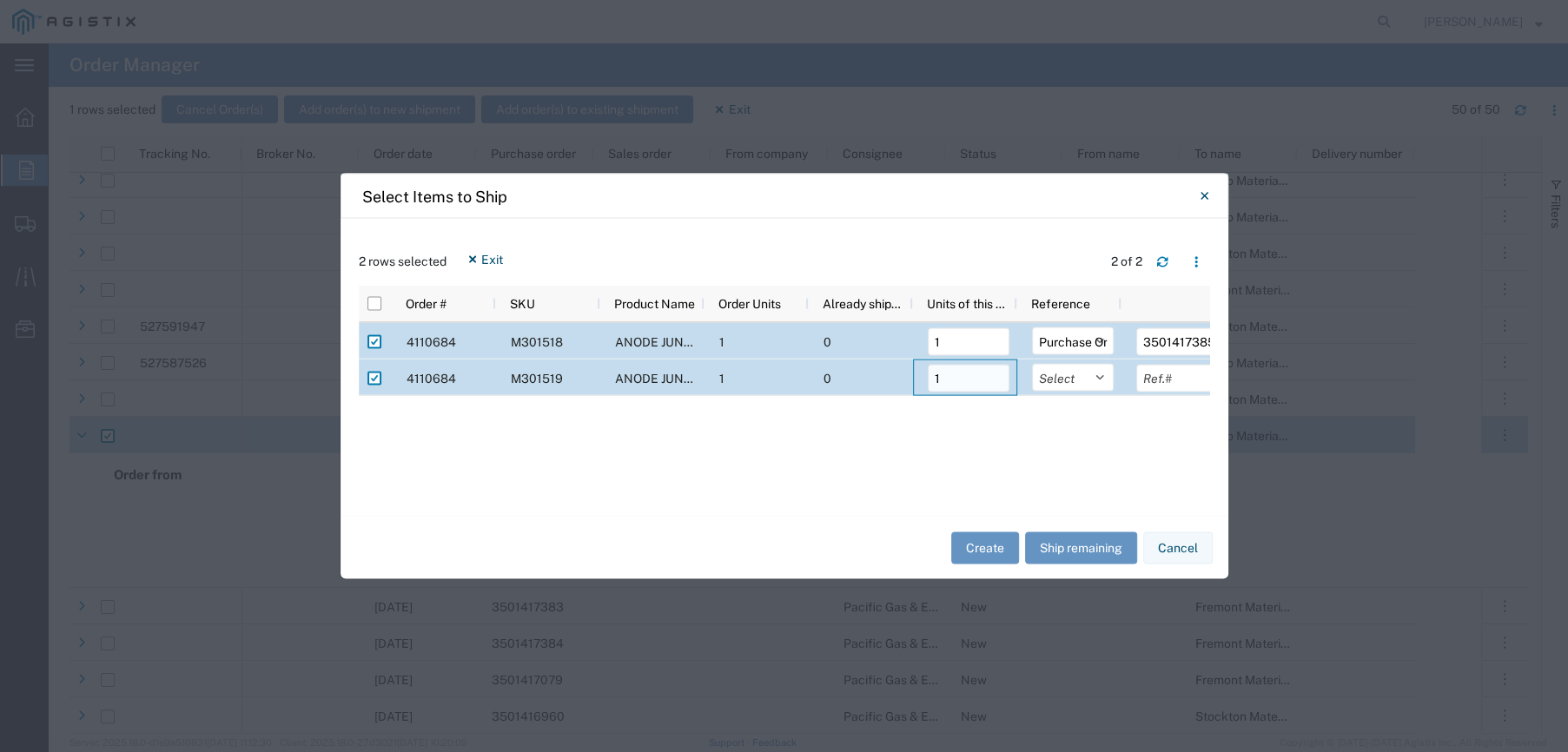
type input "1"
click at [1096, 374] on select "Select Purchase Order Delivery Number" at bounding box center [1073, 377] width 82 height 28
select select "PURCHORD"
click at [1032, 364] on select "Select Purchase Order Delivery Number" at bounding box center [1073, 377] width 82 height 28
click at [1160, 379] on input "text" at bounding box center [1177, 378] width 82 height 28
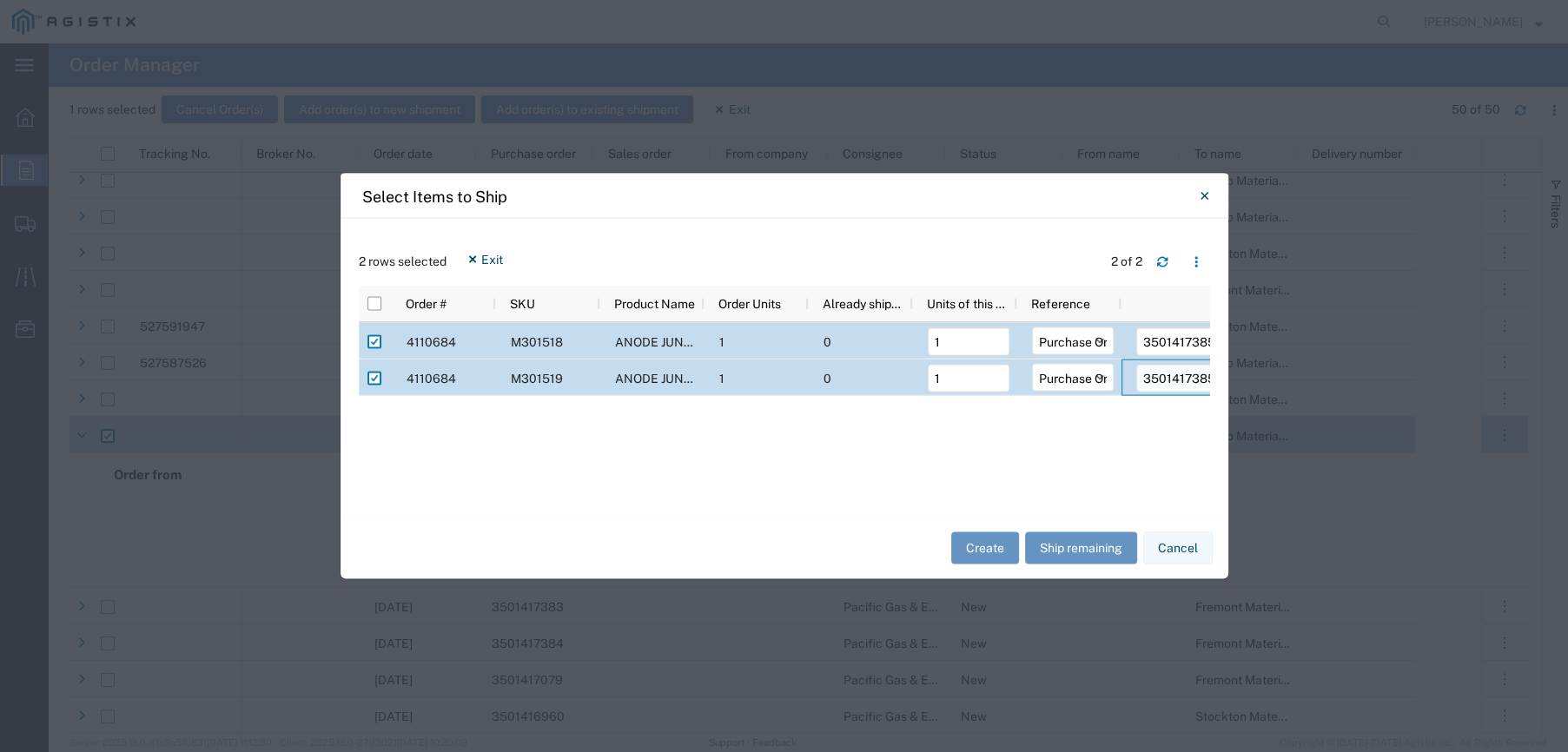
scroll to position [0, 2]
type input "3501417385"
click at [995, 542] on button "Create" at bounding box center [985, 548] width 68 height 32
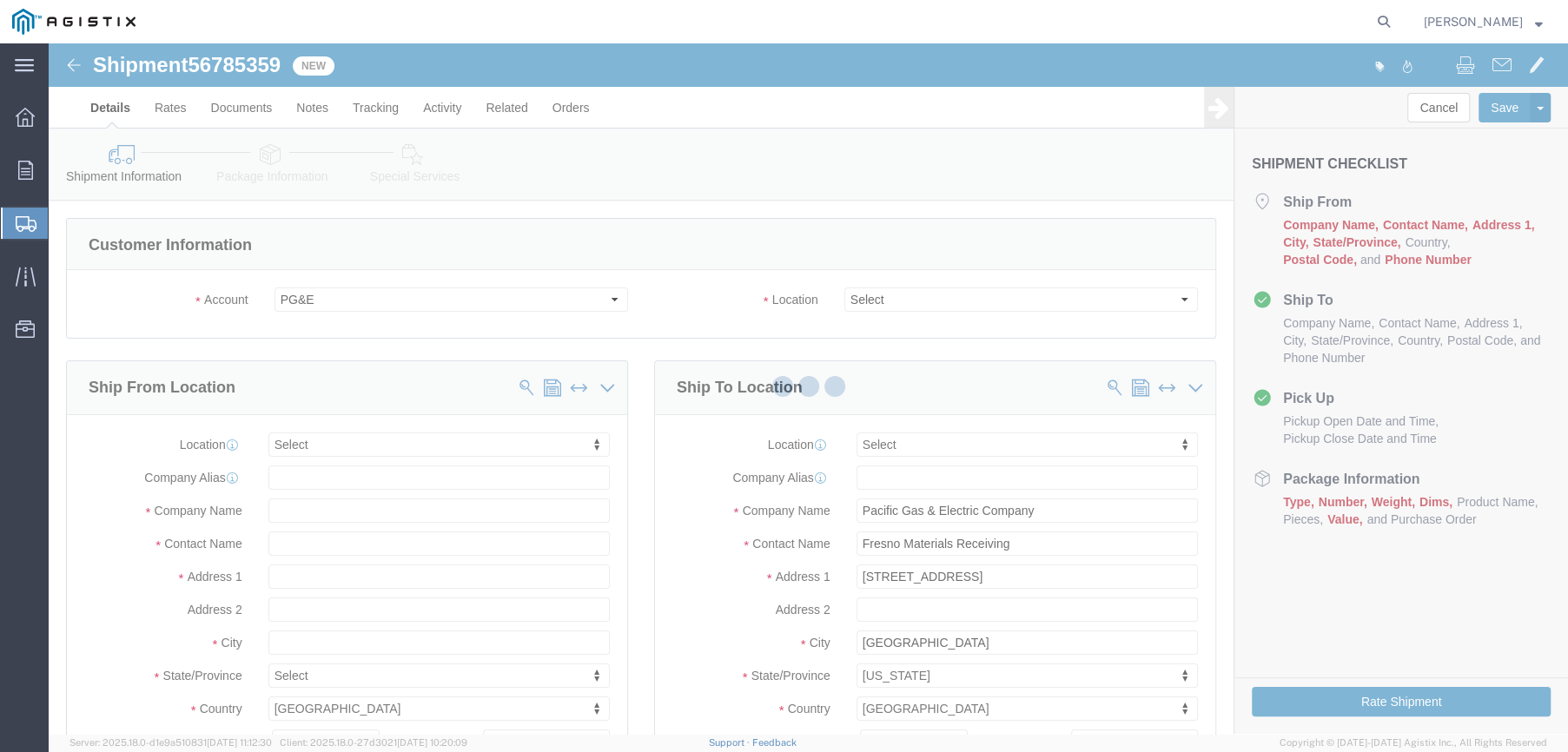
select select
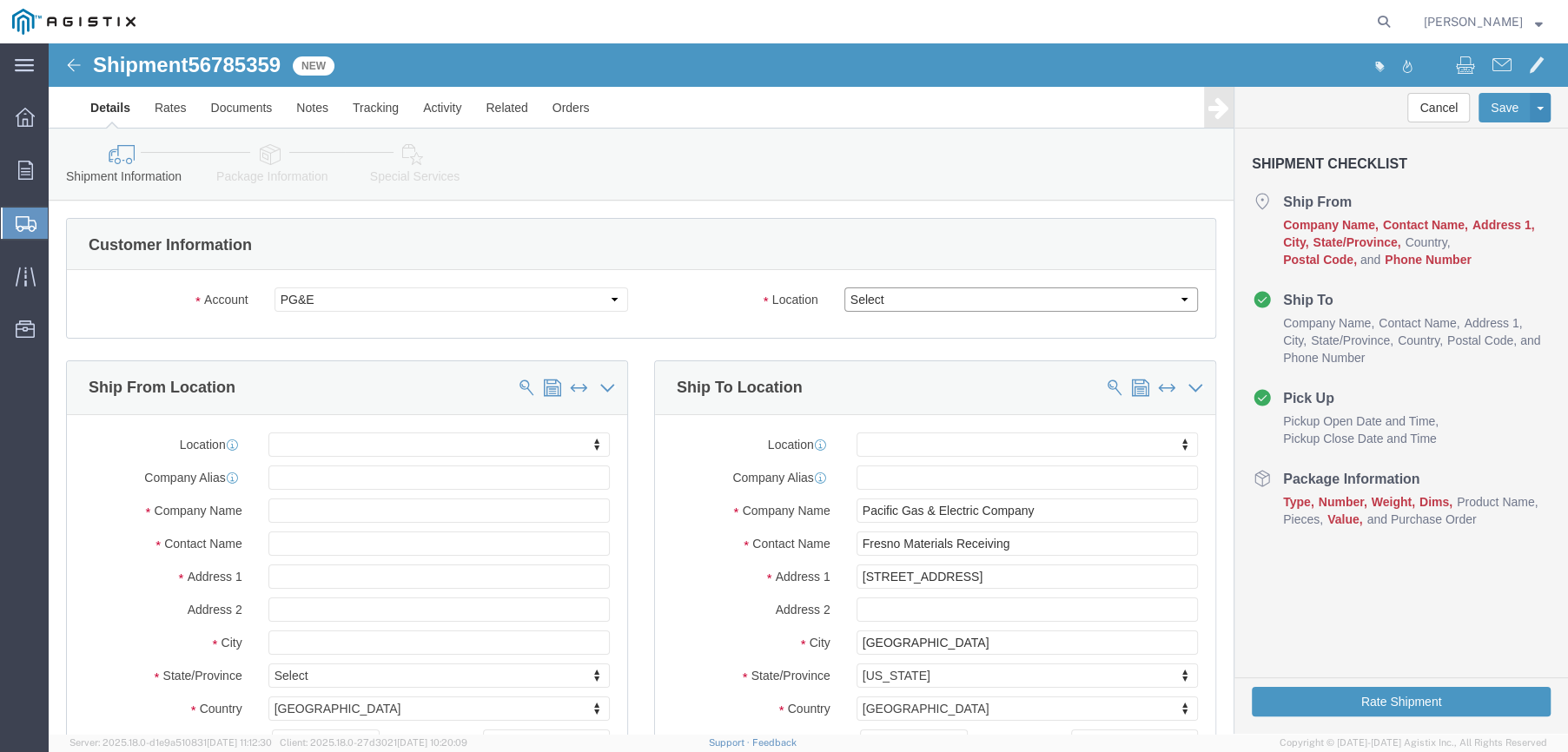
click select "Select All Others [GEOGRAPHIC_DATA] [GEOGRAPHIC_DATA] [GEOGRAPHIC_DATA] [GEOGRA…"
select select "19745"
click select "Select All Others [GEOGRAPHIC_DATA] [GEOGRAPHIC_DATA] [GEOGRAPHIC_DATA] [GEOGRA…"
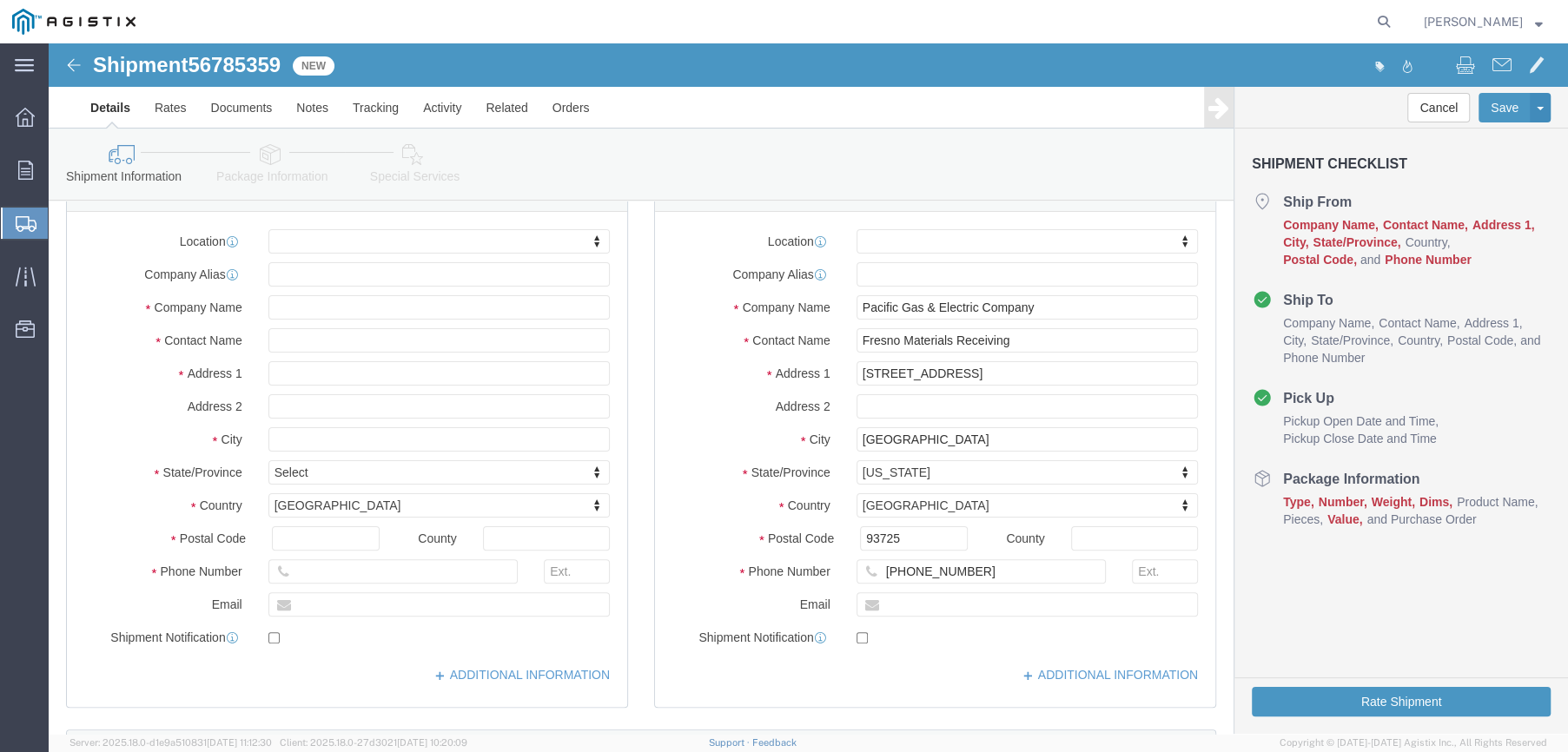
scroll to position [174, 0]
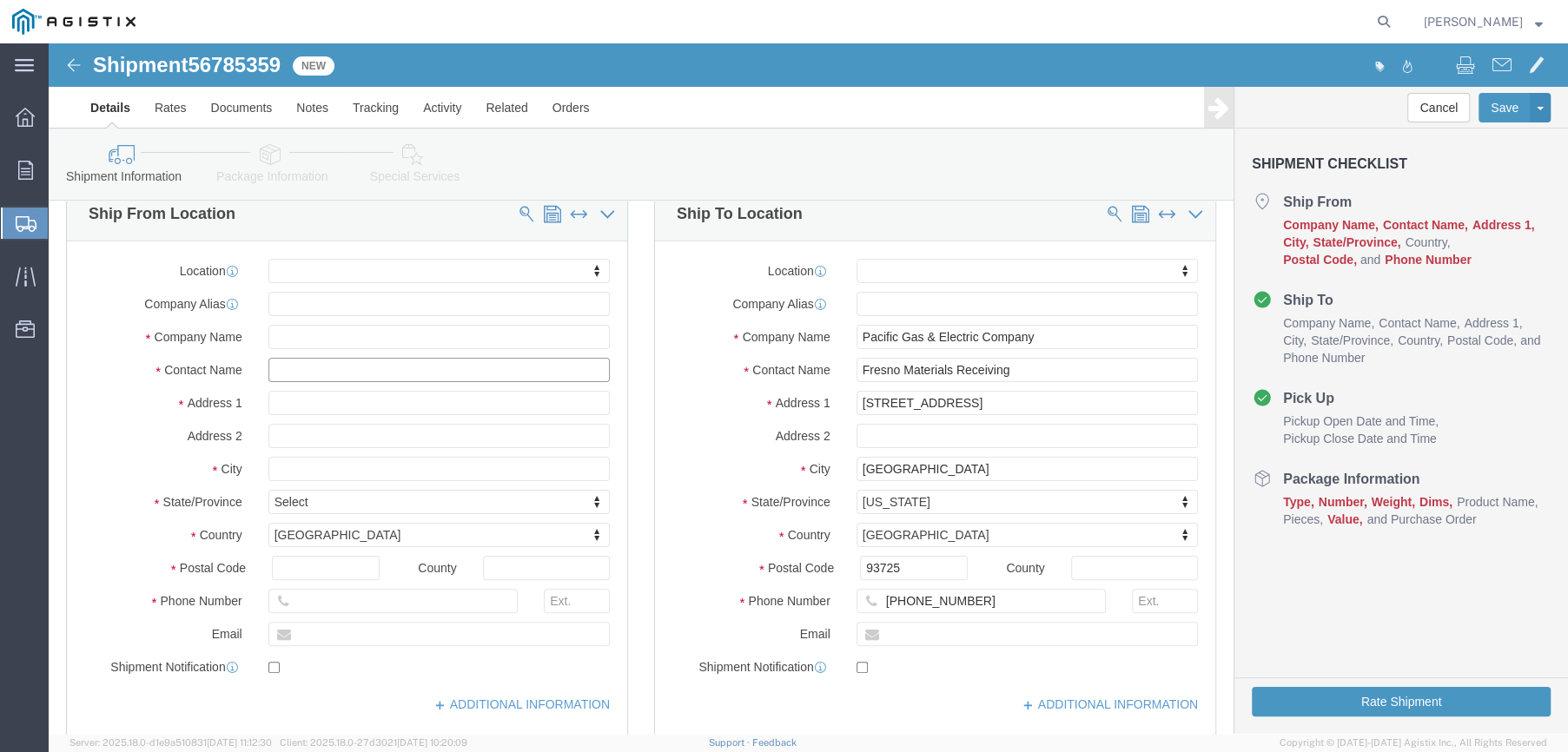
click input "text"
type input "FARWE"
drag, startPoint x: 299, startPoint y: 327, endPoint x: 162, endPoint y: 333, distance: 137.1
click div "Contact Name FARWE F"
click input "text"
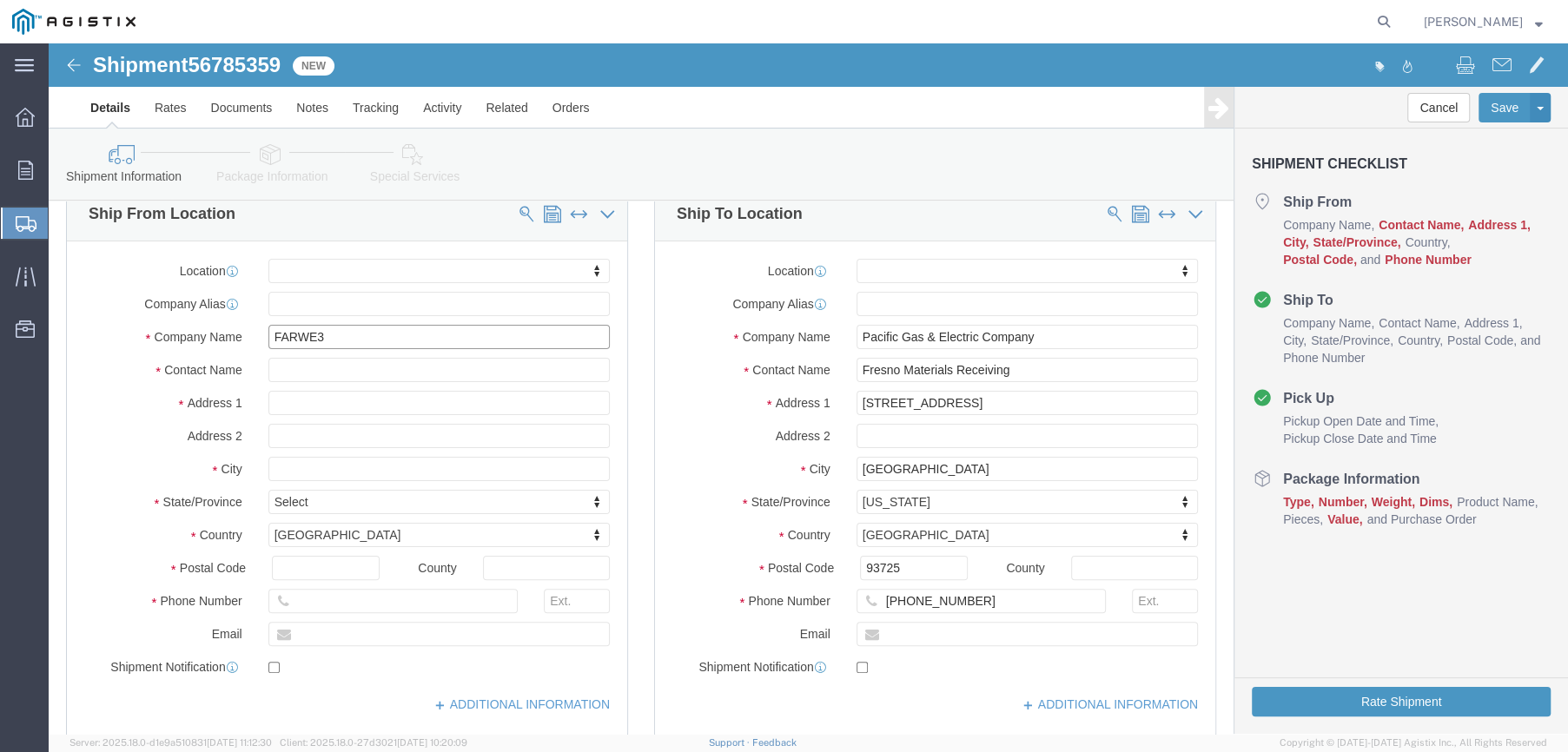
type input "FARWE"
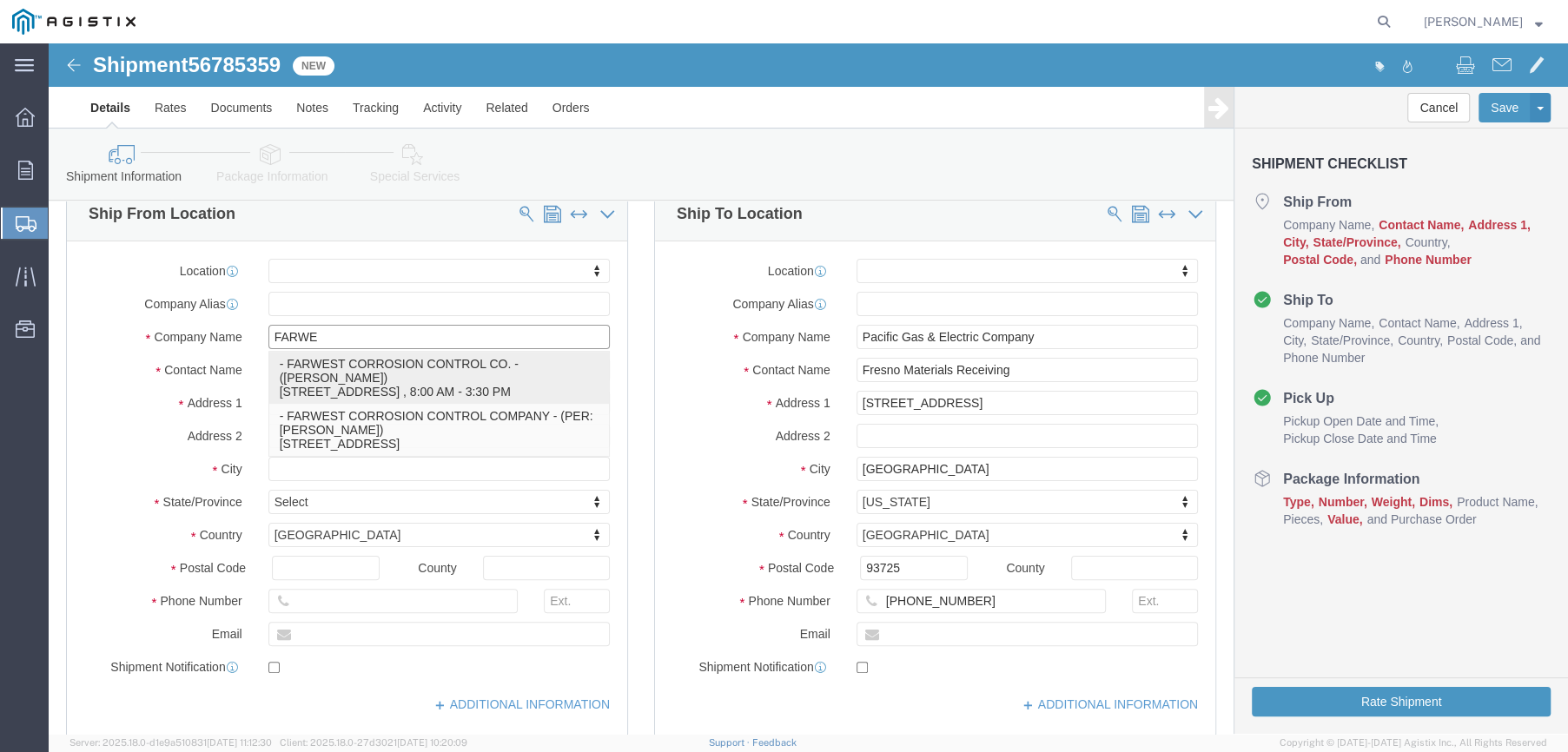
click p "- FARWEST CORROSION CONTROL CO. - ([PERSON_NAME]) [STREET_ADDRESS] , 8:00 AM - …"
select select "CA"
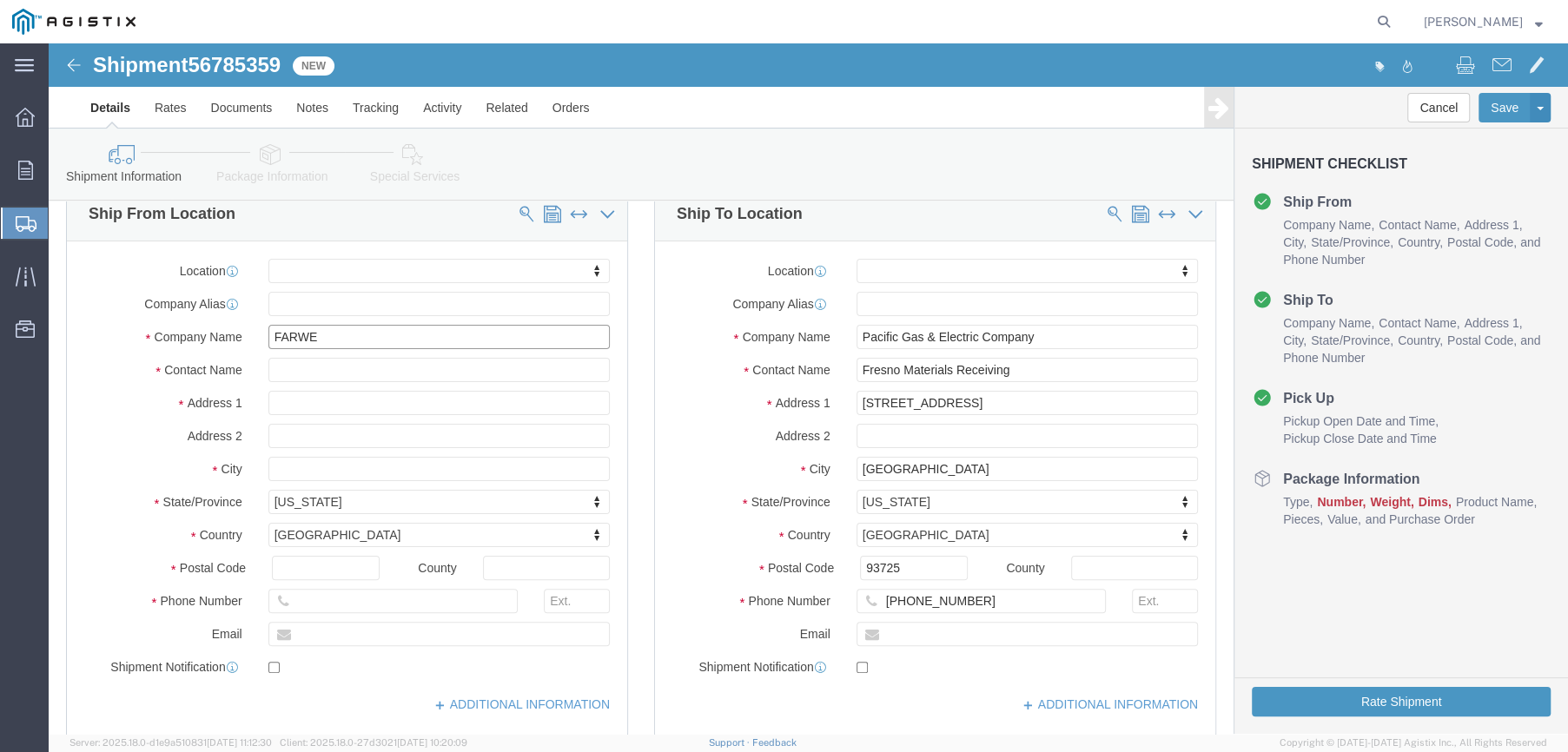
type input "FARWEST CORROSION CONTROL CO."
drag, startPoint x: 308, startPoint y: 329, endPoint x: -52, endPoint y: 329, distance: 360.0
click html "Shipment 56785359 New Details Rates Documents Notes Tracking Activity Related O…"
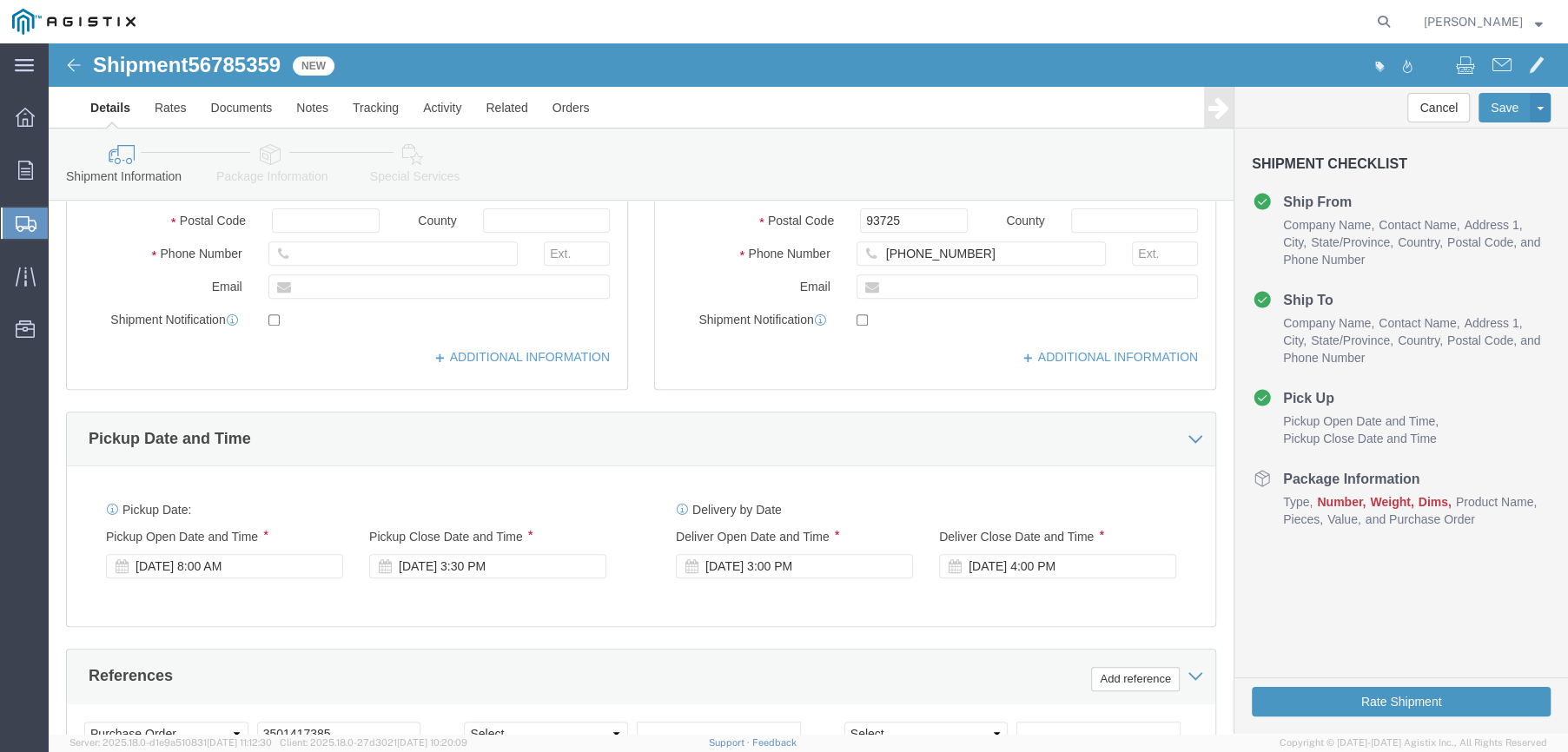
scroll to position [781, 0]
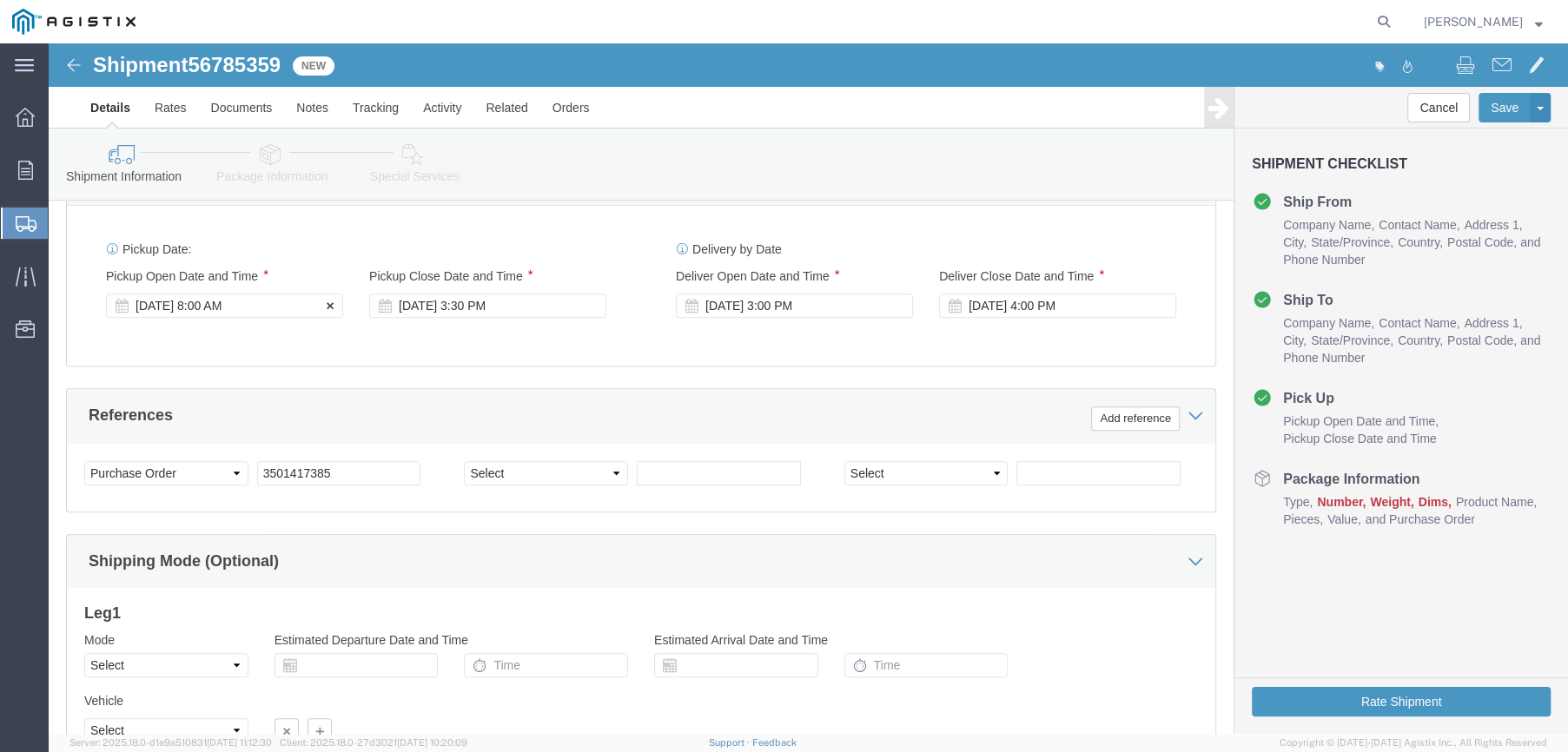
type input "[PERSON_NAME]"
click div "[DATE] 8:00 AM"
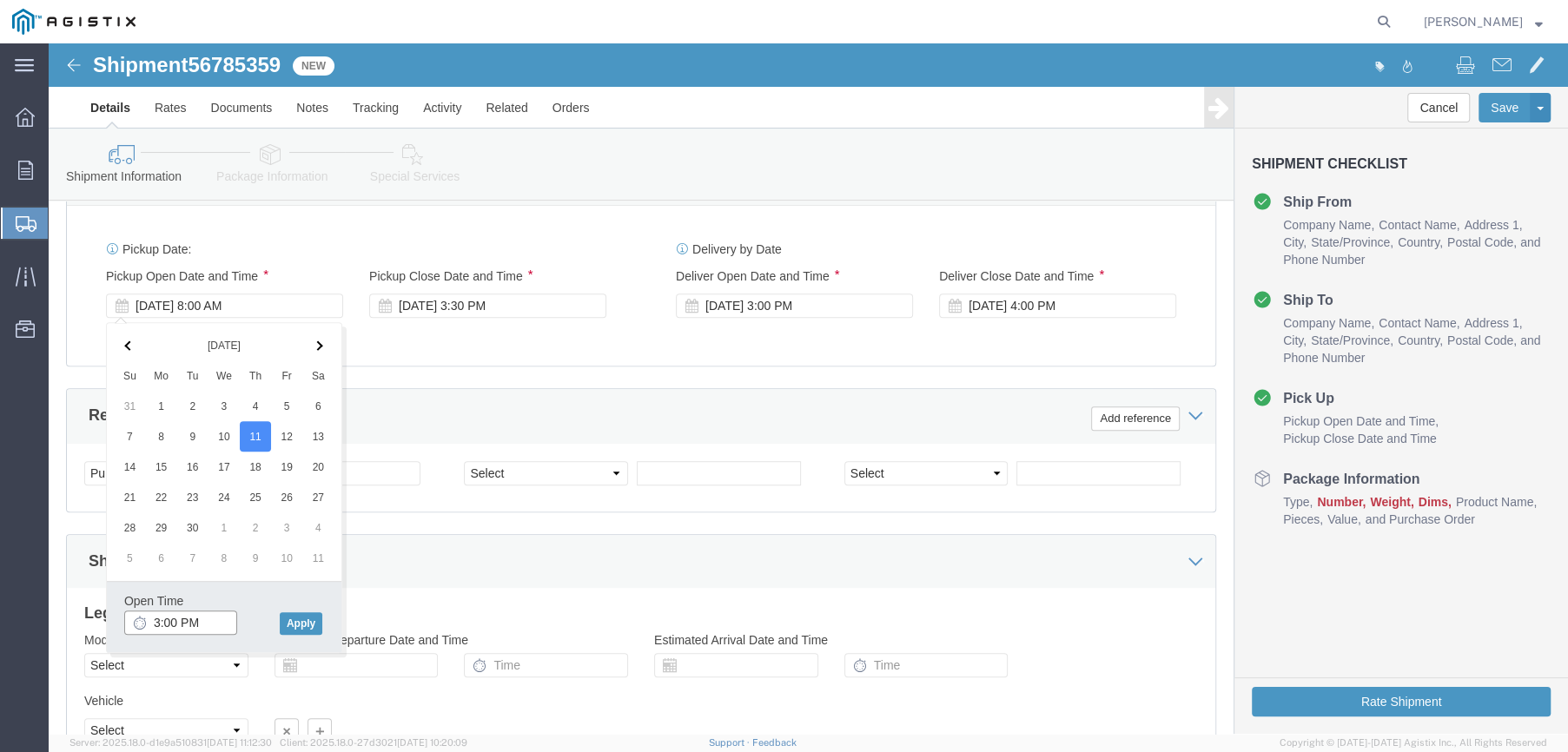
click input "3:00 PM"
type input "7:00 AM"
click button "Apply"
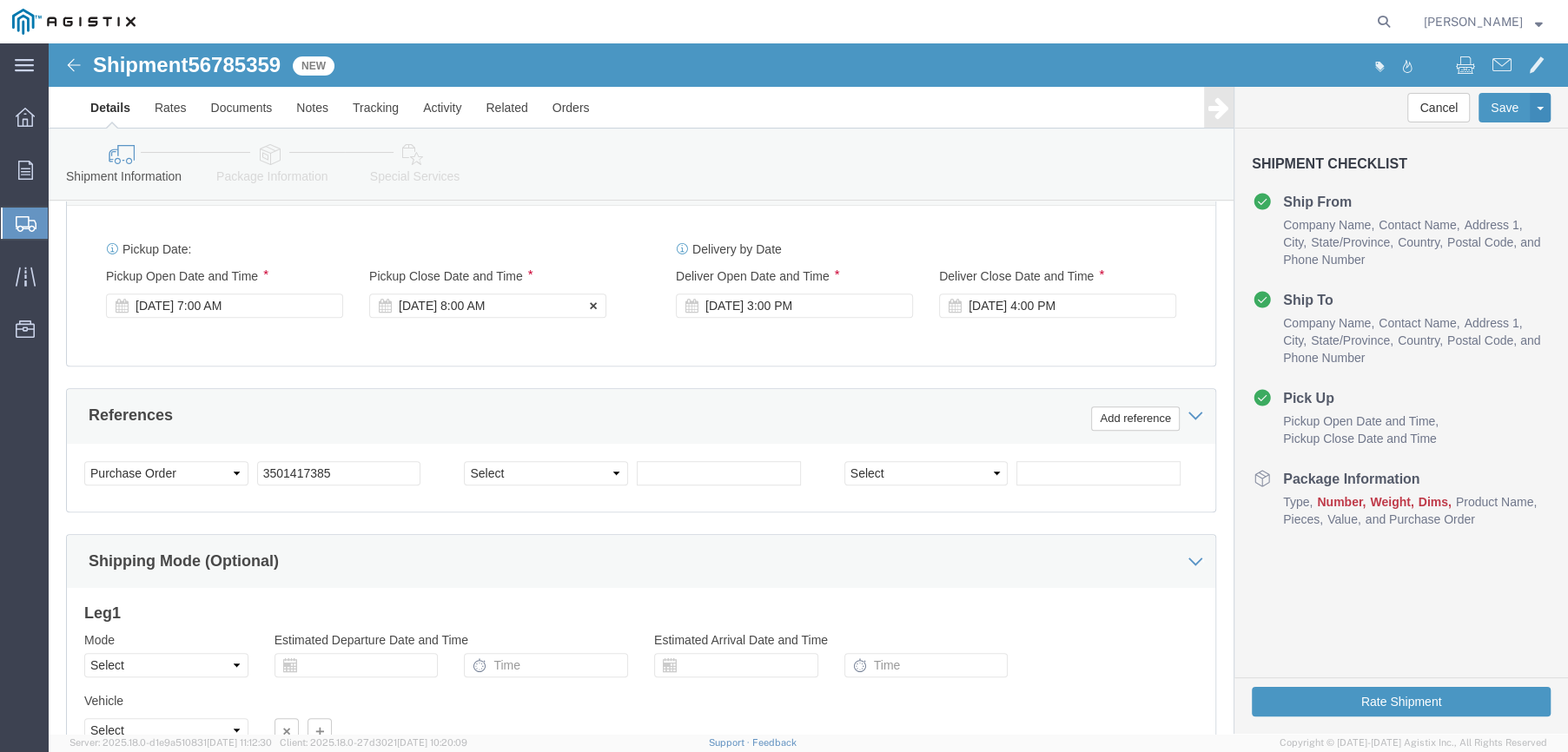
click div "[DATE] 8:00 AM"
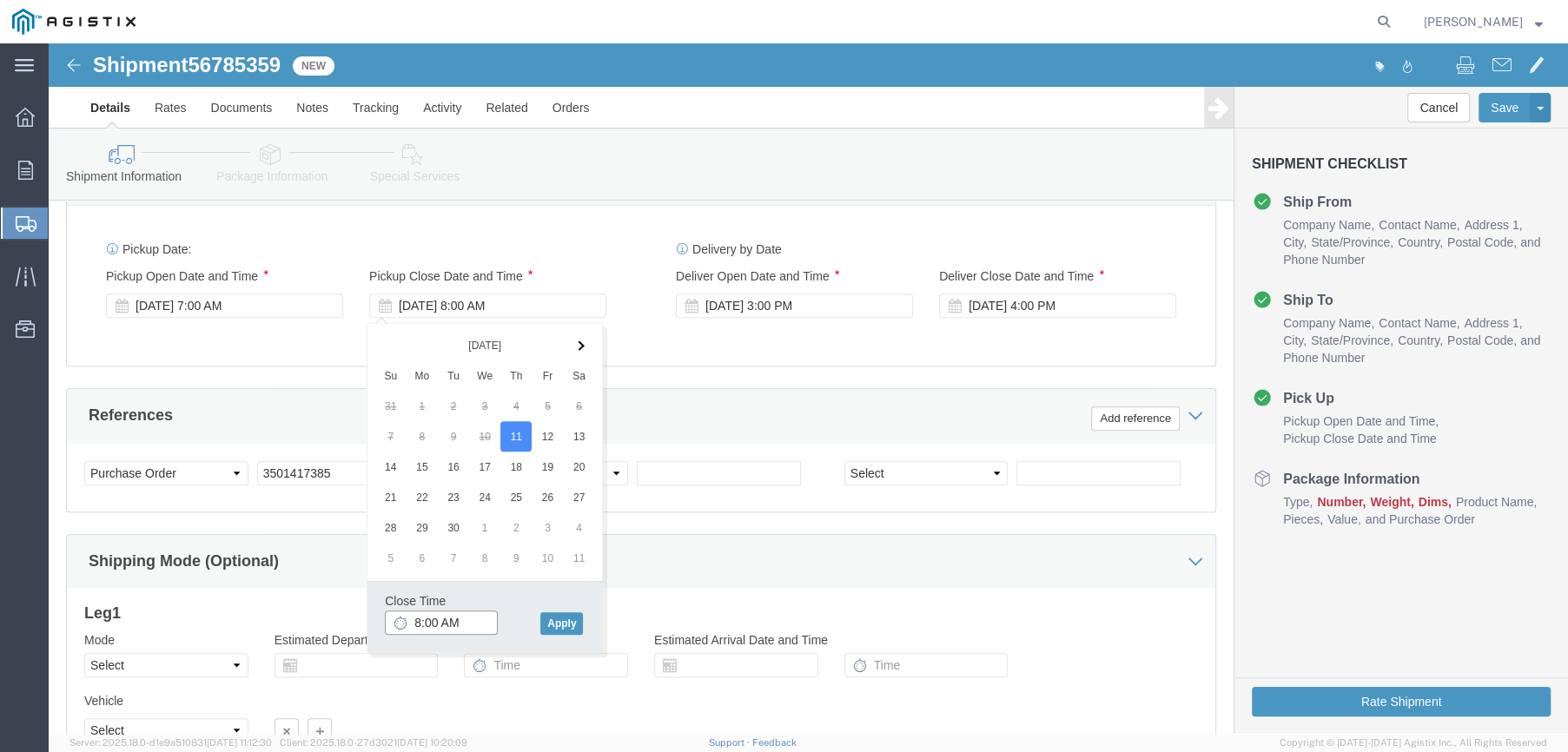
click input "8:00 AM"
type input "3:30 PM"
click button "Apply"
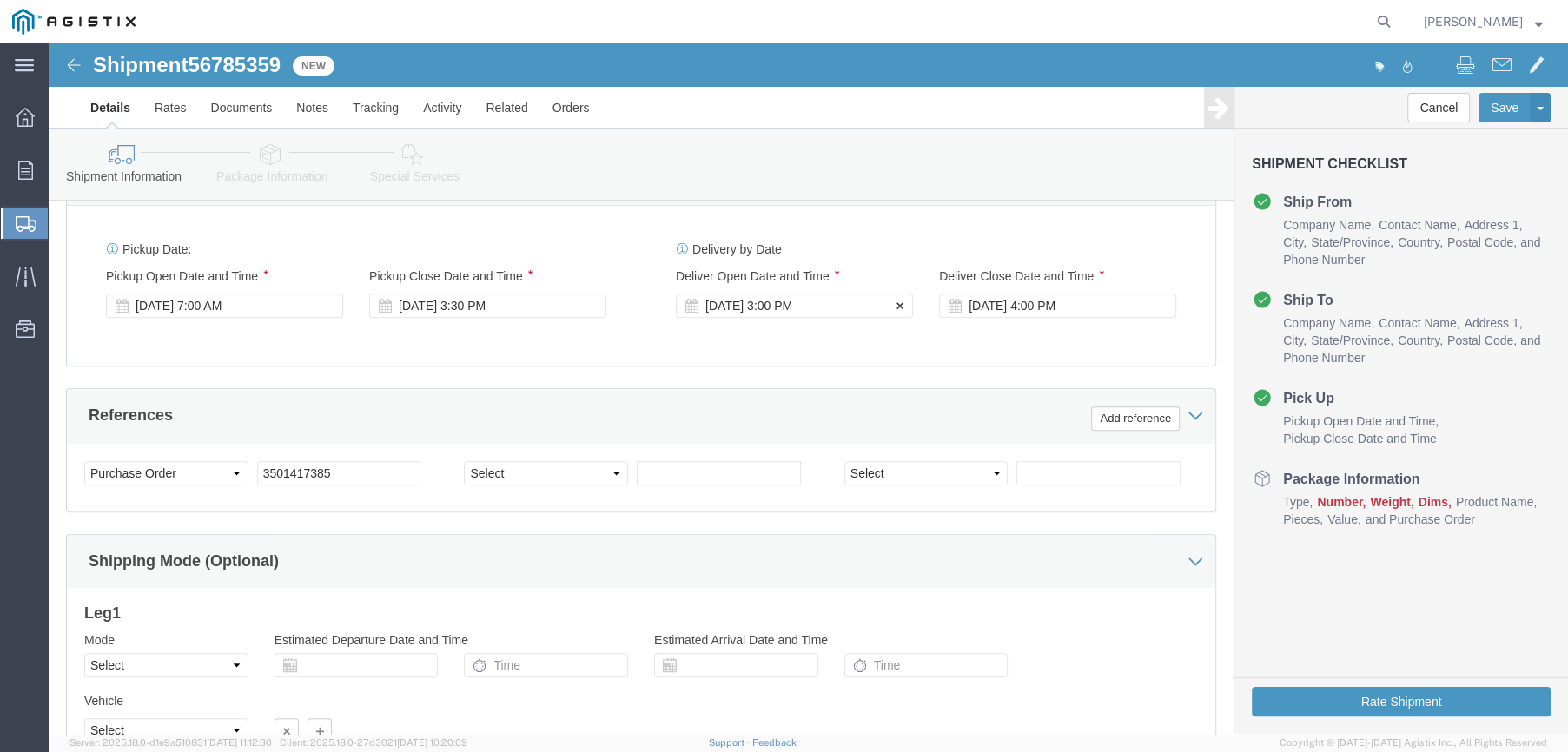
click div "[DATE] 3:00 PM"
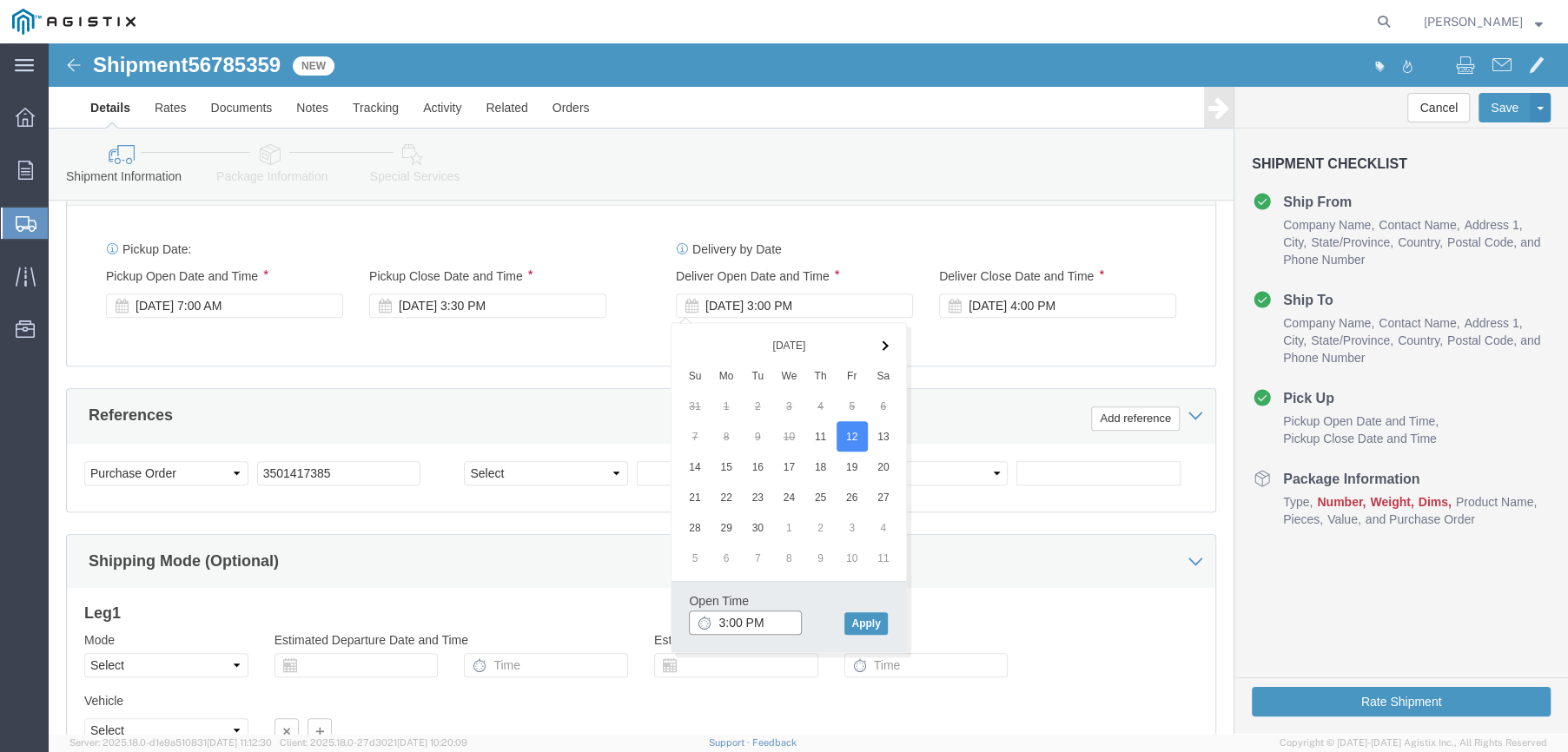
drag, startPoint x: 676, startPoint y: 580, endPoint x: 685, endPoint y: 582, distance: 9.2
click input "3:00 PM"
type input "8:00 AM"
click button "Apply"
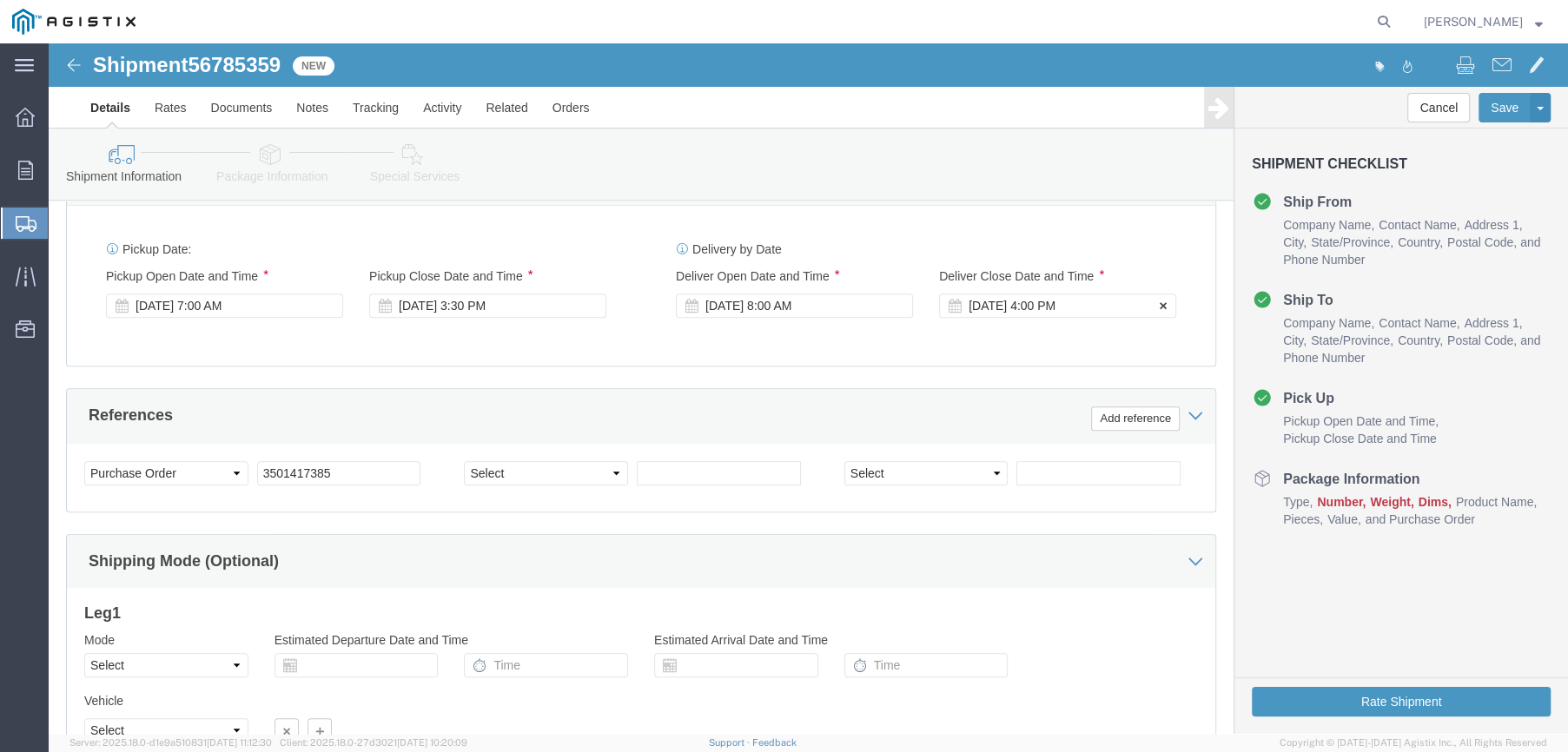
click div "[DATE] 4:00 PM"
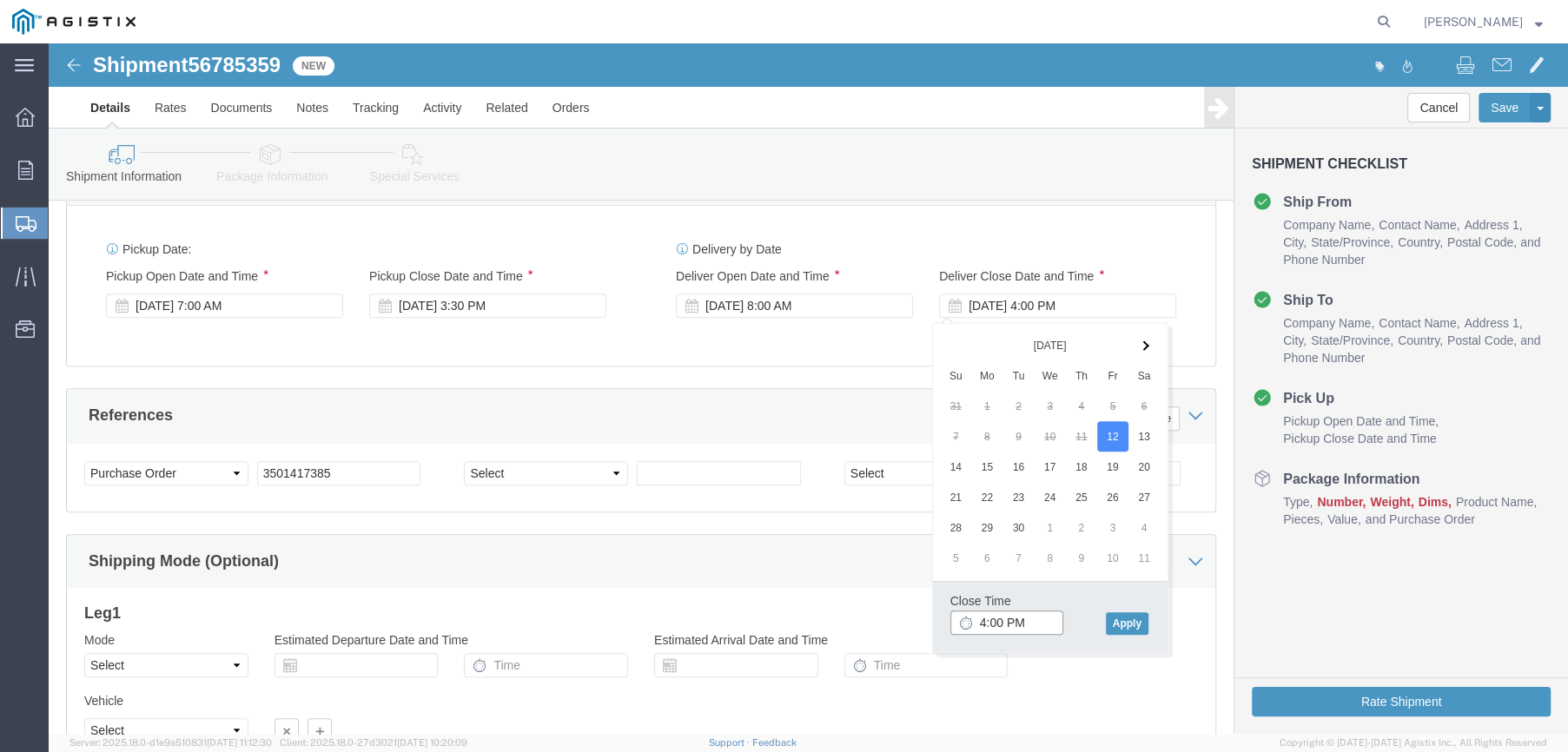
click input "4:00 PM"
type input "2:30 PM"
click button "Apply"
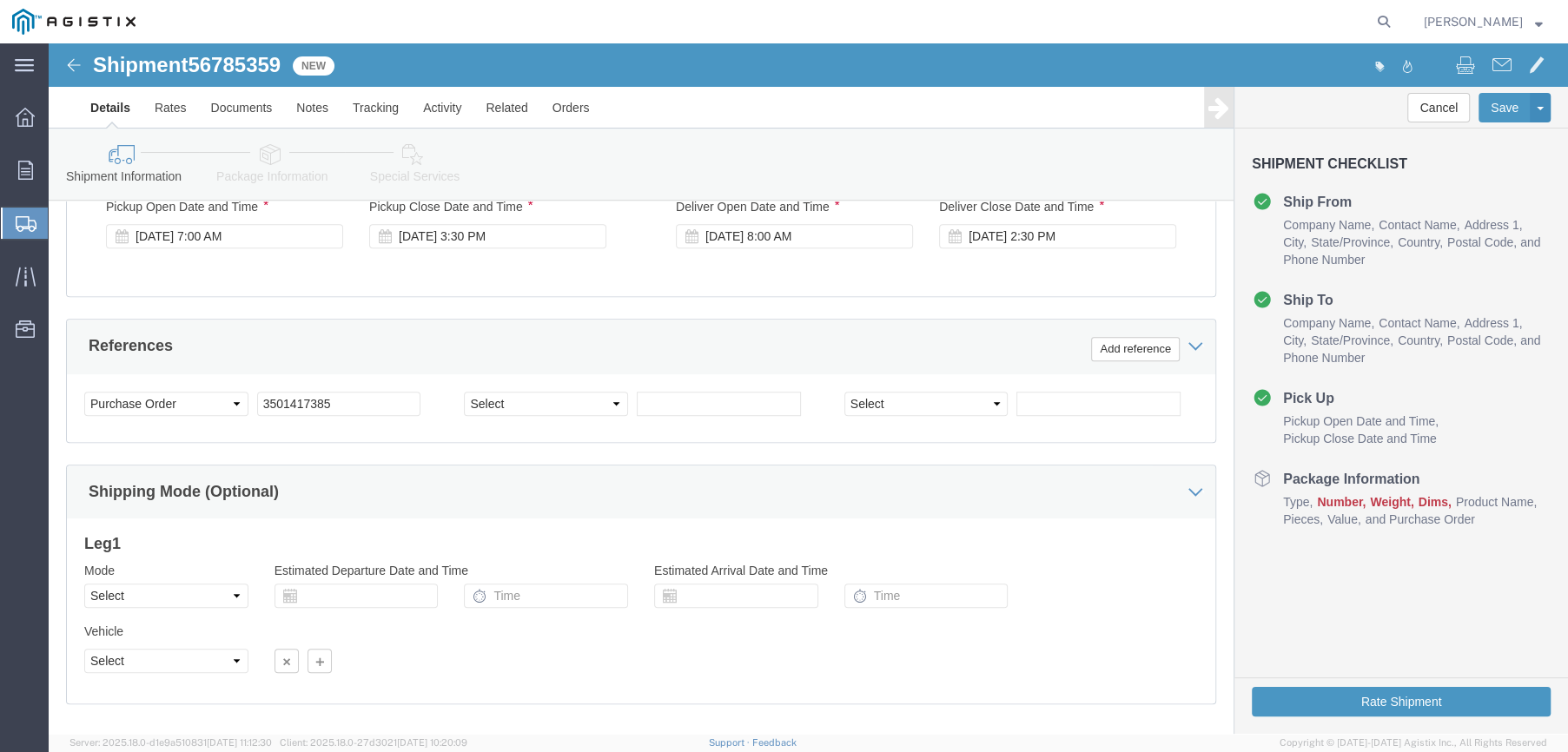
scroll to position [944, 0]
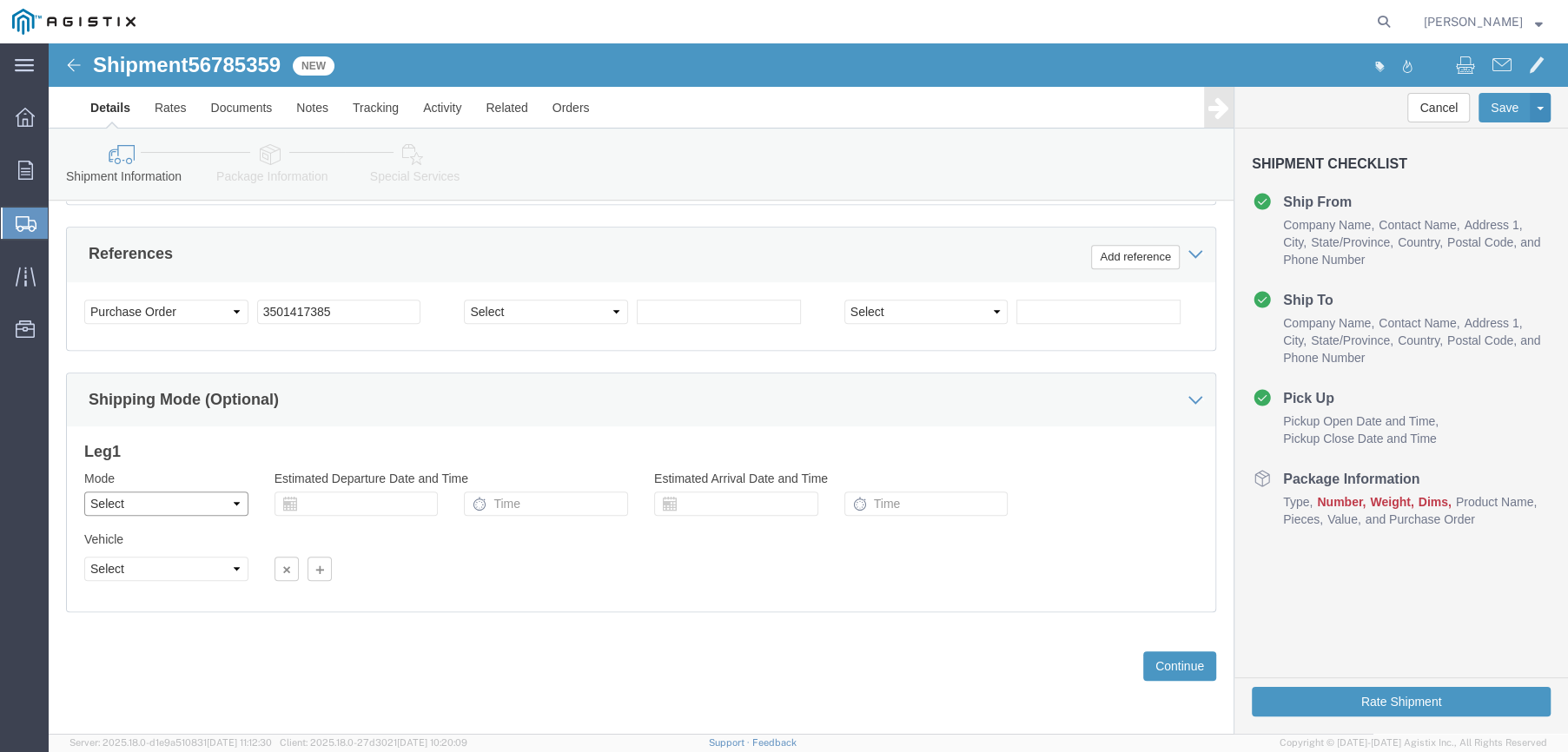
click select "Select Air Less than Truckload Multi-Leg Ocean Freight Rail Small Parcel Truckl…"
select select "LTL"
click select "Select Air Less than Truckload Multi-Leg Ocean Freight Rail Small Parcel Truckl…"
click select "Select Straight Truck"
select select "STTR"
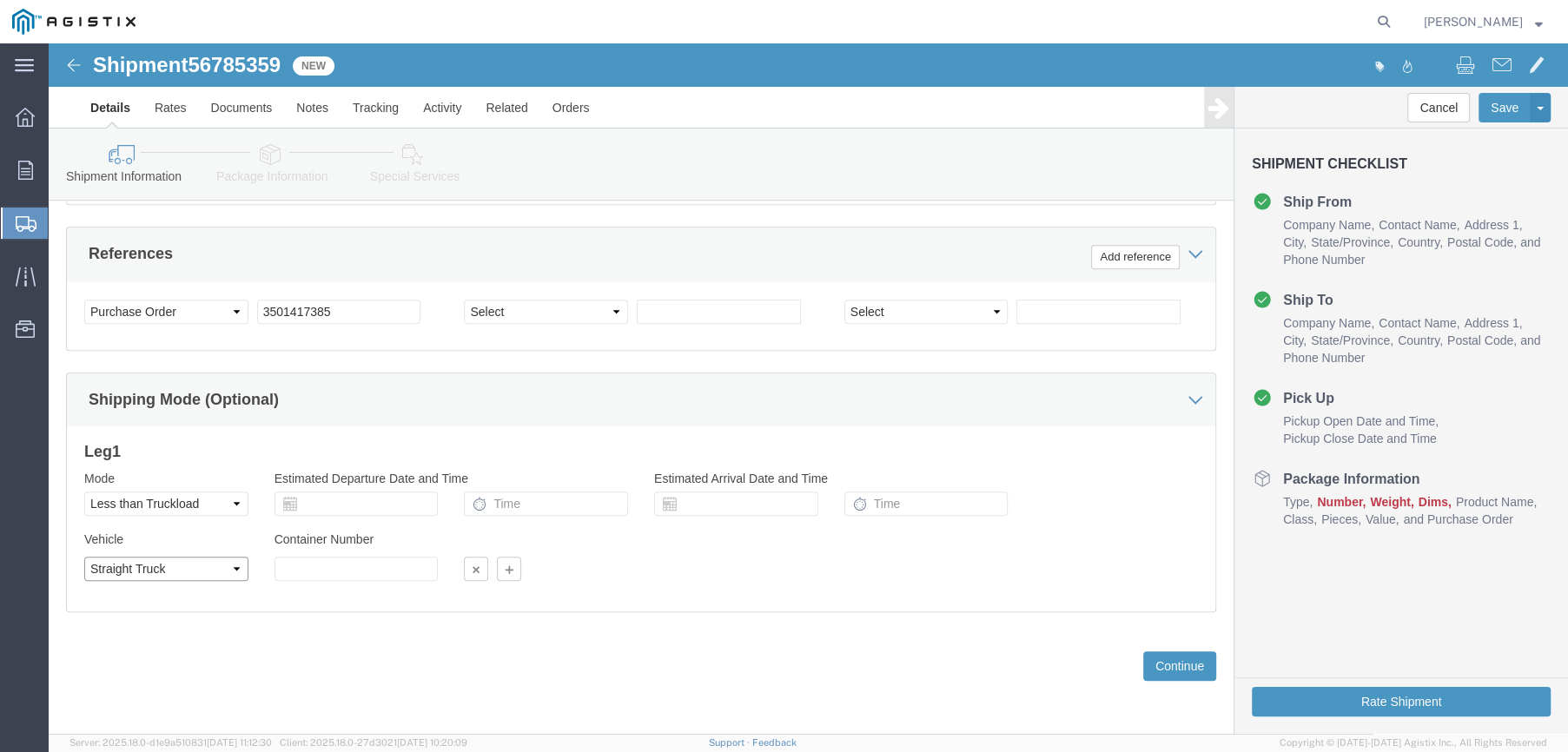
click select "Select Straight Truck"
click button "Continue"
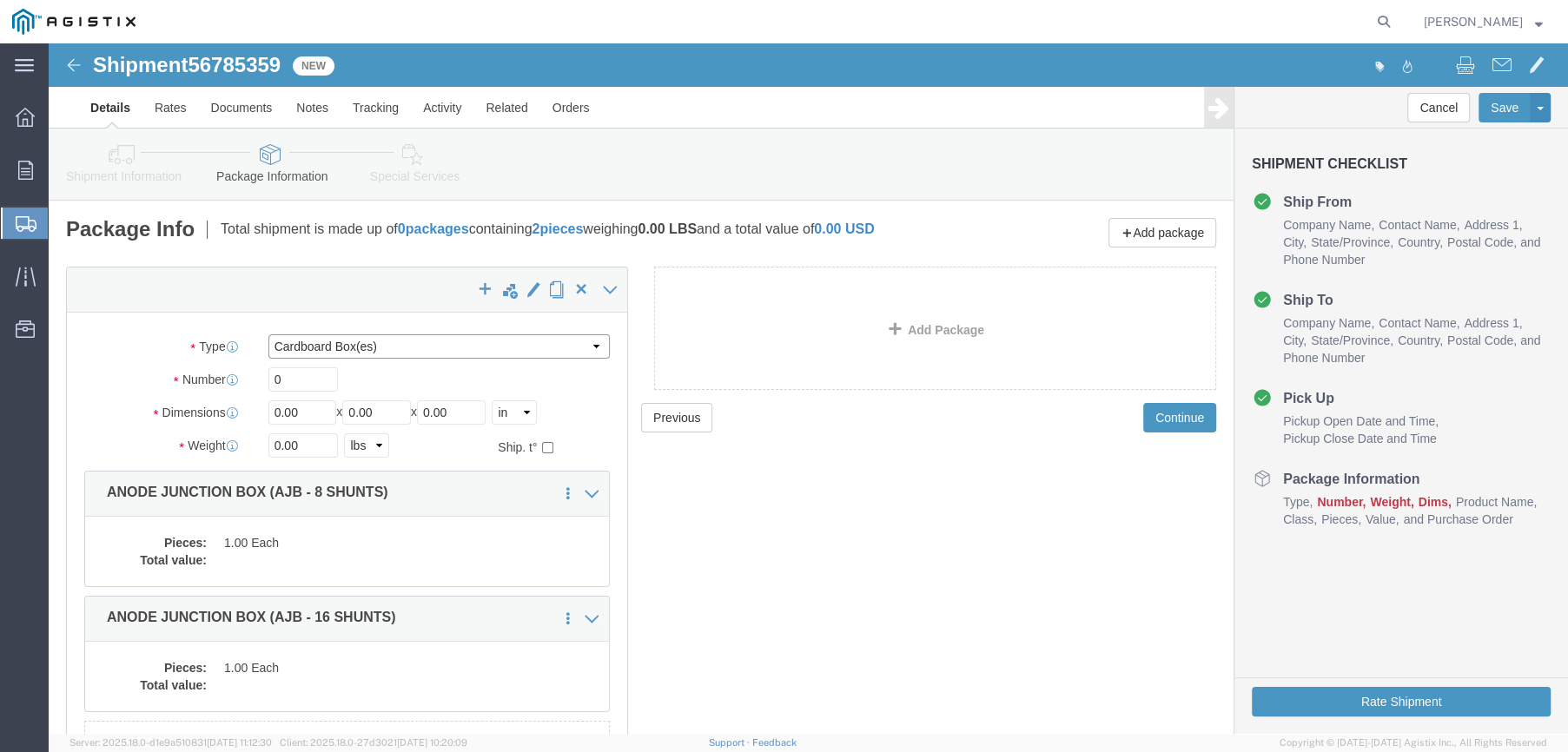
click select "Select Bulk Bundle(s) Cardboard Box(es) Carton(s) Crate(s) Drum(s) (Fiberboard)…"
select select "PSNS"
click select "Select Bulk Bundle(s) Cardboard Box(es) Carton(s) Crate(s) Drum(s) (Fiberboard)…"
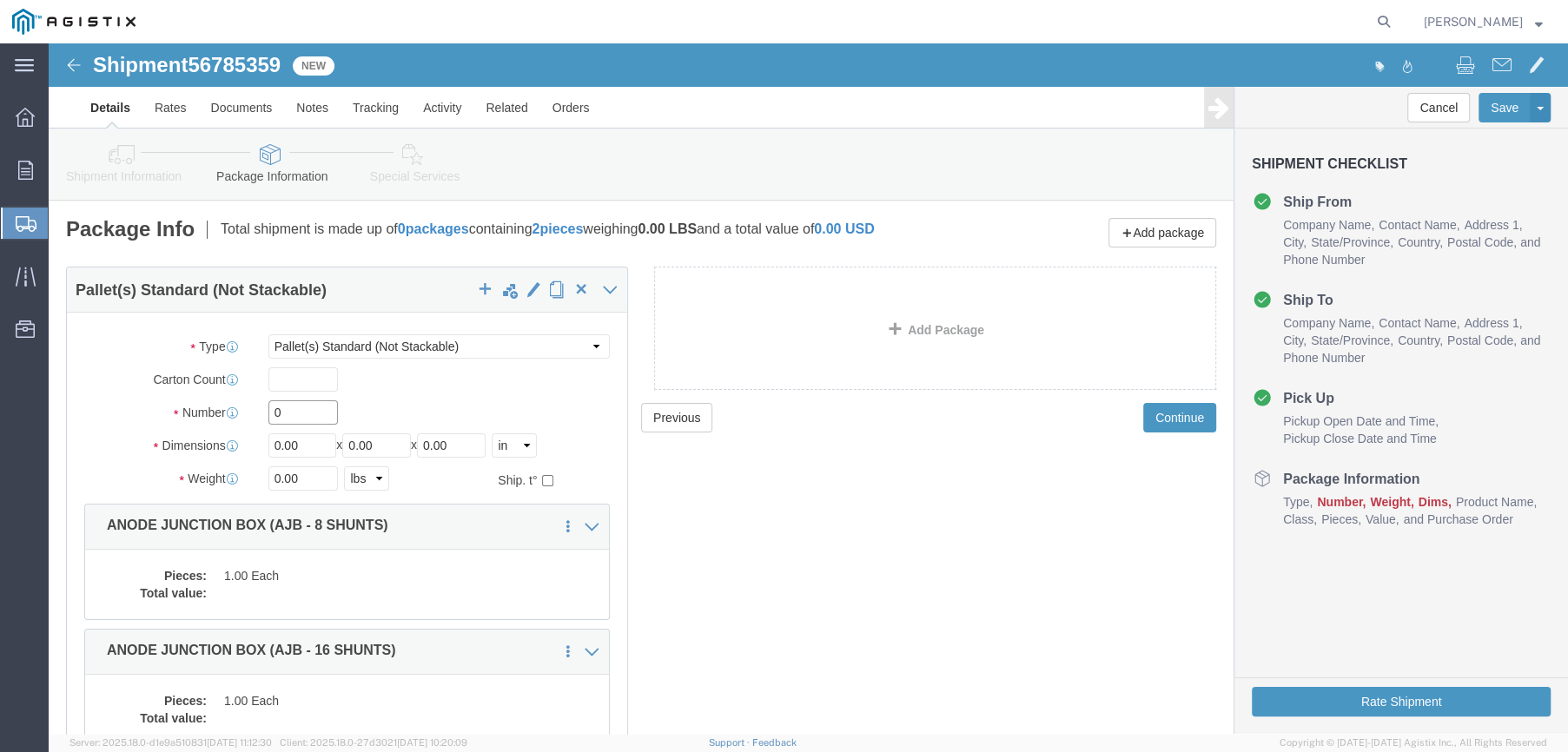
drag, startPoint x: 249, startPoint y: 373, endPoint x: 172, endPoint y: 374, distance: 77.0
click div "Number Number of packages of specified package type and dimensions 0"
type input "1"
click input "0.00"
drag, startPoint x: 245, startPoint y: 397, endPoint x: 198, endPoint y: 401, distance: 47.2
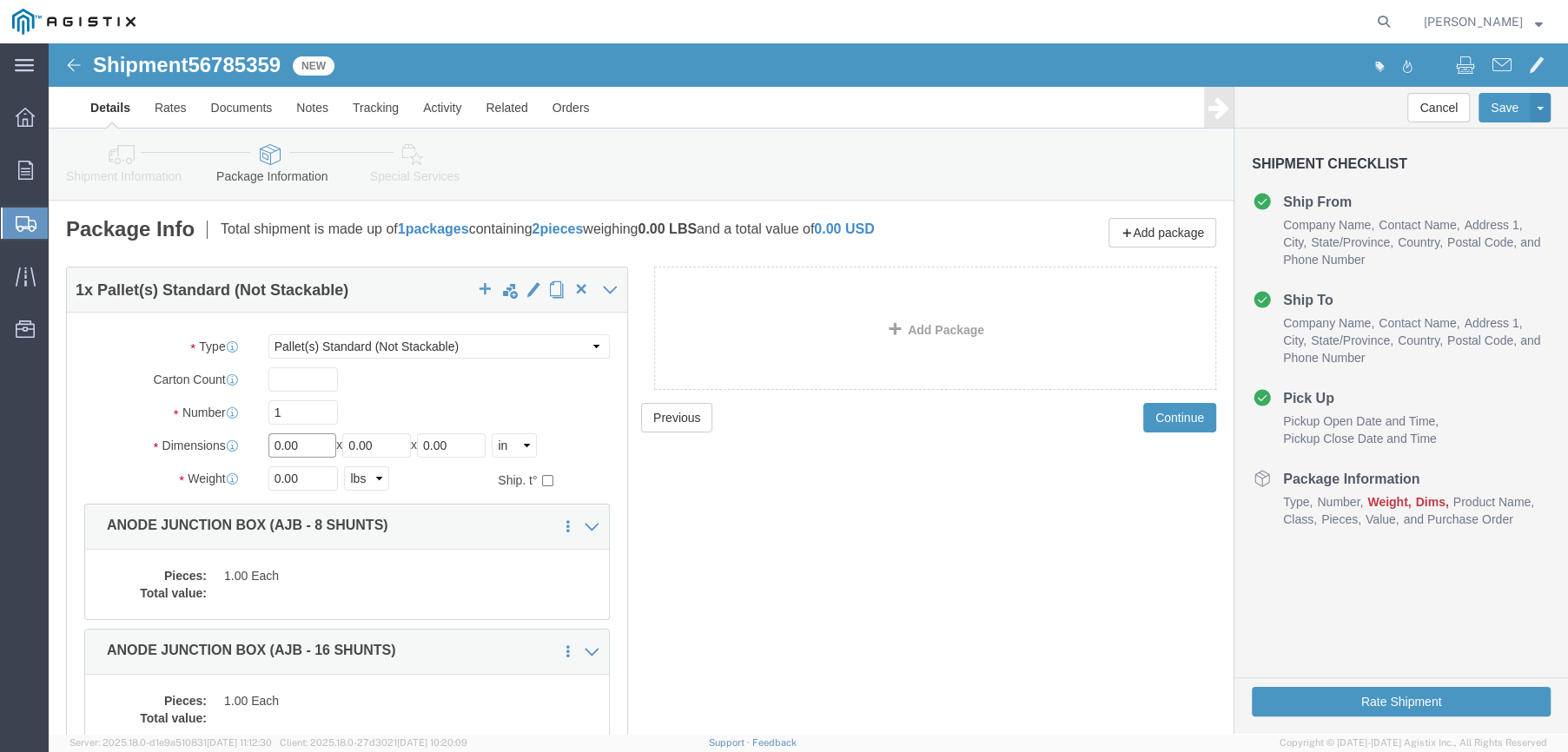
click div "Length 0.00 x Width 0.00 x Height 0.00 Select cm ft in"
type input "46"
type input "20"
drag, startPoint x: 262, startPoint y: 440, endPoint x: 169, endPoint y: 430, distance: 93.5
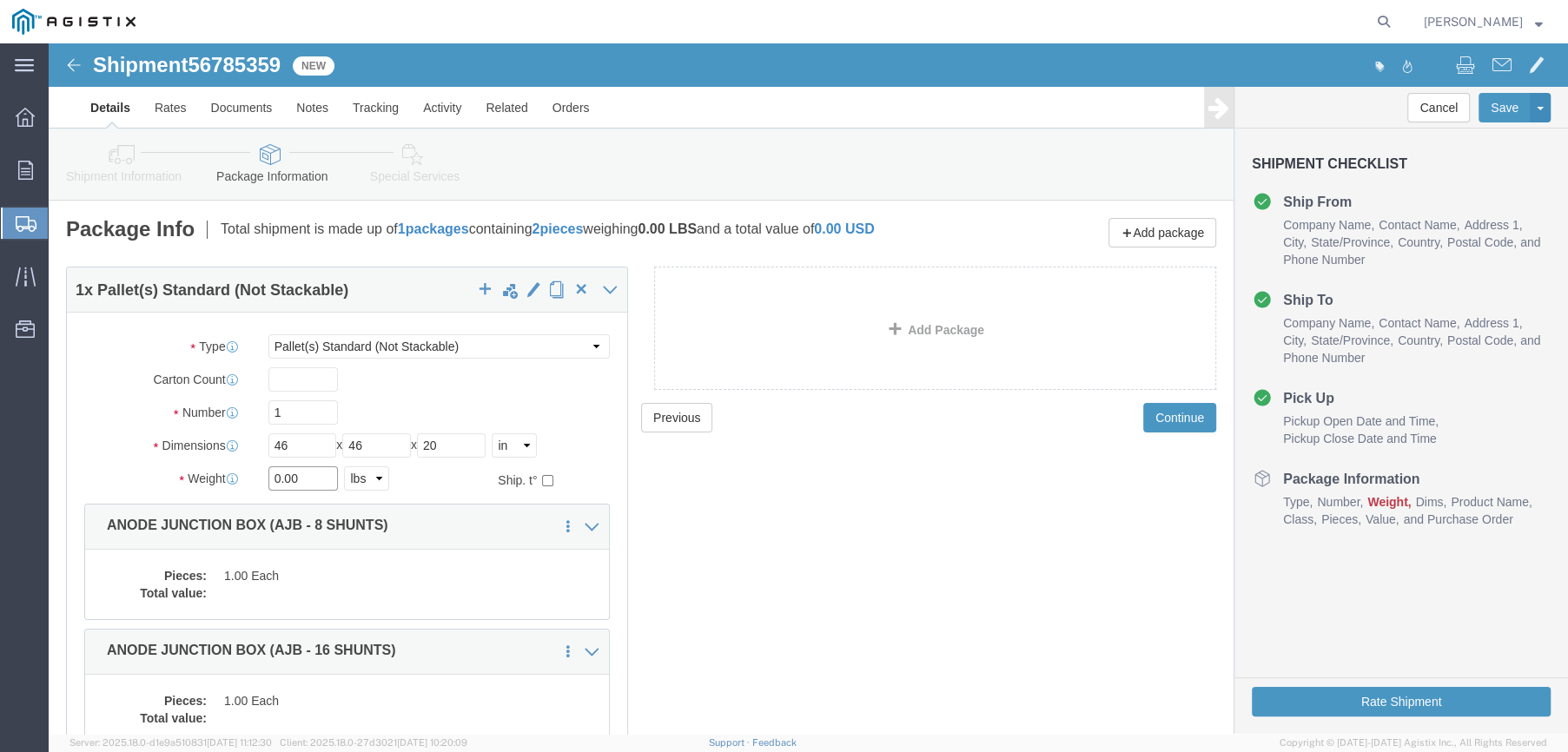
click div "Weight 0.00 Select kgs lbs Ship. t°"
type input "88"
click div "Package Type Select Bulk Bundle(s) Cardboard Box(es) Carton(s) Crate(s) Drum(s)…"
click p "ANODE JUNCTION BOX (AJB - 8 SHUNTS)"
click div "Previous Continue"
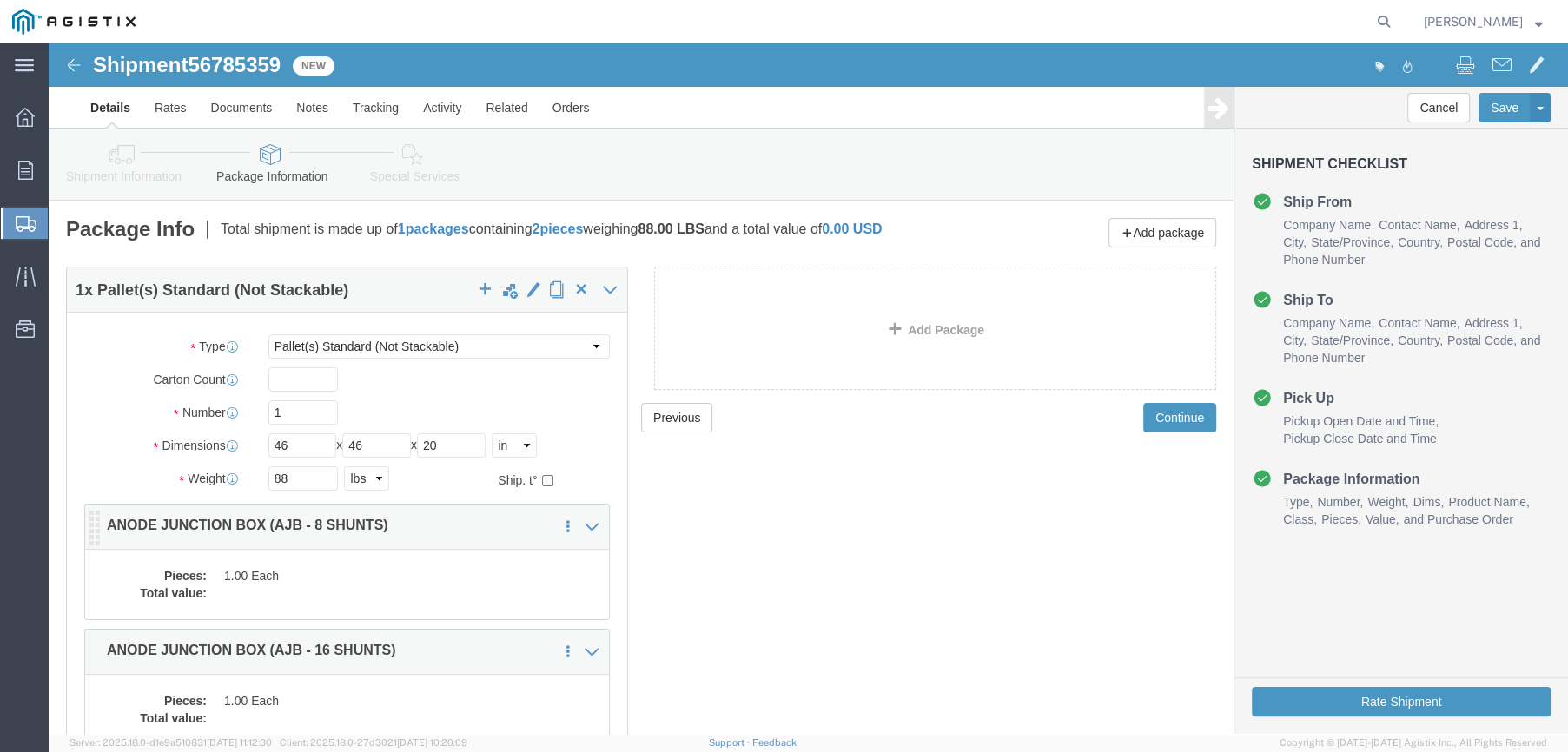
click p "ANODE JUNCTION BOX (AJB - 8 SHUNTS)"
click div "Save in commodity library Clone this content Delete this content ANODE JUNCTION…"
click dd "1.00 Each"
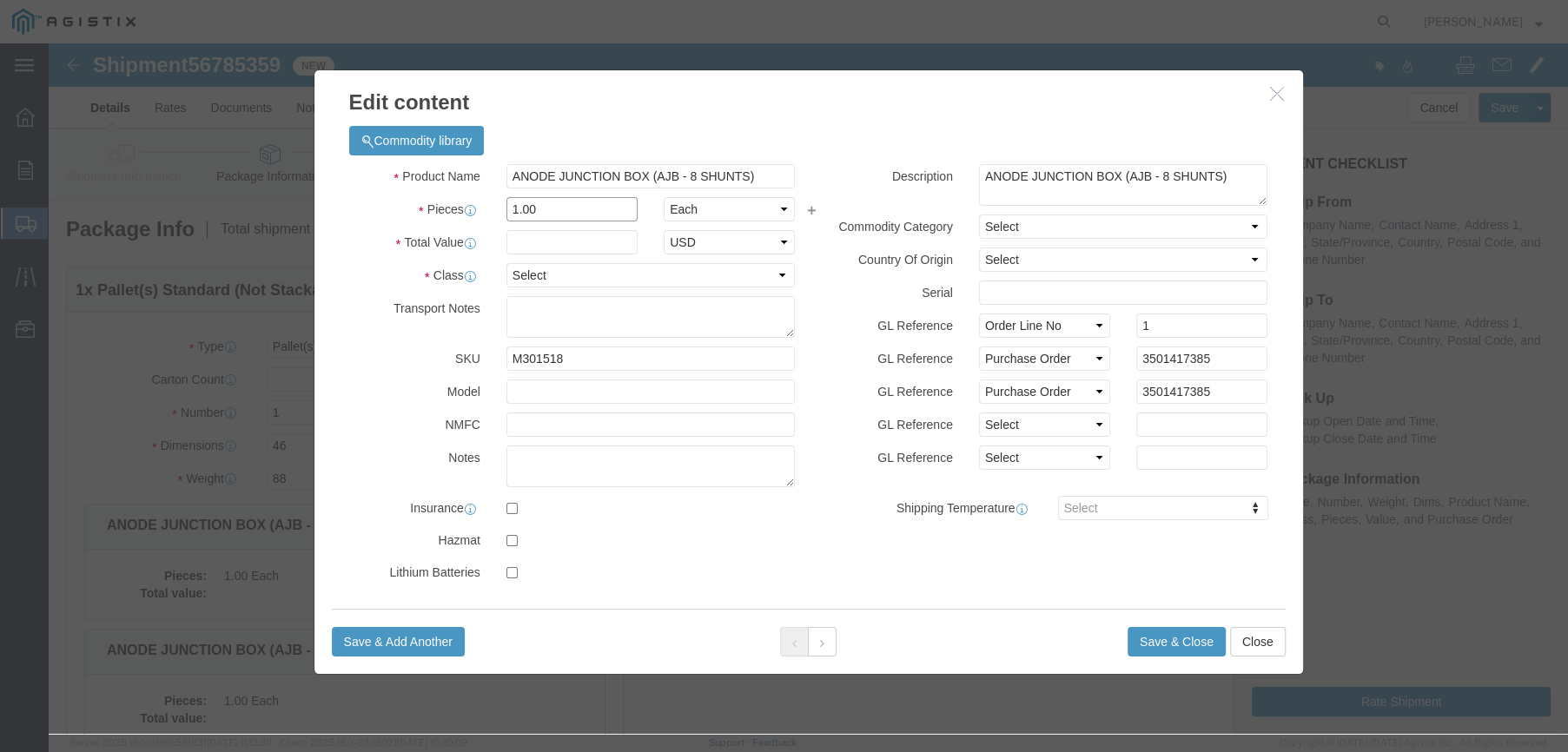
drag, startPoint x: 503, startPoint y: 164, endPoint x: 428, endPoint y: 167, distance: 75.1
click div "Pieces 1.00 Select Bag Barrels 100Board Feet Bottle Box Blister Pack Carats Can…"
click input "1.00"
click input "text"
type input "640"
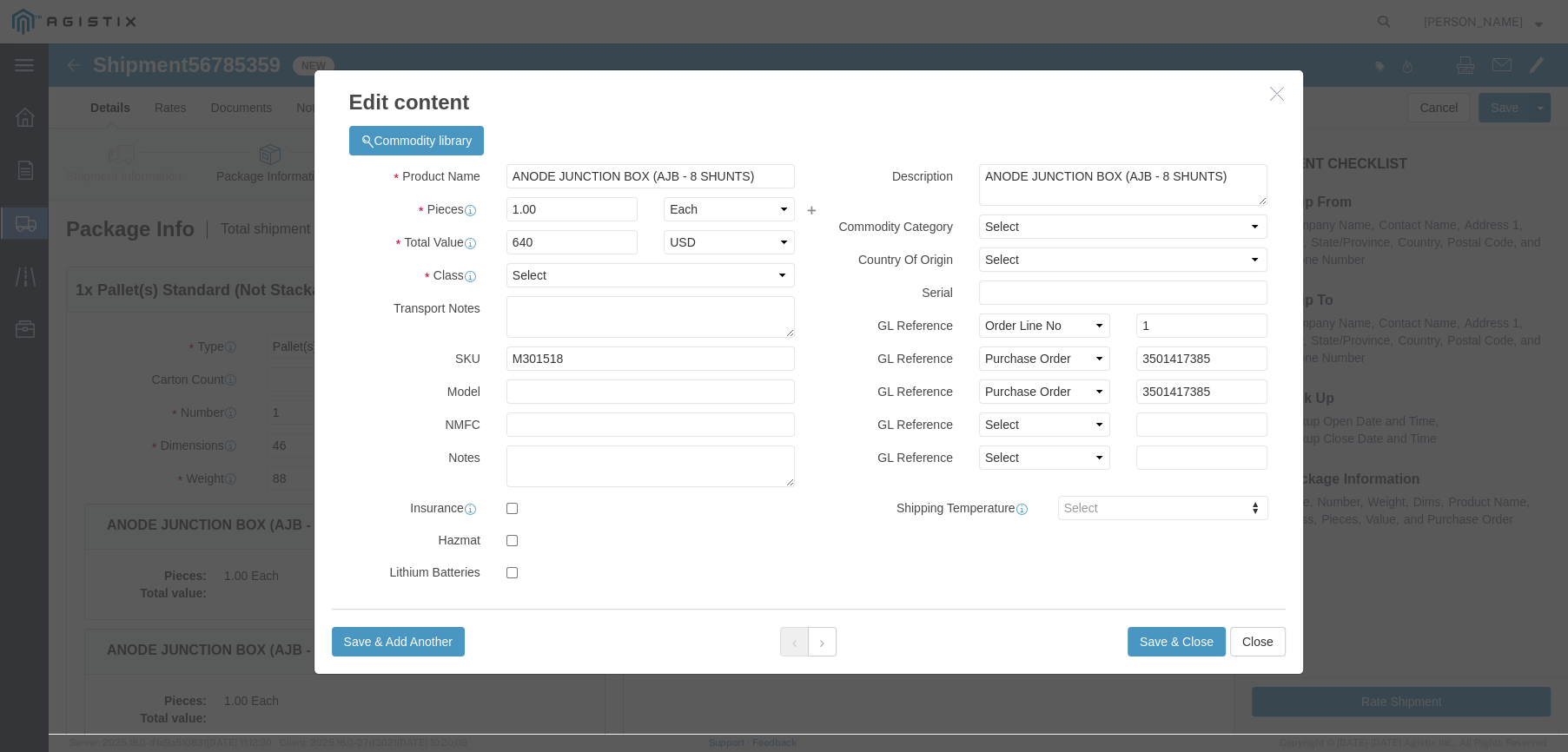
click div "Product Name ANODE JUNCTION BOX (AJB - 8 SHUNTS) Pieces 1.00 Select Bag Barrels…"
click select "Select 50 55 60 65 70 85 92.5 100 125 175 250 300 400"
select select "50"
click select "Select 50 55 60 65 70 85 92.5 100 125 175 250 300 400"
click button "Save & Close"
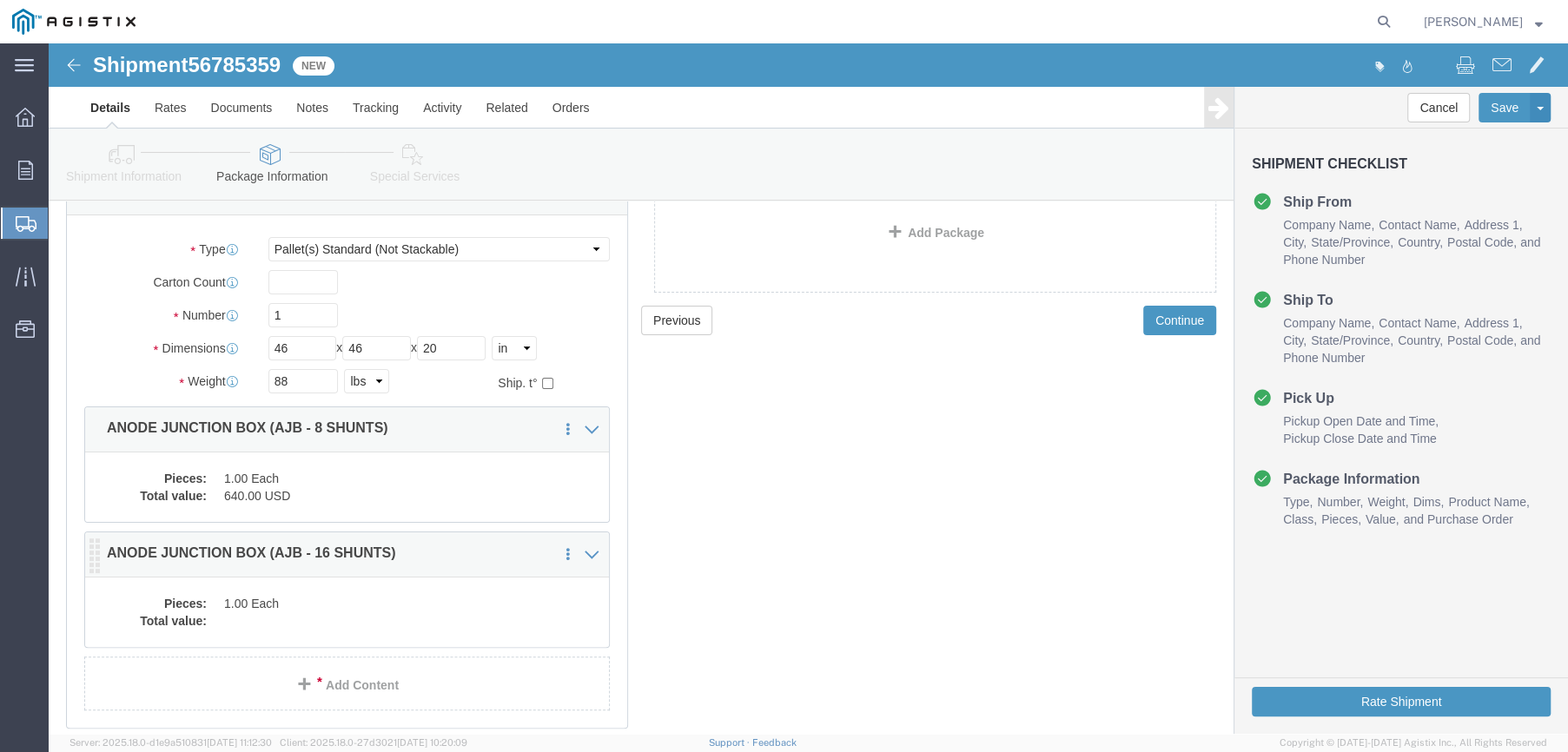
scroll to position [179, 0]
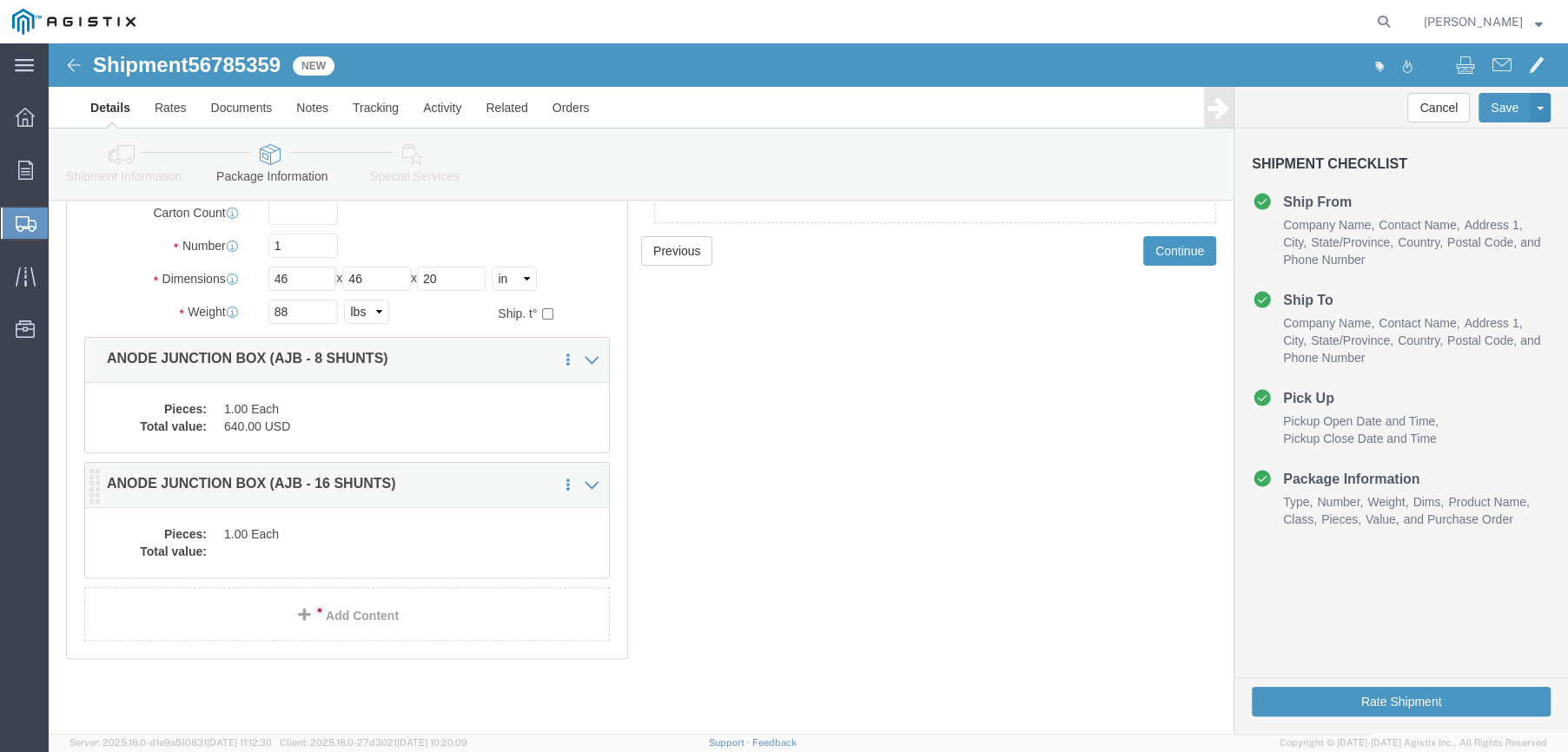
drag, startPoint x: 220, startPoint y: 492, endPoint x: 412, endPoint y: 489, distance: 192.0
click dd "1.00 Each"
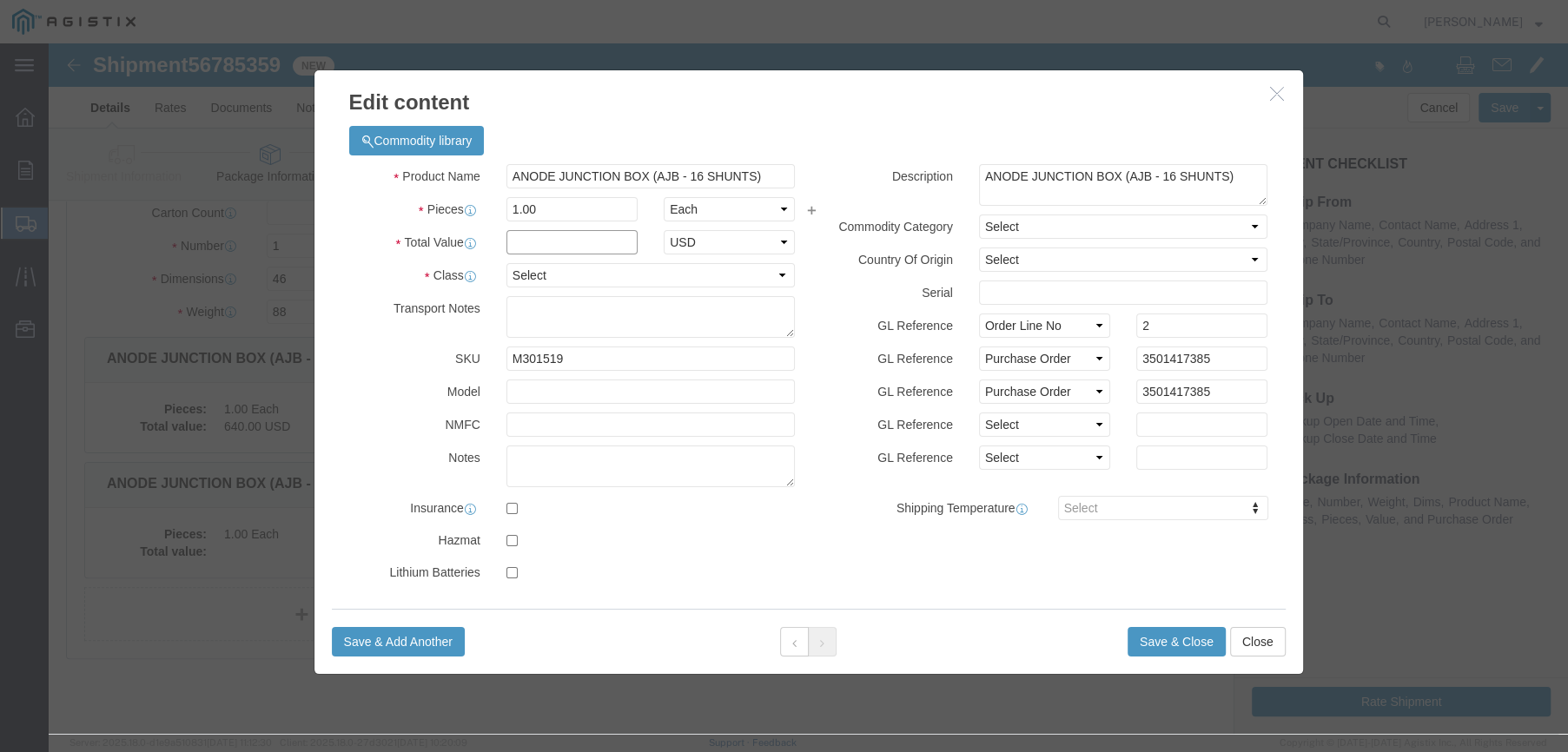
click input "text"
type input "887.50"
click select "Select 50 55 60 65 70 85 92.5 100 125 175 250 300 400"
select select "50"
click select "Select 50 55 60 65 70 85 92.5 100 125 175 250 300 400"
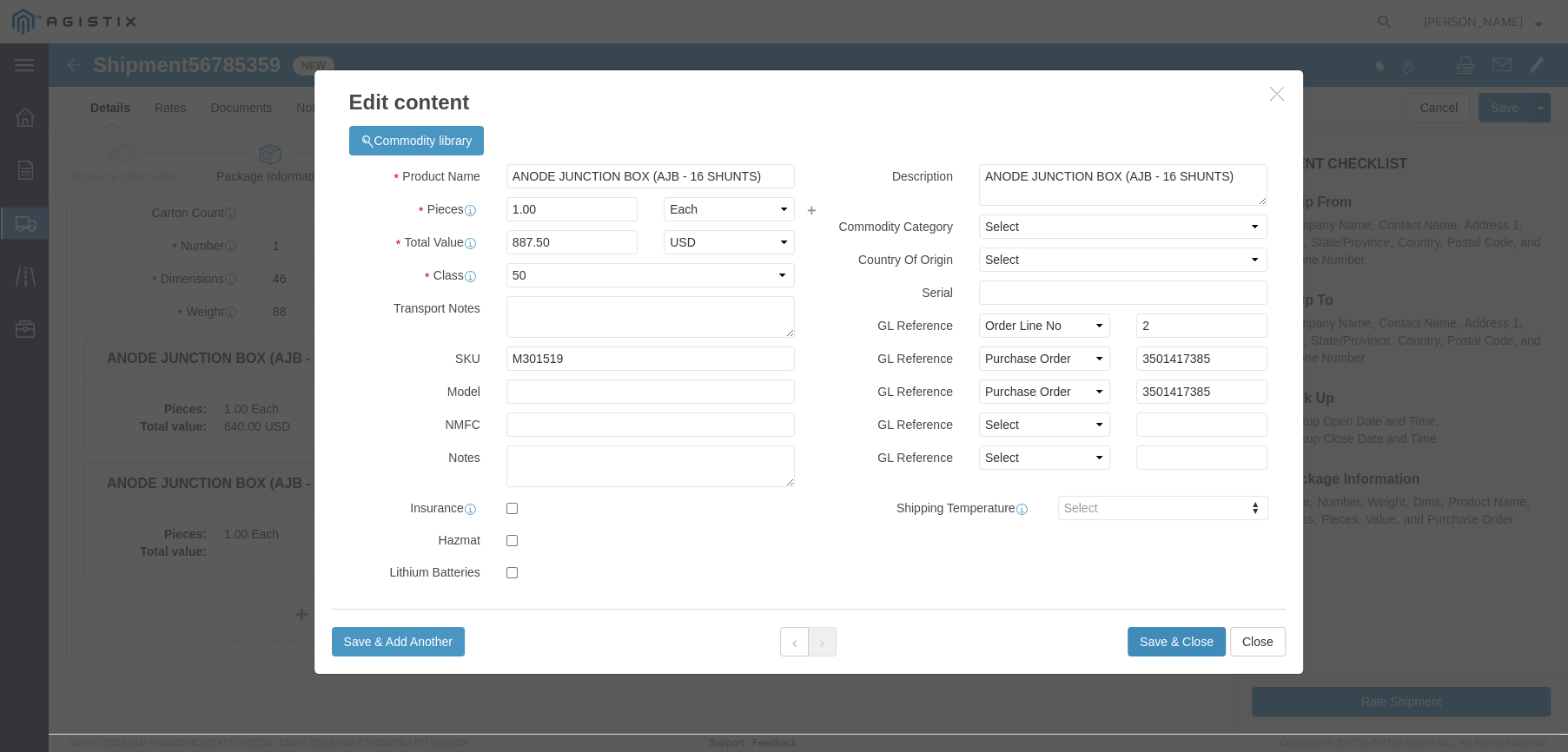
click button "Save & Close"
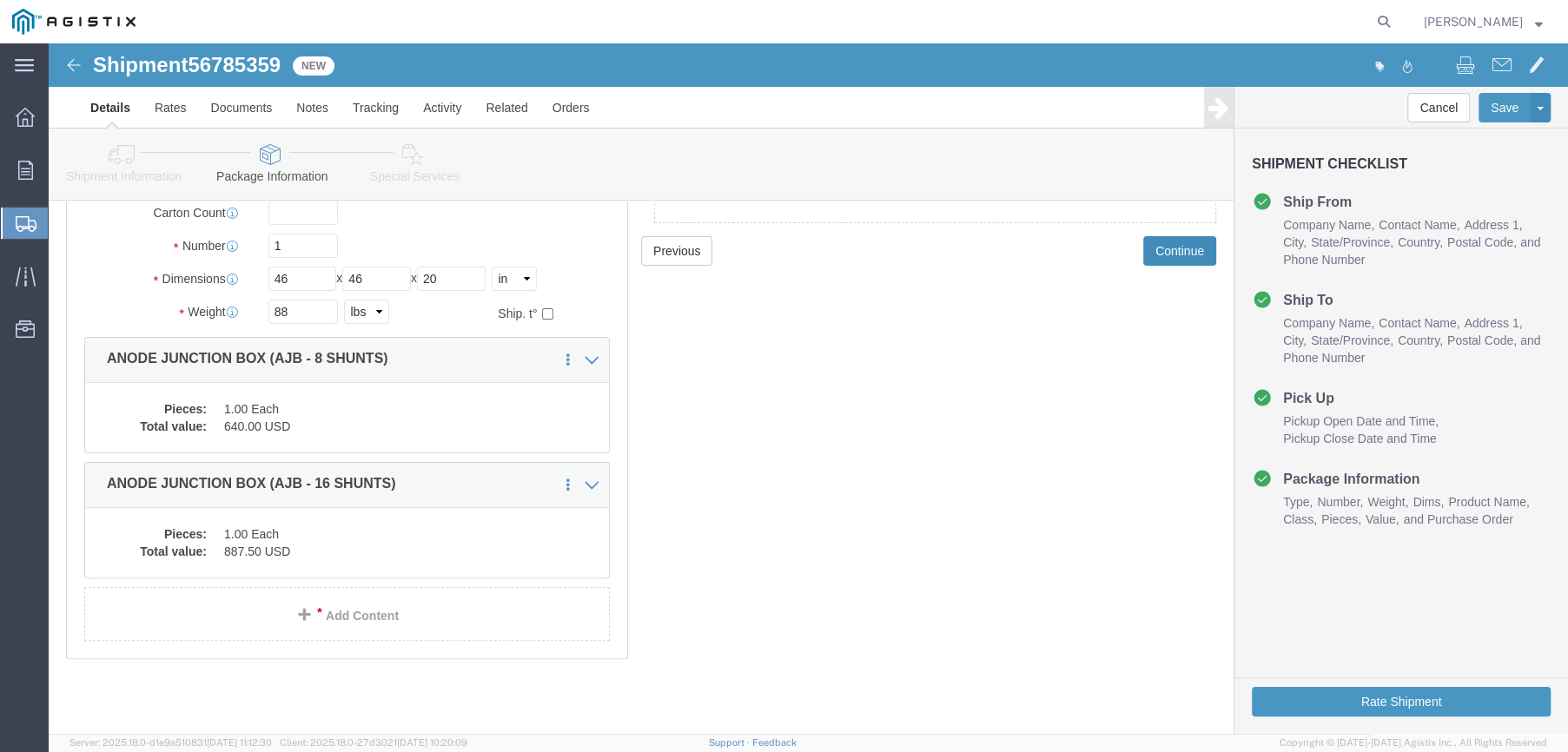
click button "Continue"
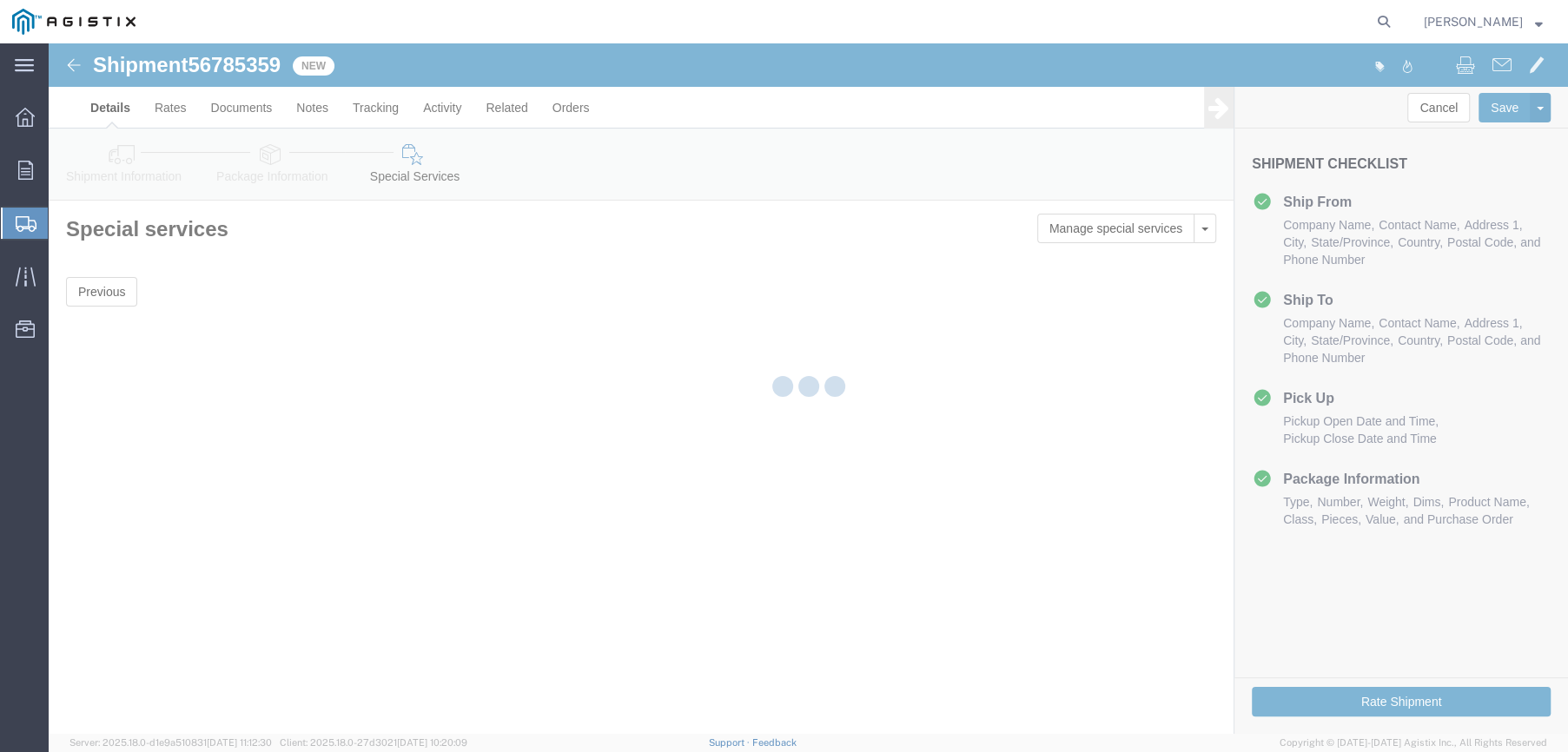
scroll to position [0, 0]
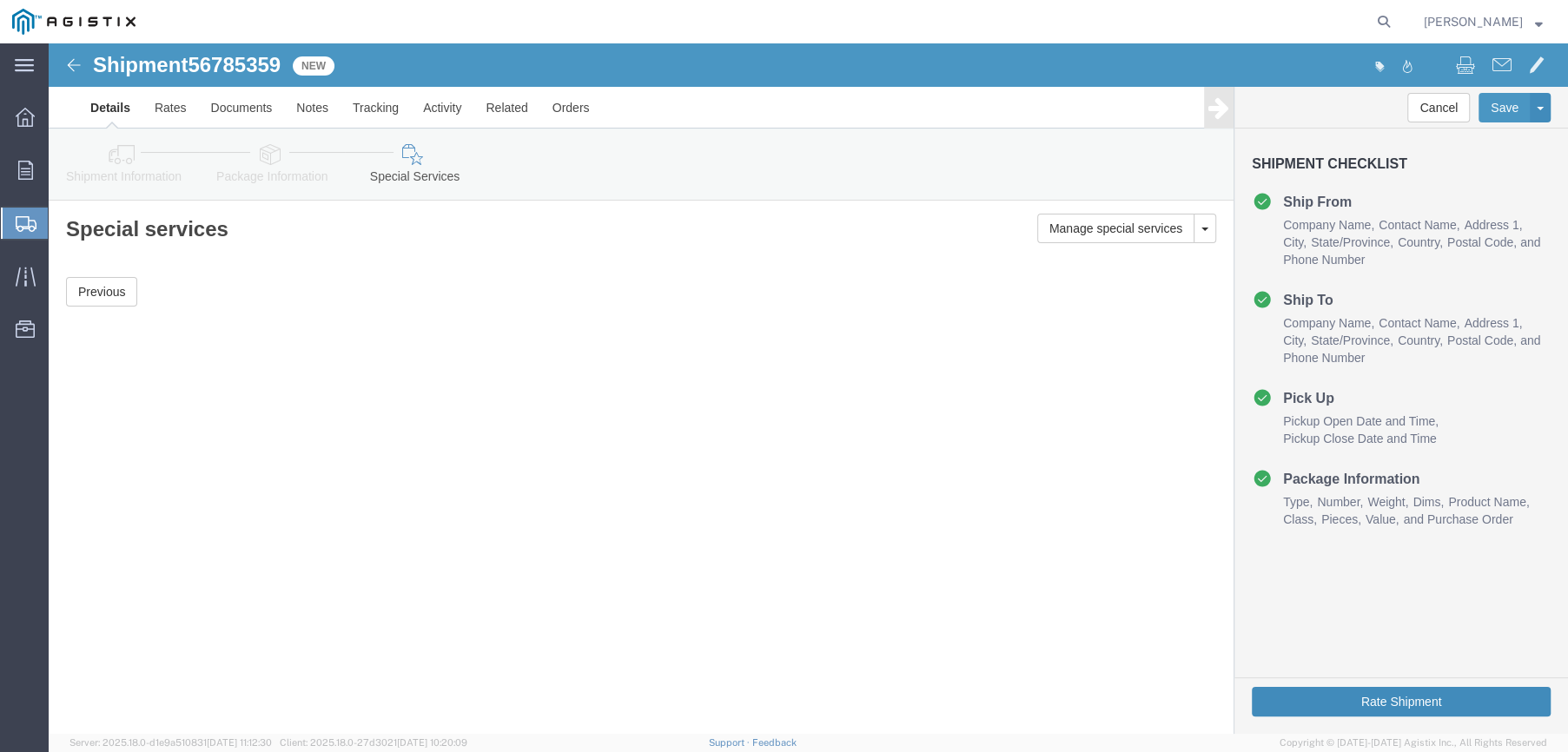
click button "Rate Shipment"
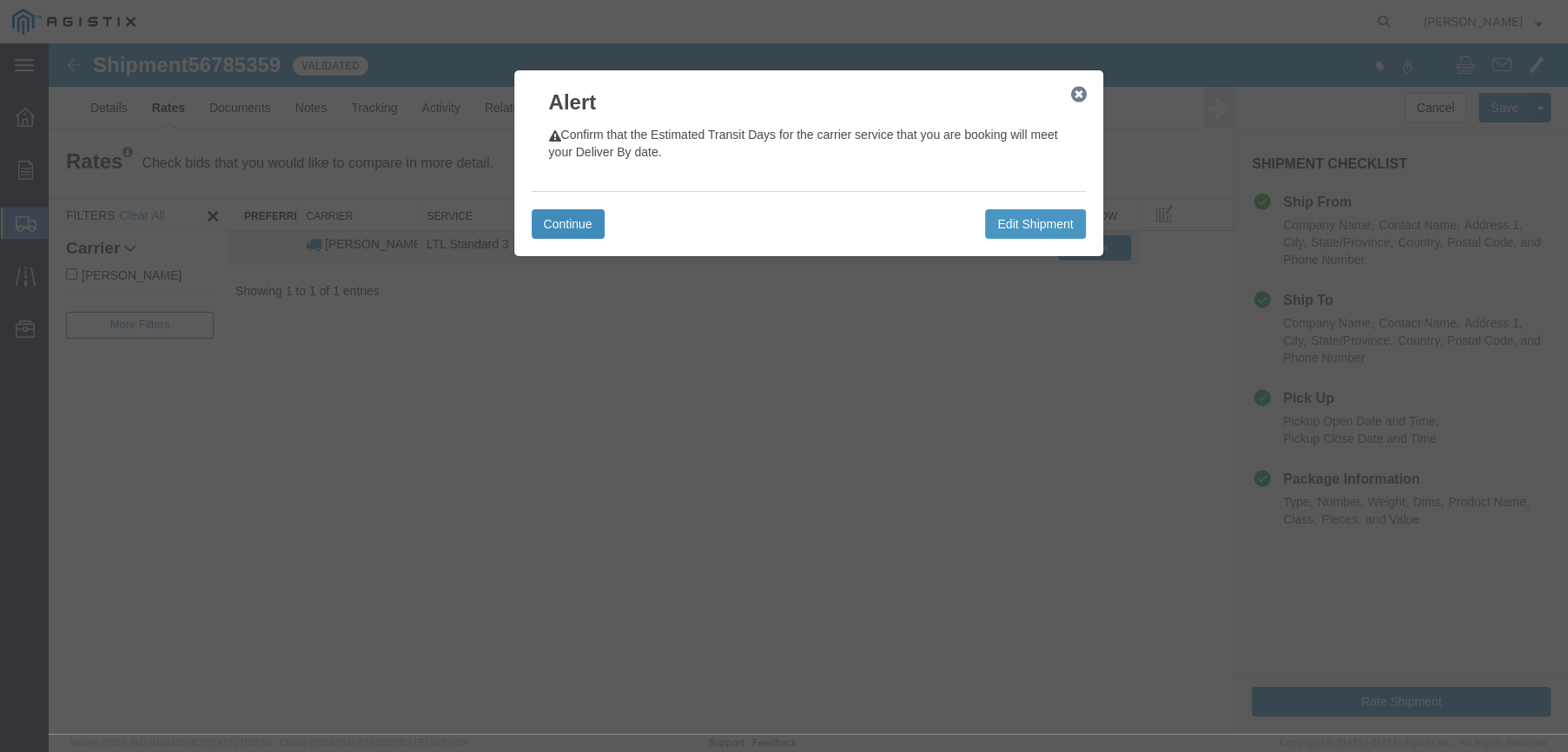
click at [569, 218] on button "Continue" at bounding box center [569, 224] width 73 height 29
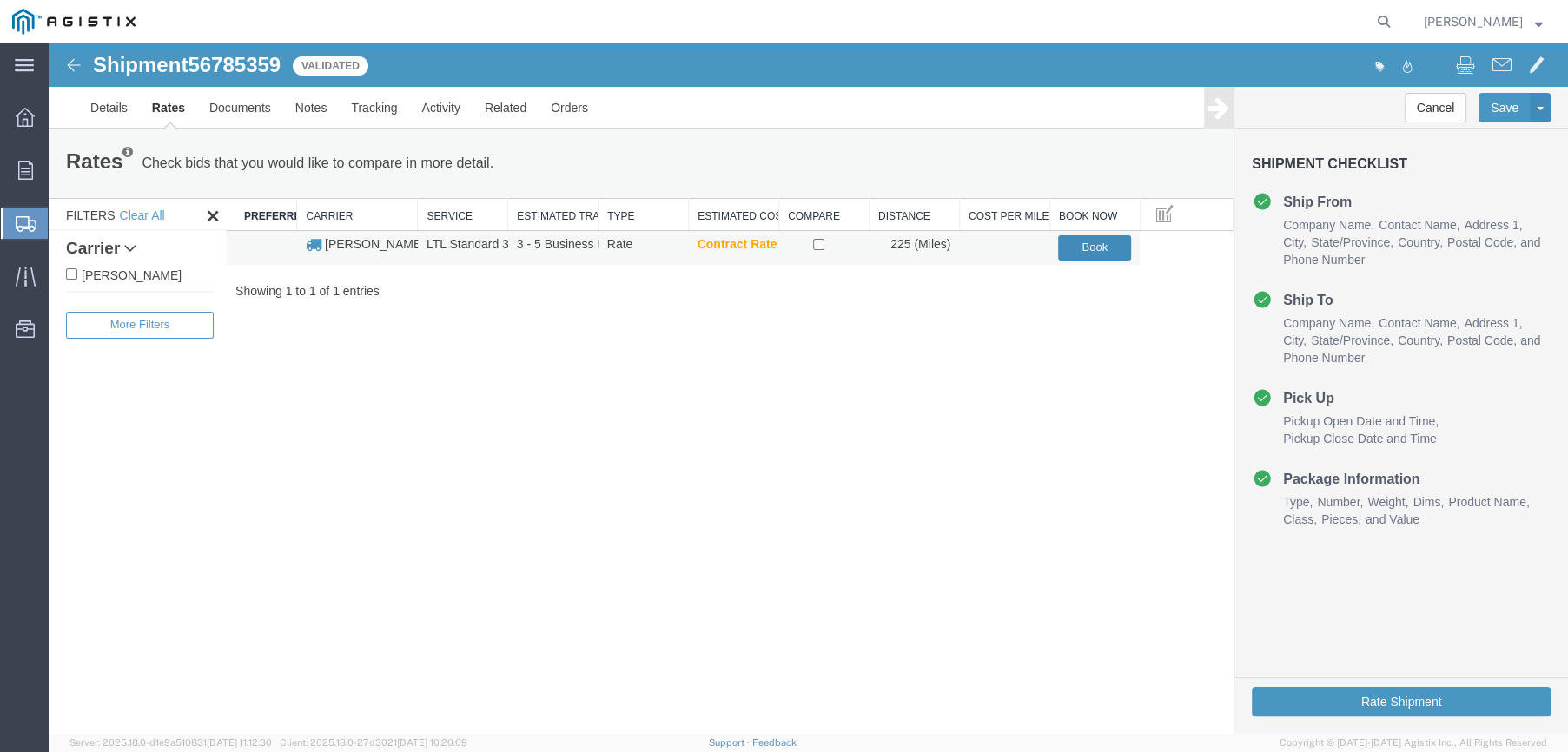
click at [1071, 243] on button "Book" at bounding box center [1094, 248] width 73 height 25
click at [1126, 250] on button "Book" at bounding box center [1094, 248] width 73 height 25
